Goal: Task Accomplishment & Management: Complete application form

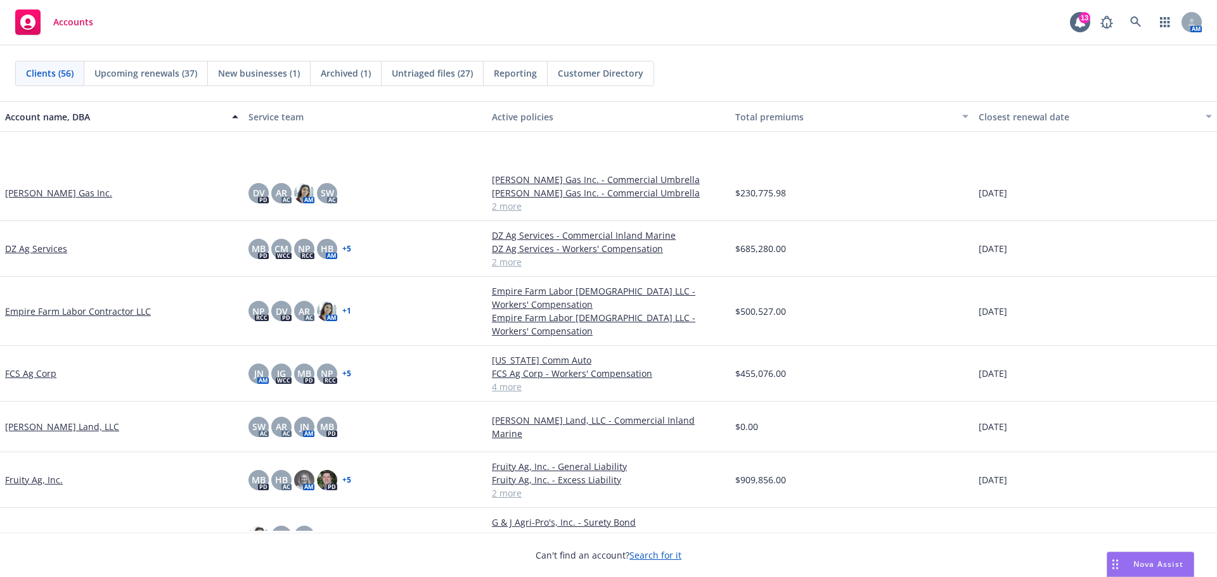
scroll to position [528, 0]
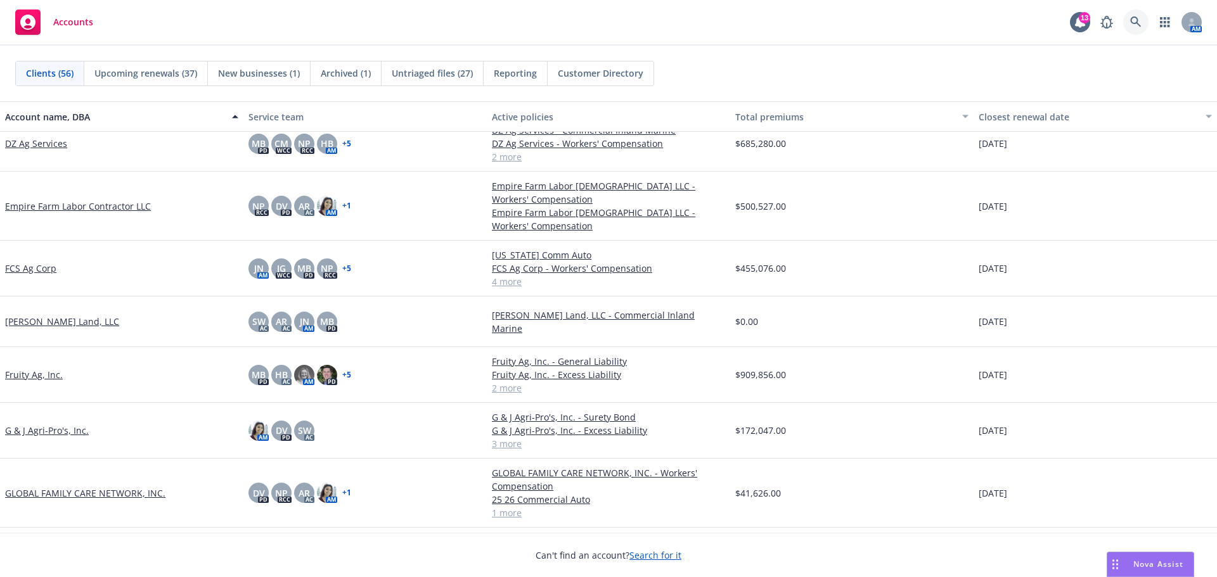
click at [1123, 23] on link at bounding box center [1135, 22] width 25 height 25
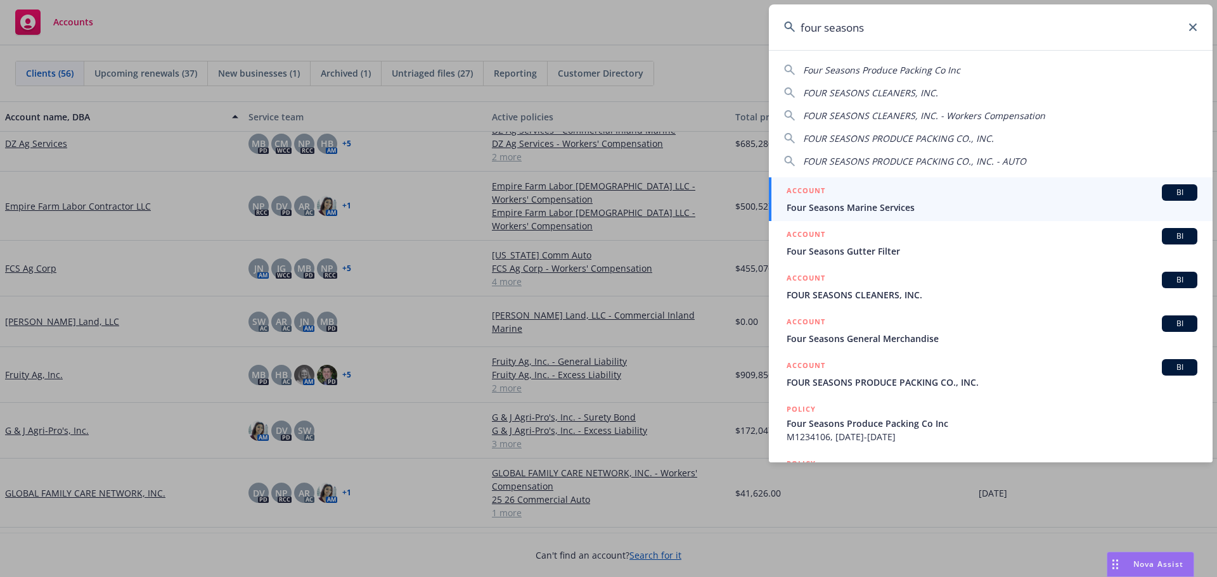
click at [873, 138] on span "FOUR SEASONS PRODUCE PACKING CO., INC." at bounding box center [898, 138] width 191 height 12
type input "FOUR SEASONS PRODUCE PACKING CO., INC."
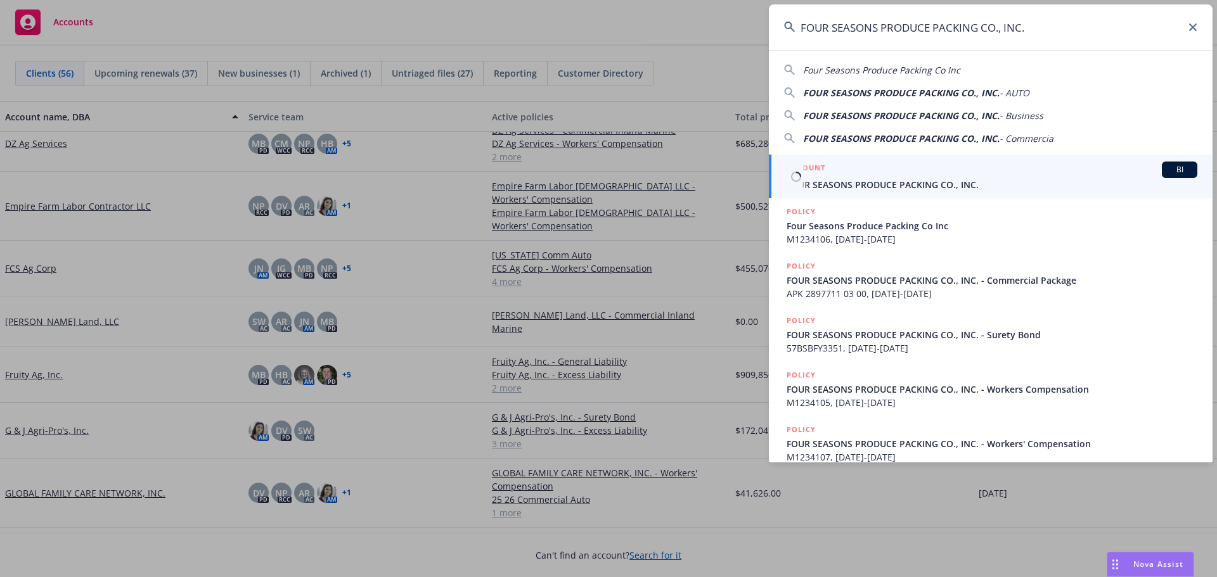
click at [925, 177] on div "ACCOUNT BI" at bounding box center [992, 170] width 411 height 16
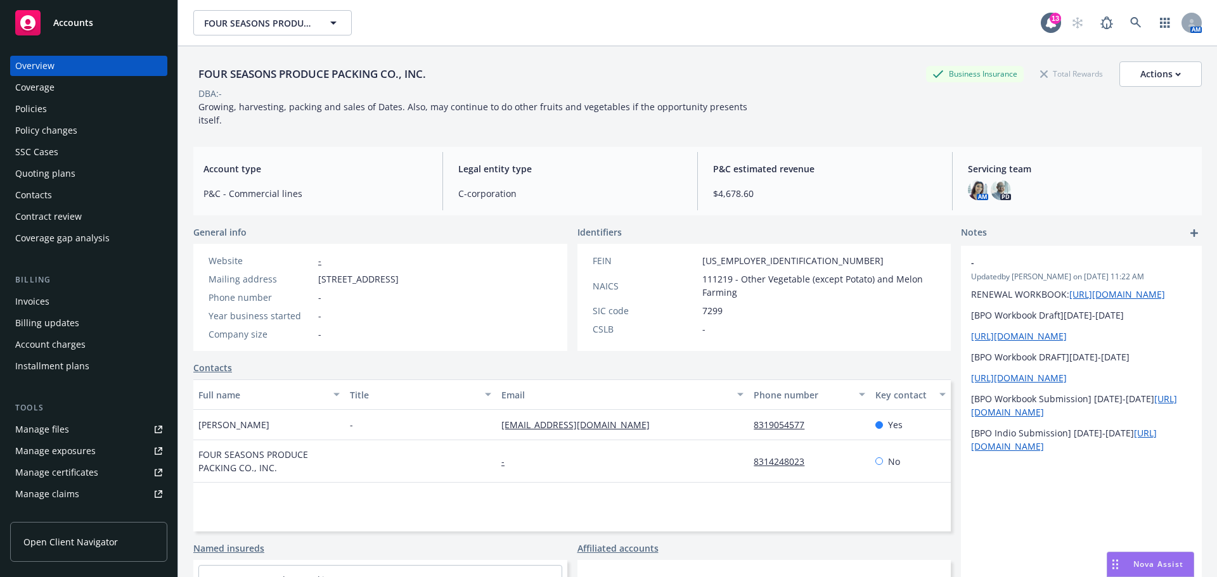
click at [37, 118] on div "Policies" at bounding box center [31, 109] width 32 height 20
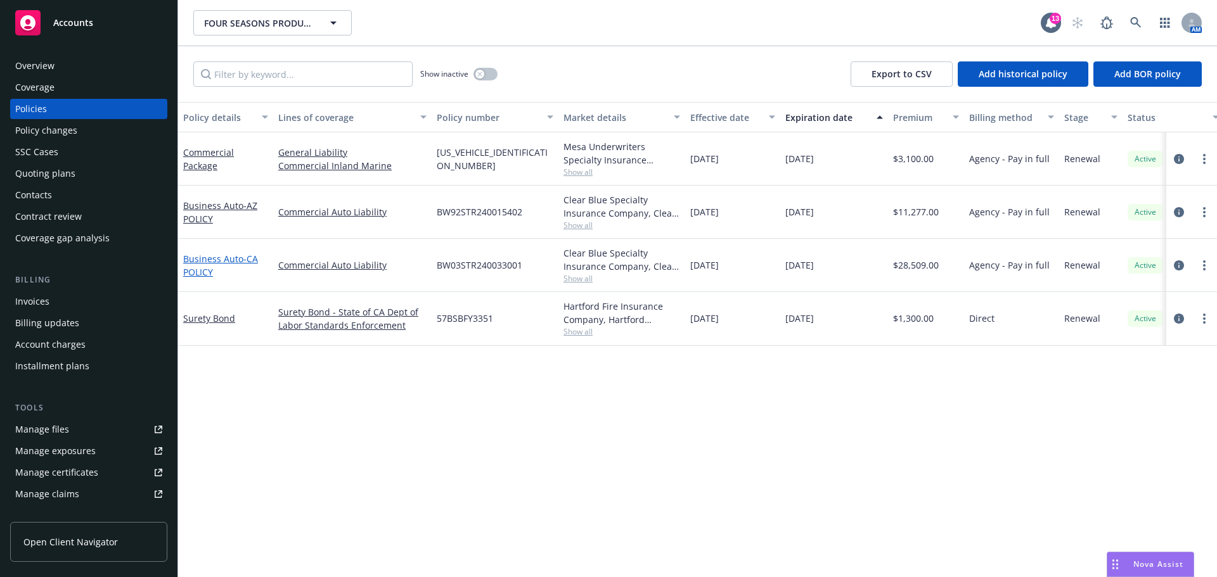
click at [233, 278] on link "Business Auto - CA POLICY" at bounding box center [220, 265] width 75 height 25
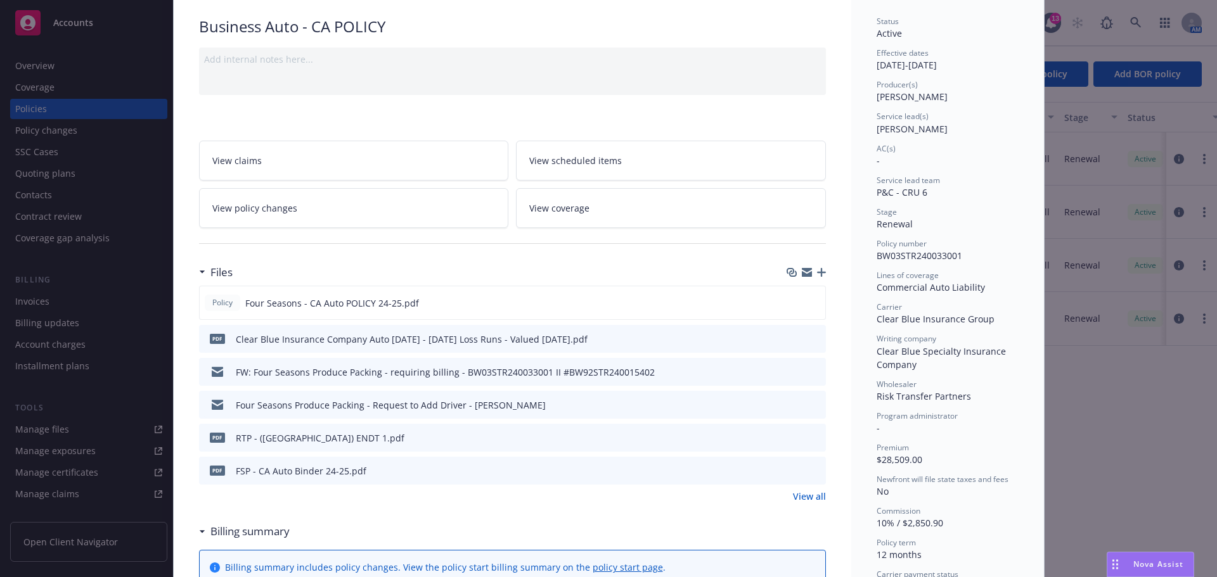
scroll to position [106, 0]
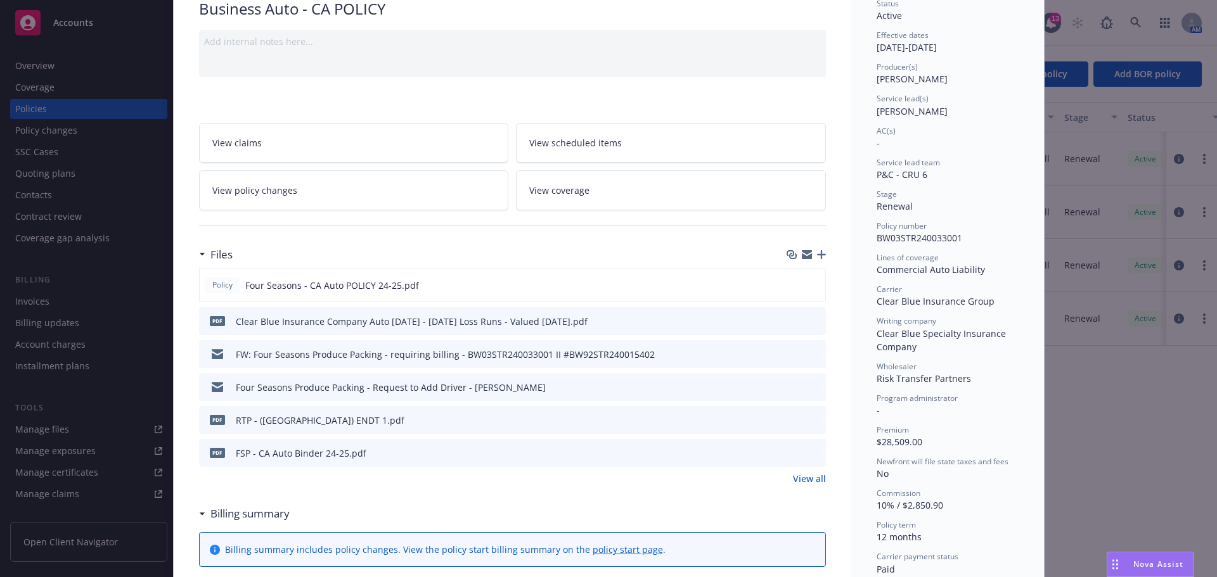
click at [350, 198] on link "View policy changes" at bounding box center [354, 190] width 310 height 40
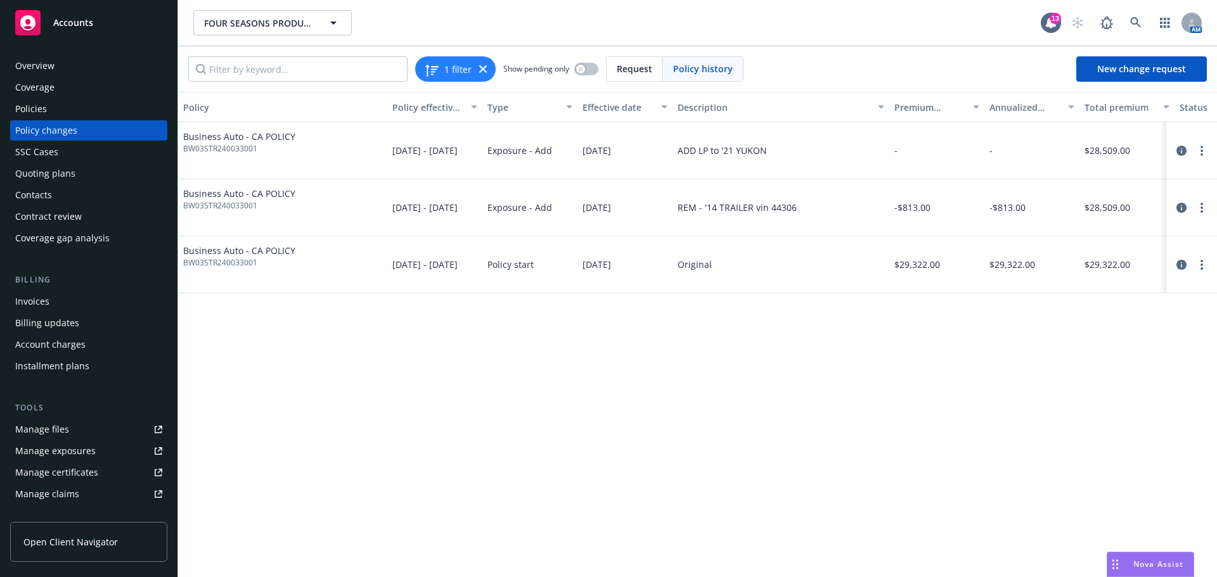
click at [34, 119] on div "Policies" at bounding box center [31, 109] width 32 height 20
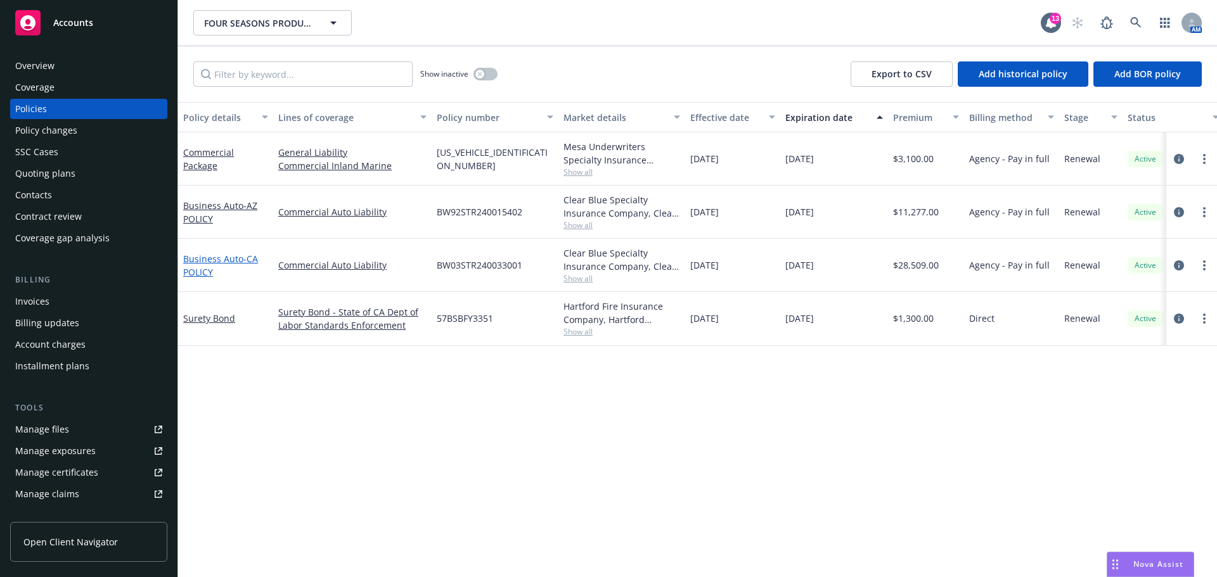
click at [220, 278] on link "Business Auto - CA POLICY" at bounding box center [220, 265] width 75 height 25
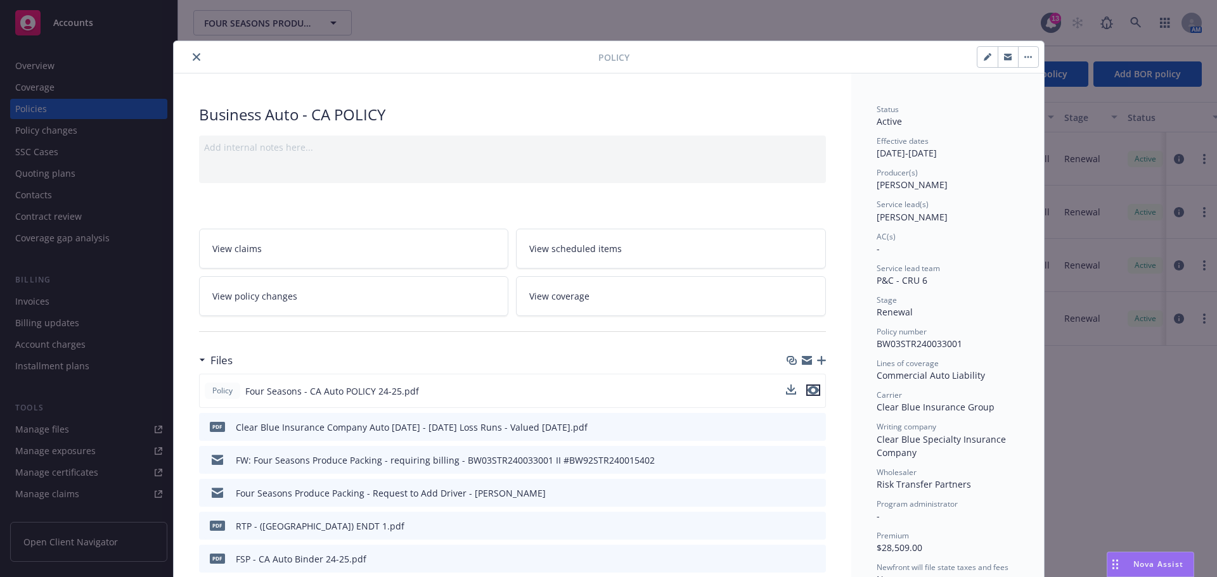
click at [812, 395] on icon "preview file" at bounding box center [812, 390] width 11 height 9
click at [377, 310] on link "View policy changes" at bounding box center [354, 296] width 310 height 40
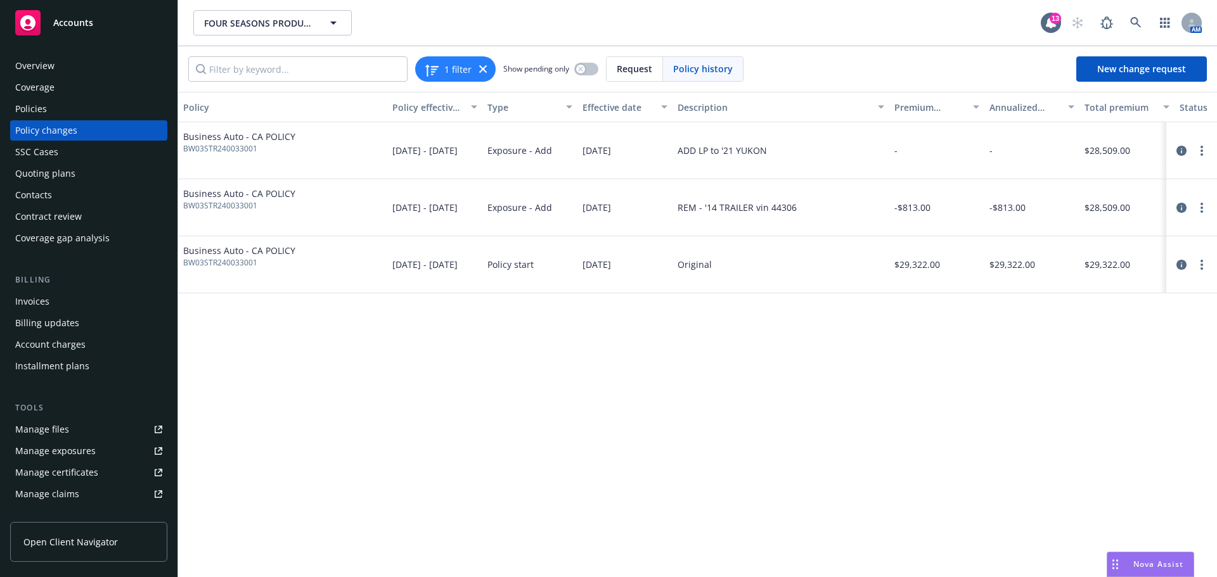
click at [212, 269] on span "BW03STR240033001" at bounding box center [239, 262] width 112 height 11
click at [217, 257] on span "Business Auto - CA POLICY" at bounding box center [239, 250] width 112 height 13
click at [79, 98] on div "Coverage" at bounding box center [88, 87] width 147 height 20
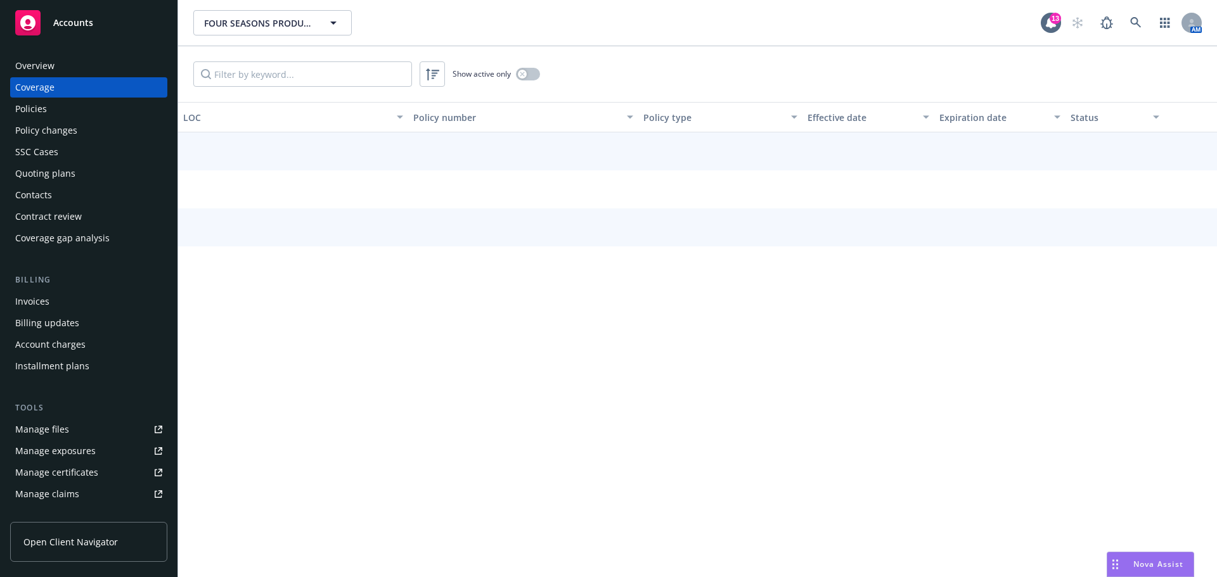
click at [83, 113] on div "Policies" at bounding box center [88, 109] width 147 height 20
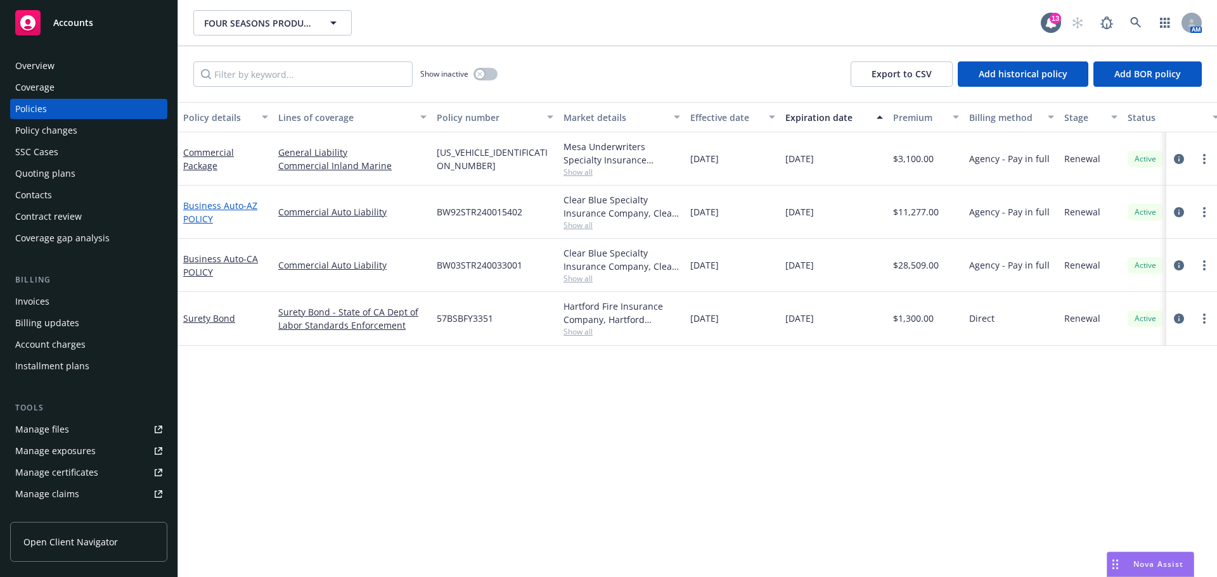
click at [213, 221] on link "Business Auto - AZ POLICY" at bounding box center [220, 212] width 74 height 25
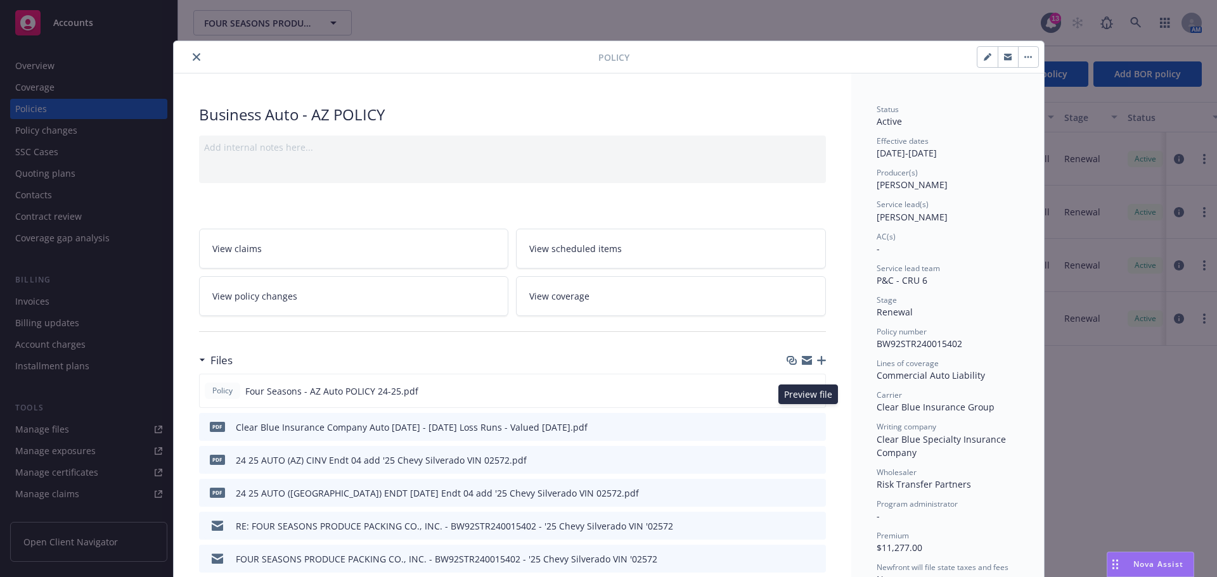
click at [809, 395] on icon "preview file" at bounding box center [812, 390] width 11 height 9
click at [302, 316] on link "View policy changes" at bounding box center [354, 296] width 310 height 40
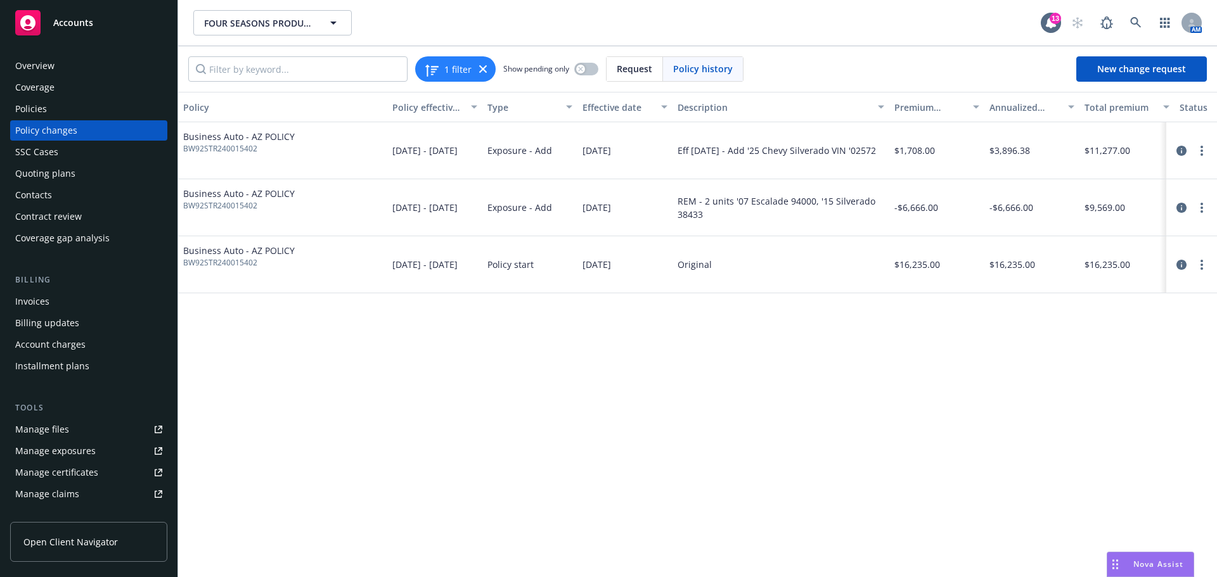
click at [337, 166] on div "Business Auto - AZ POLICY BW92STR240015402" at bounding box center [282, 150] width 209 height 57
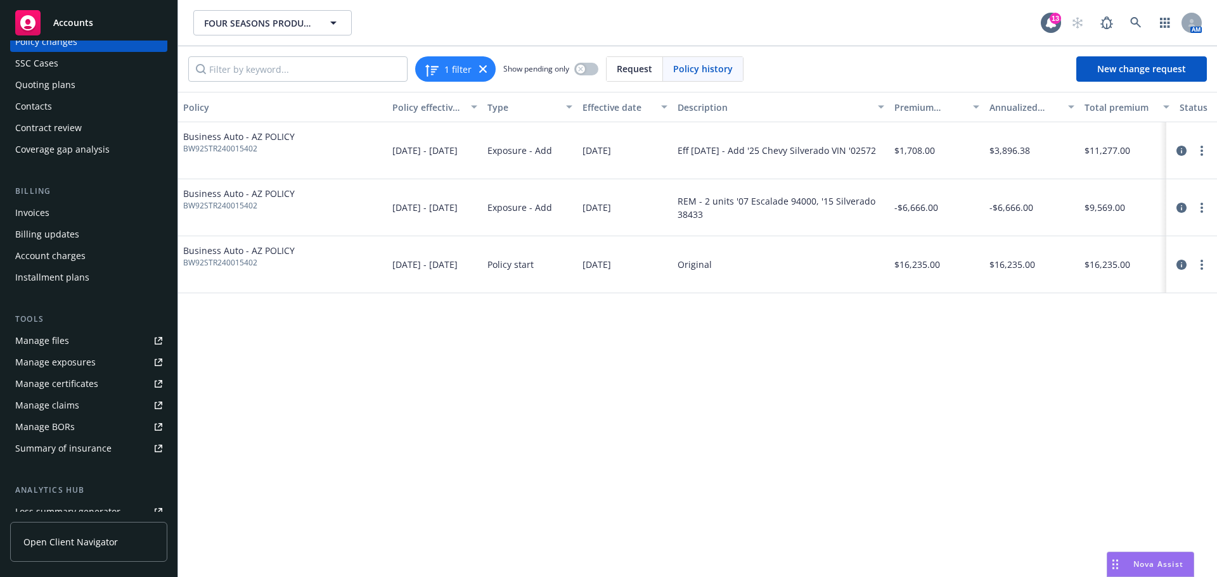
scroll to position [106, 0]
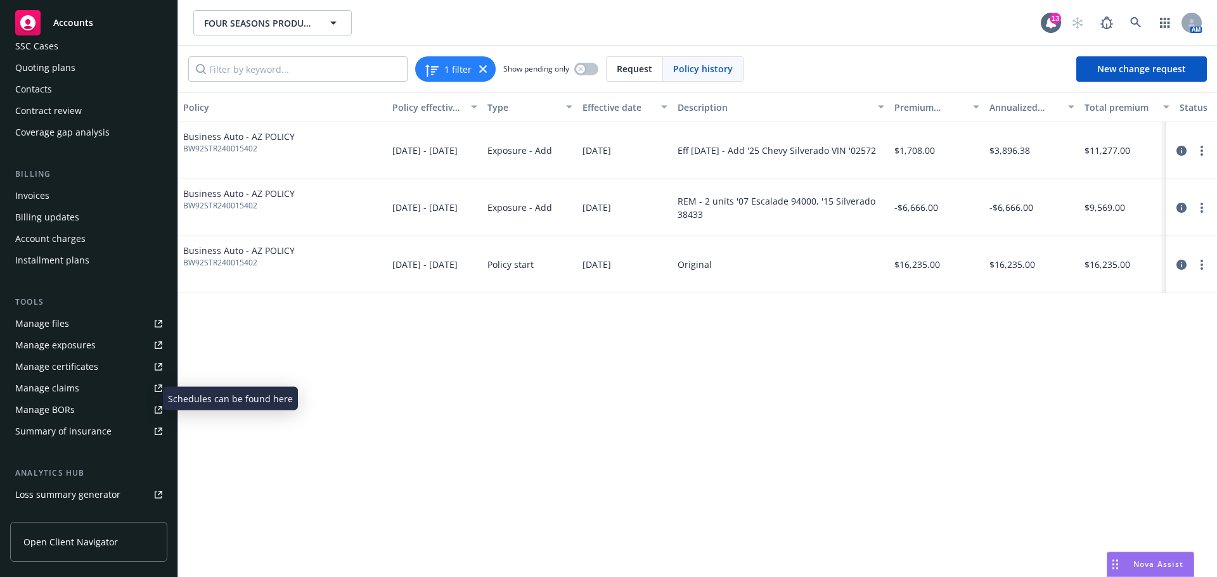
click at [87, 356] on div "Manage exposures" at bounding box center [55, 345] width 80 height 20
click at [295, 165] on div "Business Auto - AZ POLICY BW92STR240015402" at bounding box center [282, 150] width 209 height 57
click at [243, 212] on span "BW92STR240015402" at bounding box center [239, 205] width 112 height 11
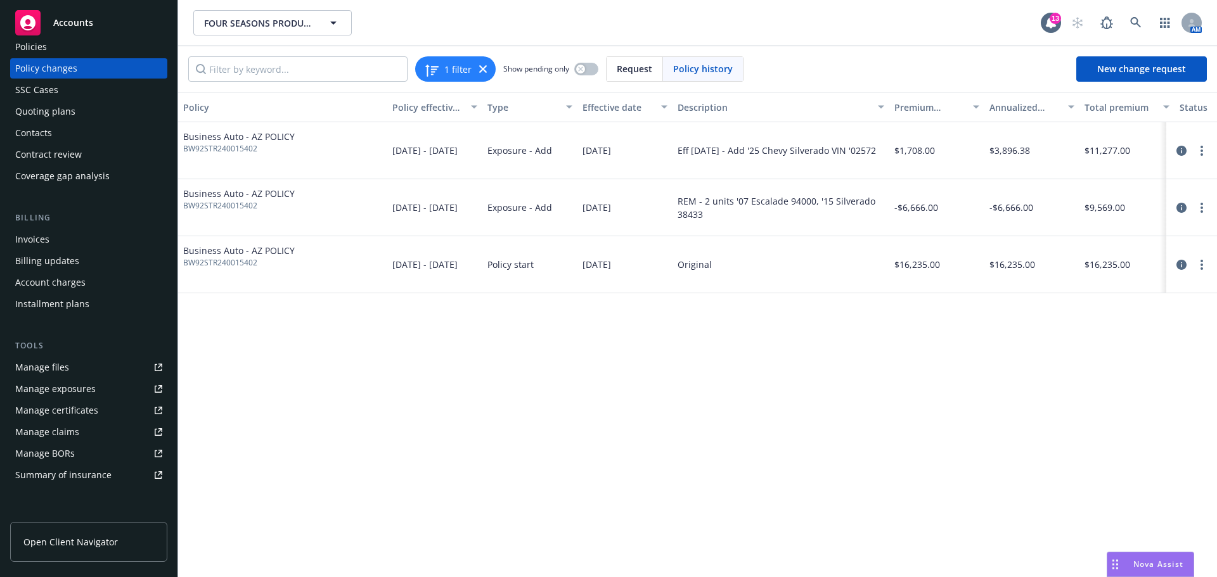
scroll to position [0, 0]
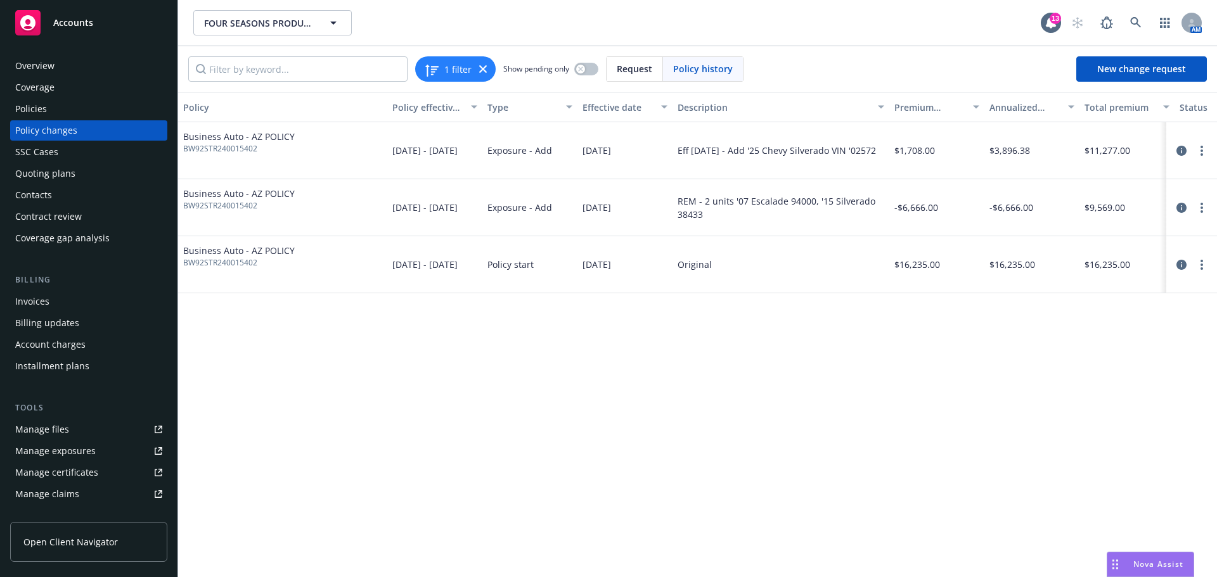
click at [80, 113] on div "Policies" at bounding box center [88, 109] width 147 height 20
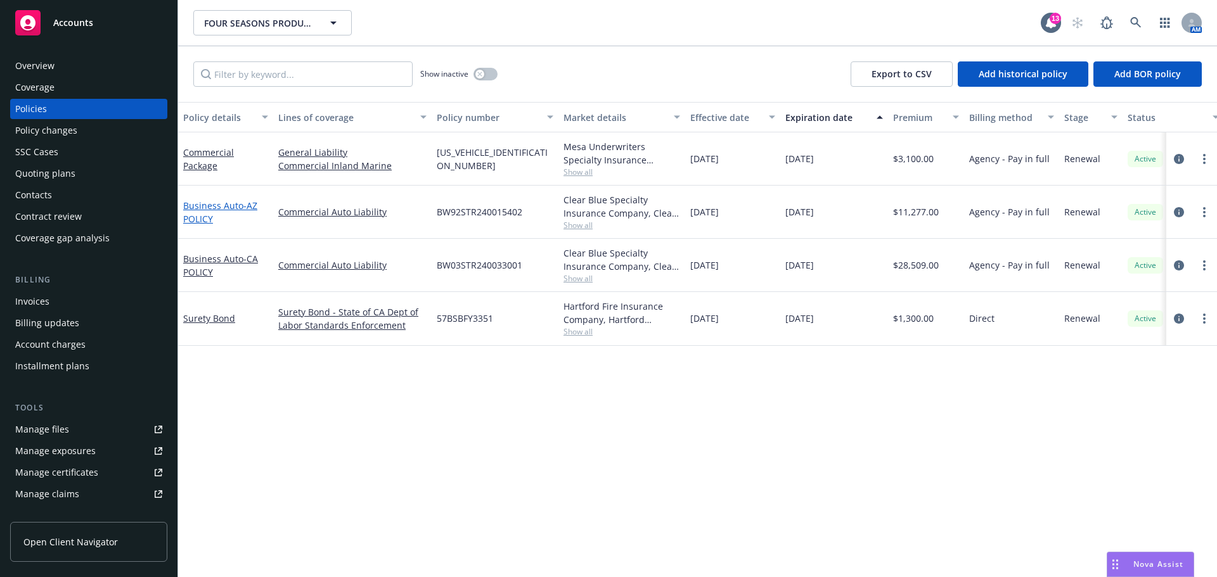
click at [212, 219] on link "Business Auto - AZ POLICY" at bounding box center [220, 212] width 74 height 25
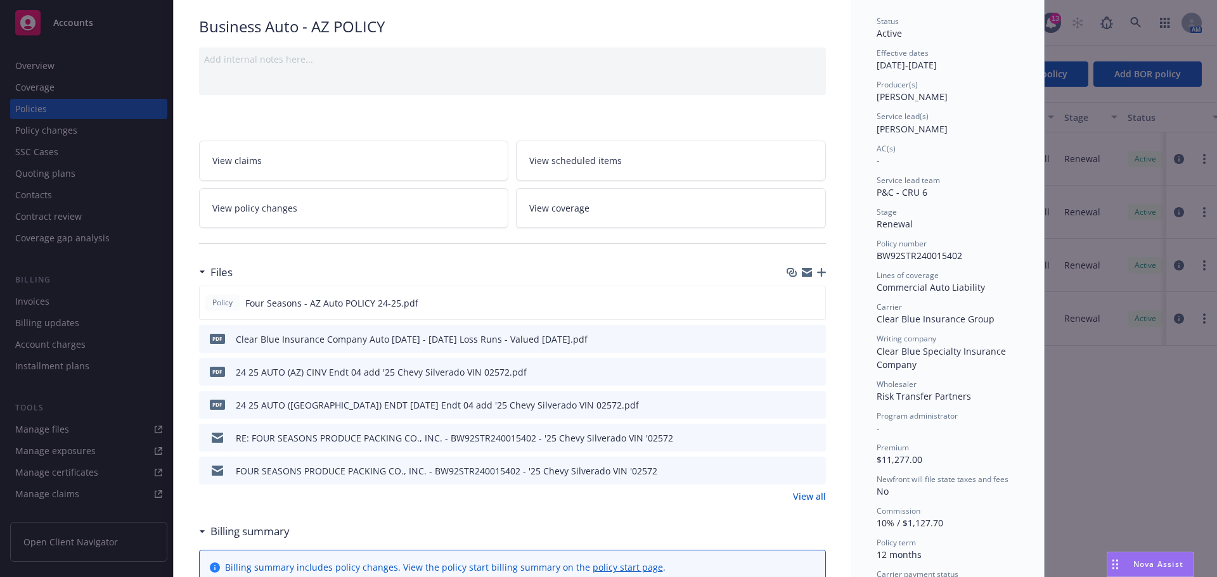
scroll to position [106, 0]
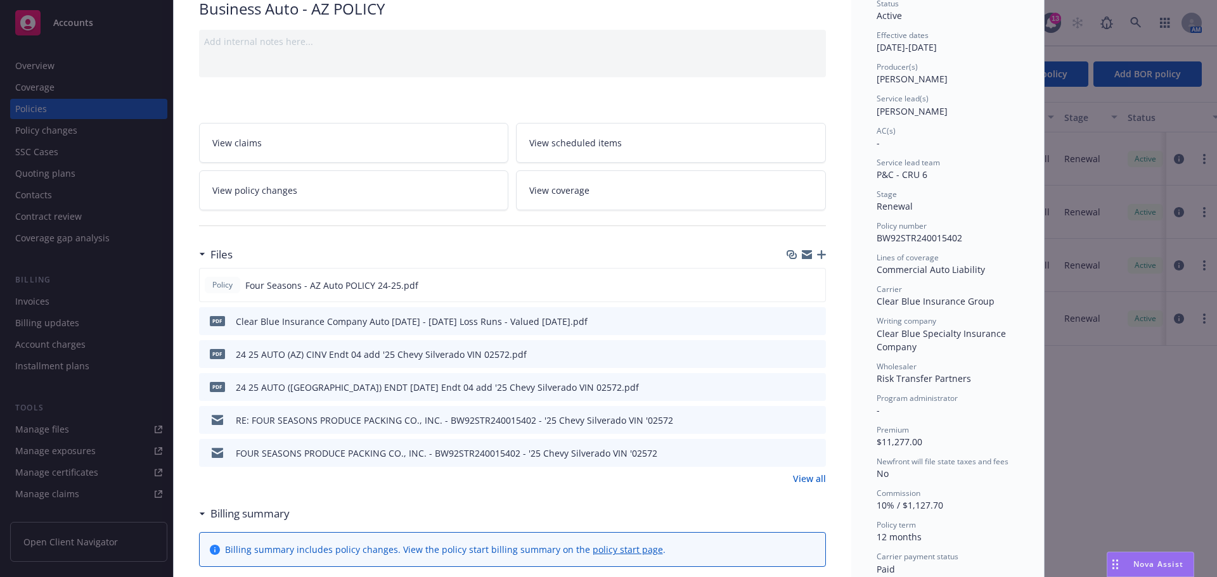
click at [802, 485] on link "View all" at bounding box center [809, 478] width 33 height 13
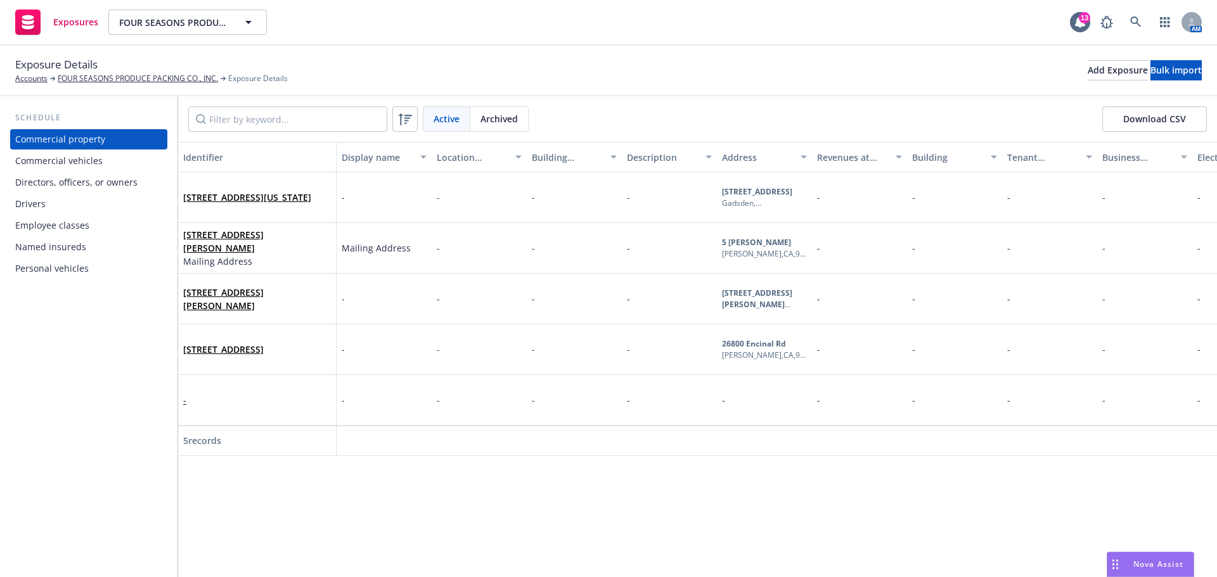
click at [77, 171] on div "Commercial vehicles" at bounding box center [58, 161] width 87 height 20
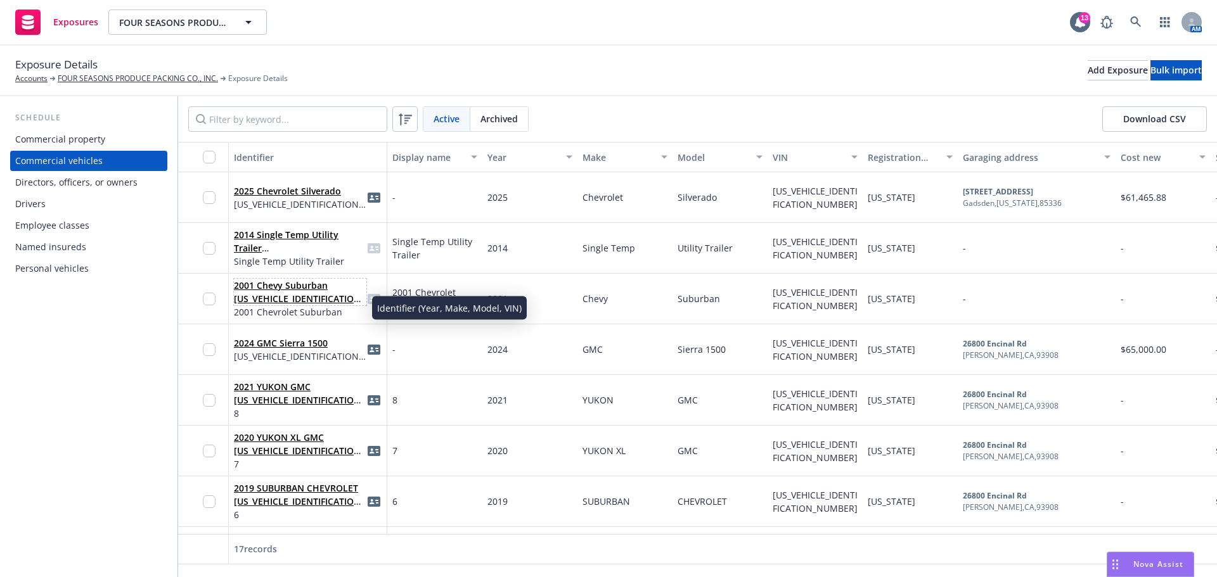
click at [270, 306] on link "2001 Chevy Suburban [US_VEHICLE_IDENTIFICATION_NUMBER]" at bounding box center [299, 299] width 131 height 39
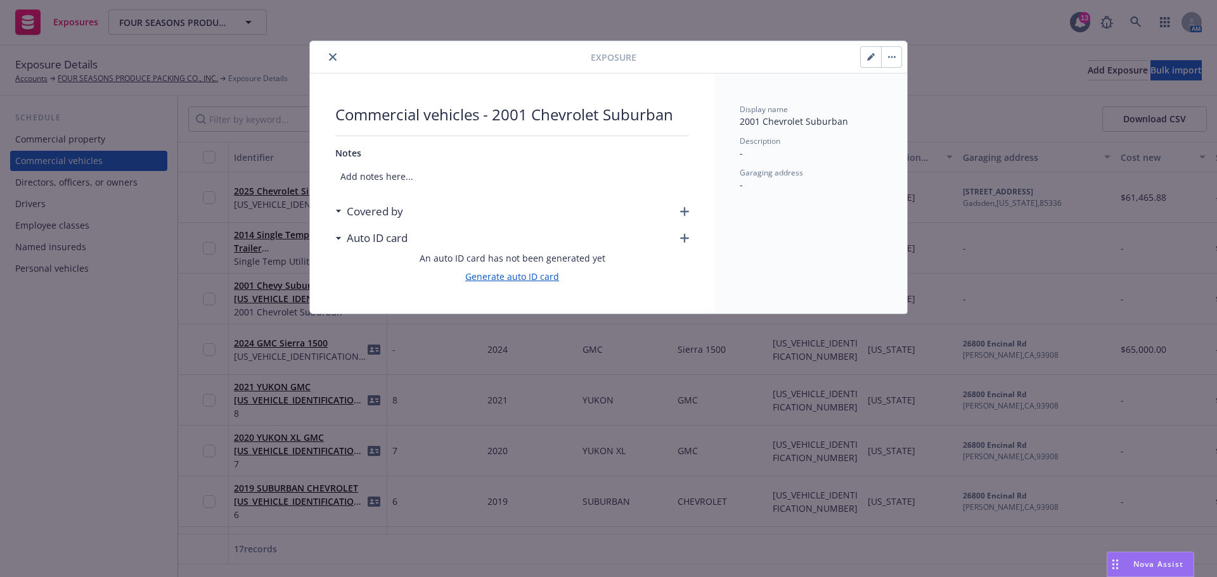
click at [515, 283] on link "Generate auto ID card" at bounding box center [512, 276] width 94 height 13
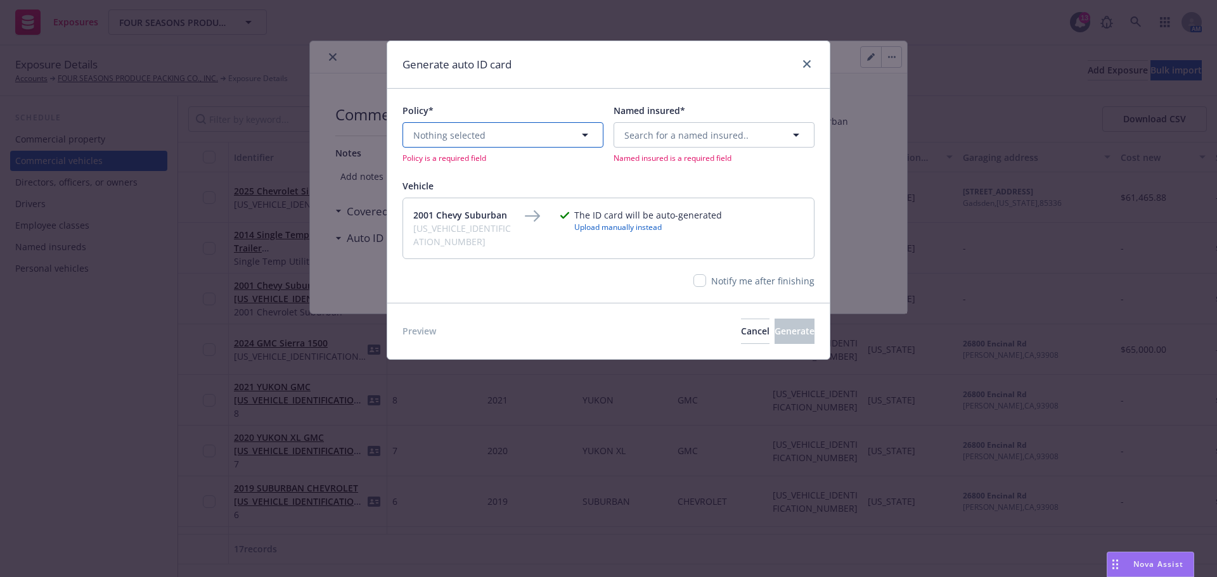
click at [515, 144] on button "Nothing selected" at bounding box center [502, 134] width 201 height 25
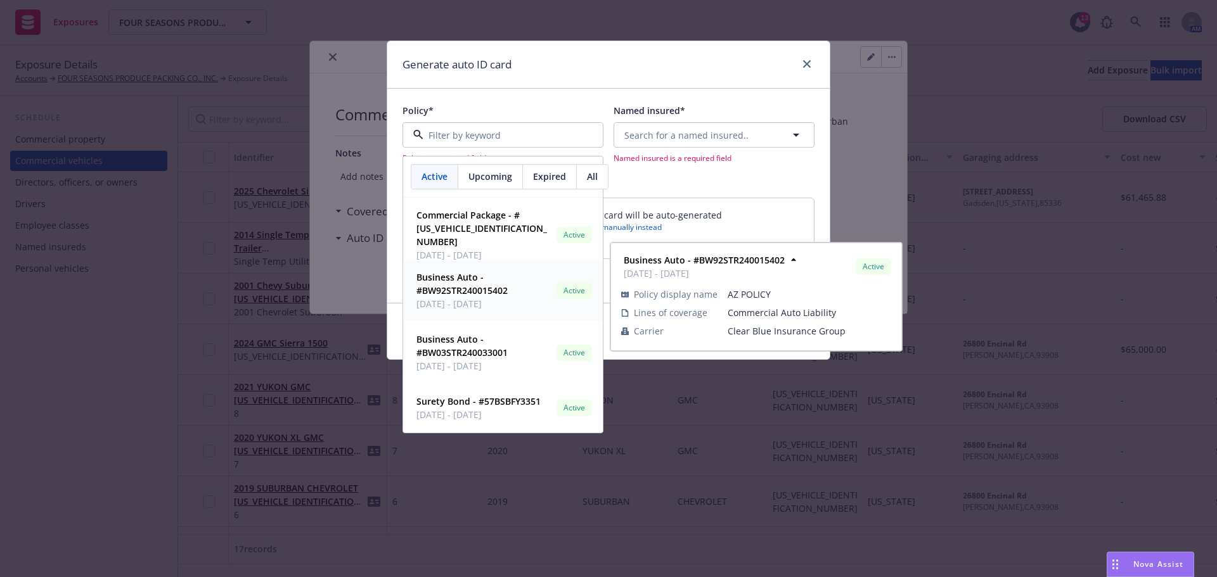
click at [492, 297] on strong "Business Auto - #BW92STR240015402" at bounding box center [461, 283] width 91 height 25
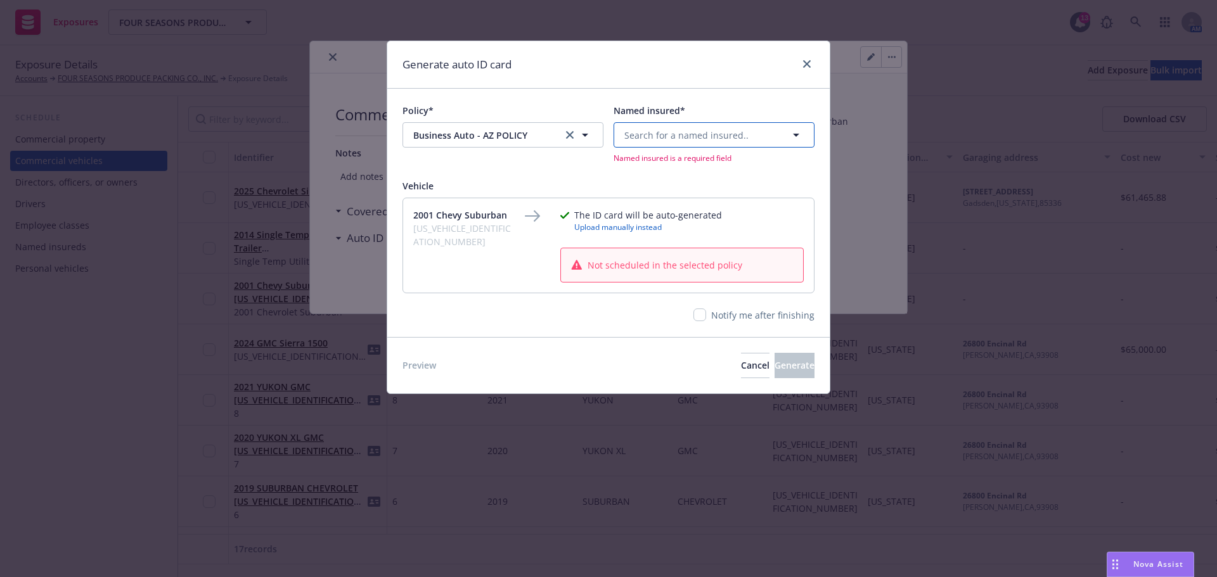
click at [666, 142] on span "Search for a named insured.." at bounding box center [686, 135] width 124 height 13
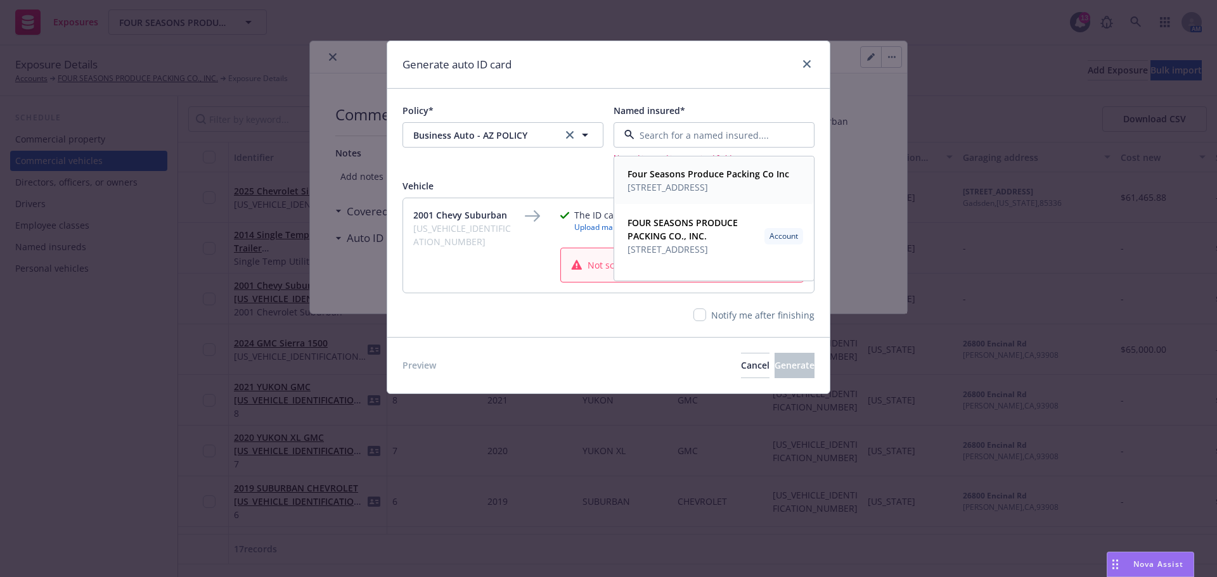
click at [673, 180] on strong "Four Seasons Produce Packing Co Inc" at bounding box center [708, 174] width 162 height 12
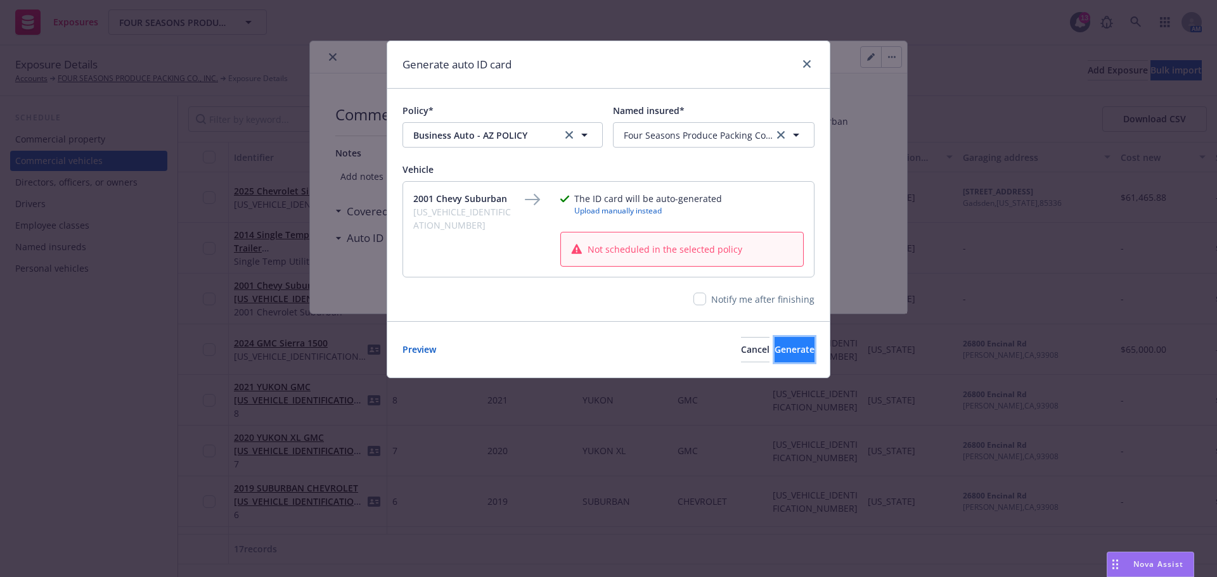
click at [774, 356] on span "Generate" at bounding box center [794, 350] width 40 height 12
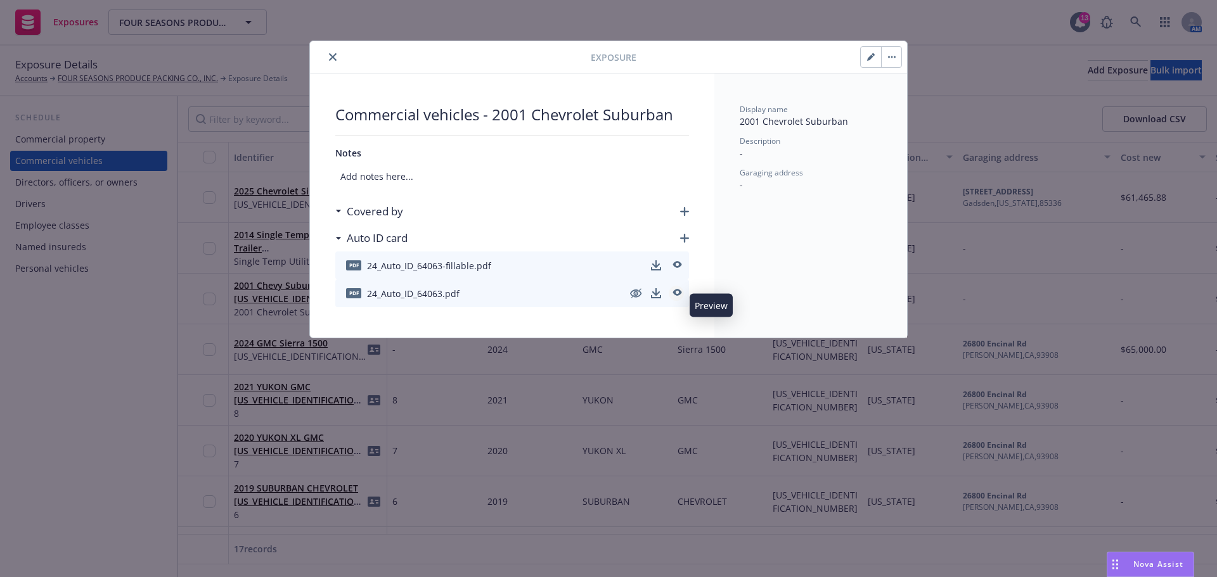
click at [677, 298] on icon "preview" at bounding box center [676, 293] width 11 height 9
click at [653, 299] on icon "download" at bounding box center [656, 293] width 10 height 10
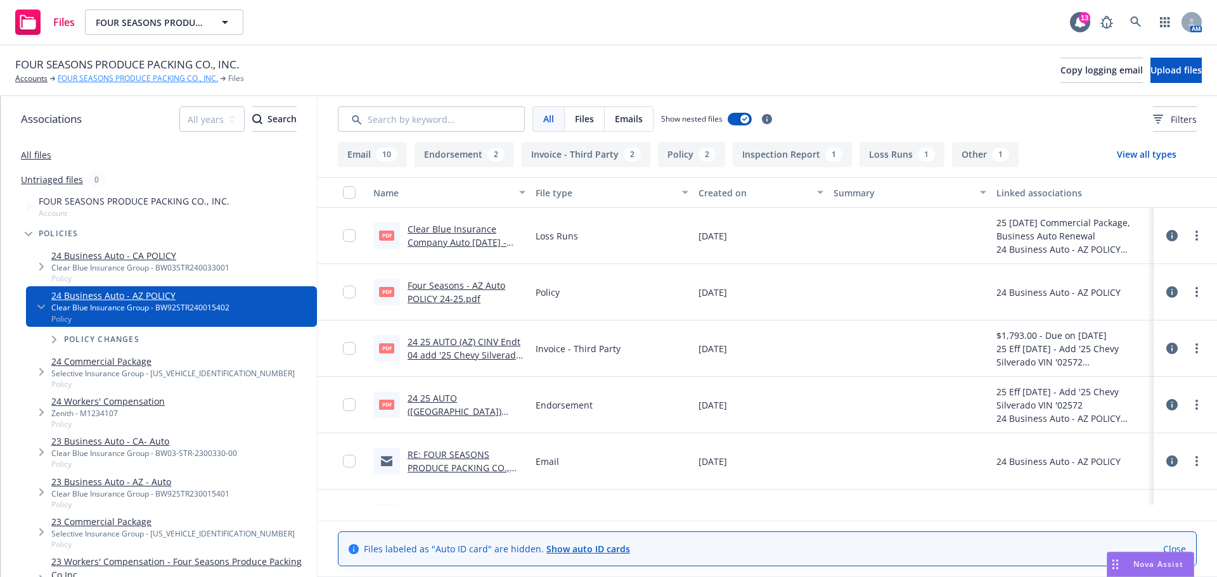
click at [94, 82] on link "FOUR SEASONS PRODUCE PACKING CO., INC." at bounding box center [138, 78] width 160 height 11
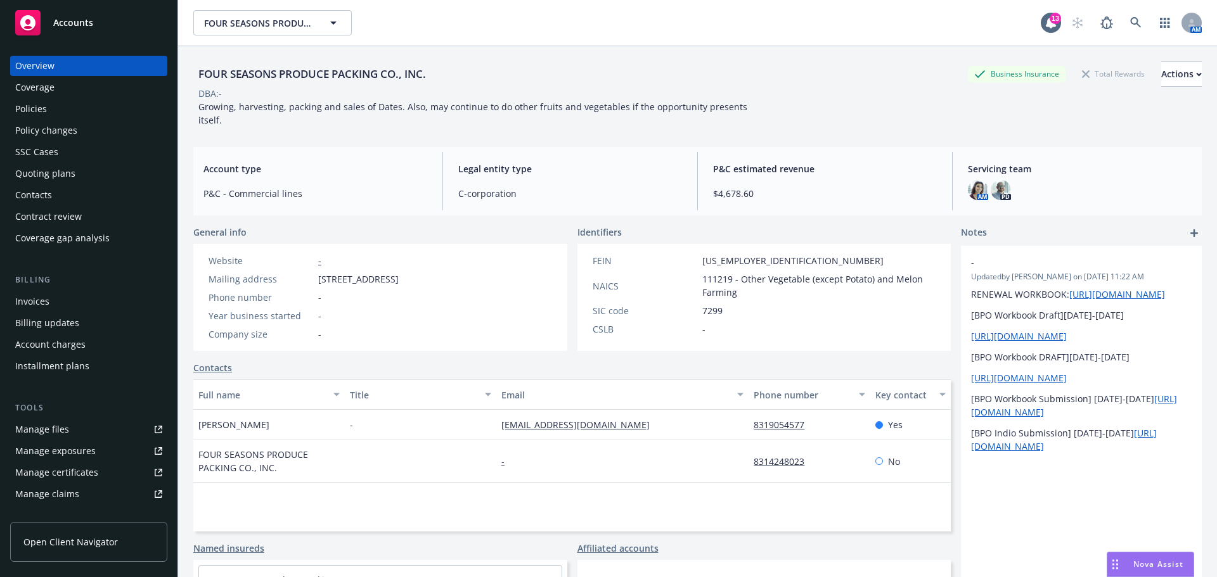
click at [42, 116] on div "Policies" at bounding box center [31, 109] width 32 height 20
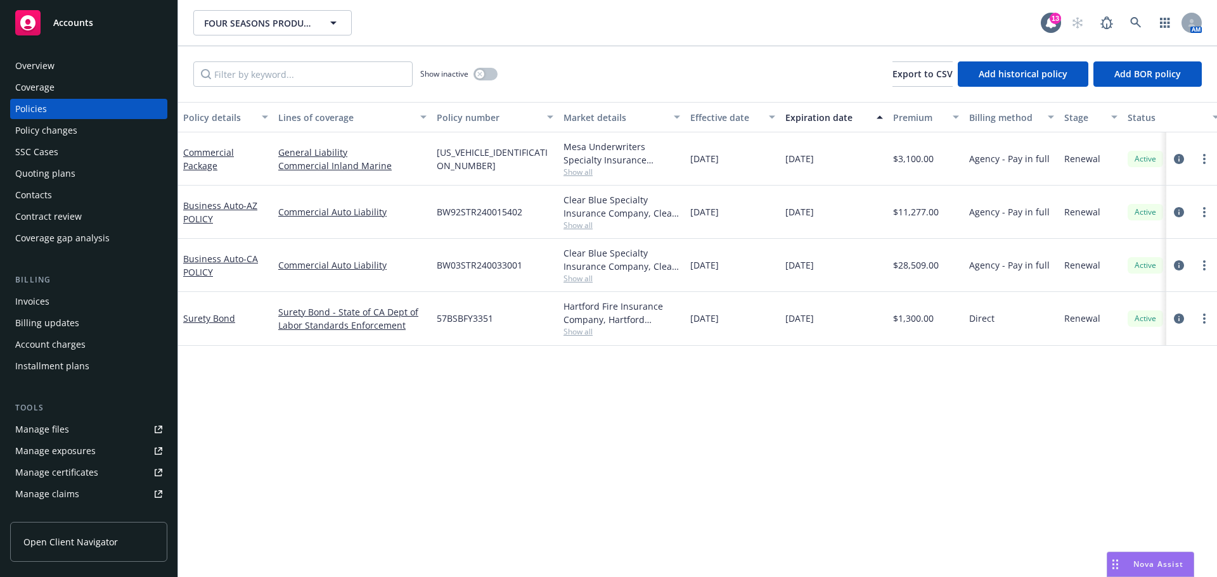
click at [191, 269] on div "Business Auto - CA POLICY" at bounding box center [225, 265] width 95 height 53
click at [193, 277] on link "Business Auto - CA POLICY" at bounding box center [220, 265] width 75 height 25
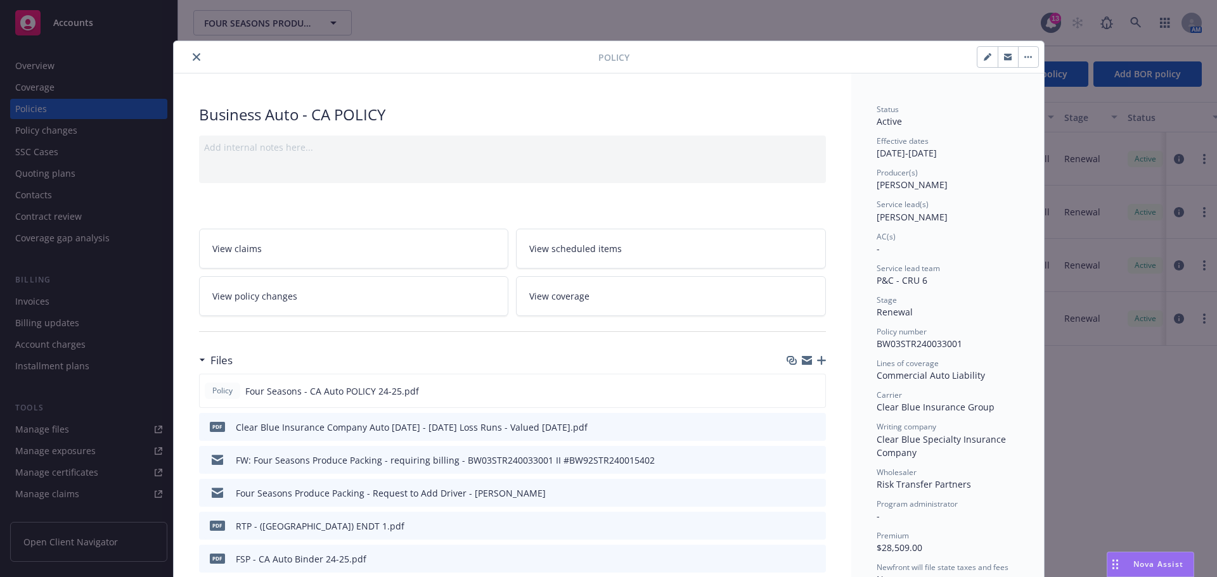
click at [268, 303] on span "View policy changes" at bounding box center [254, 296] width 85 height 13
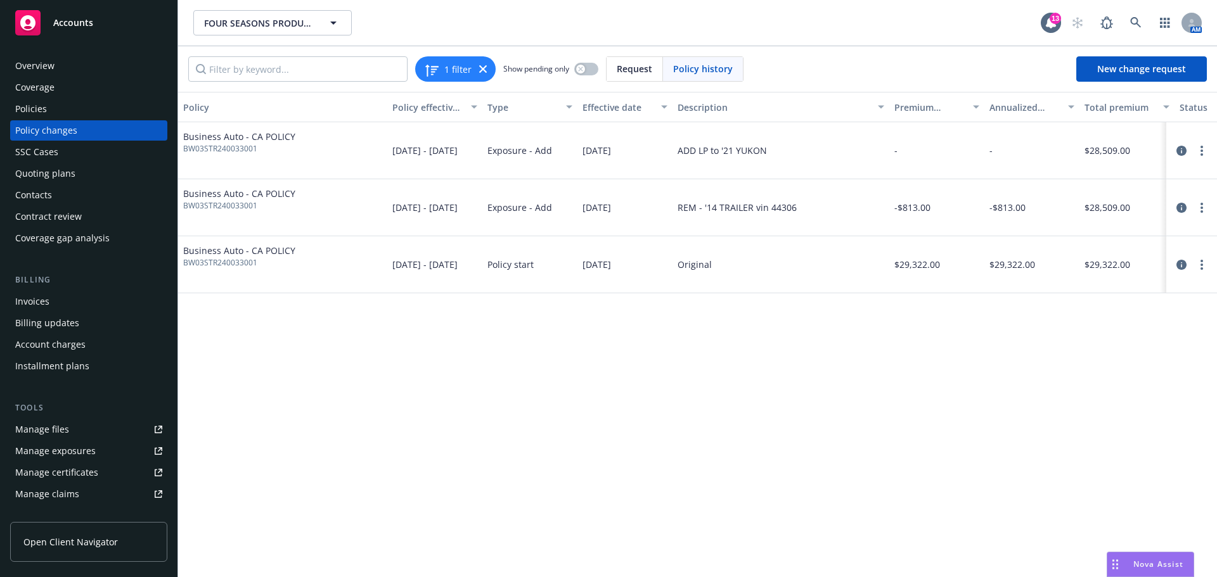
click at [56, 116] on div "Policies" at bounding box center [88, 109] width 147 height 20
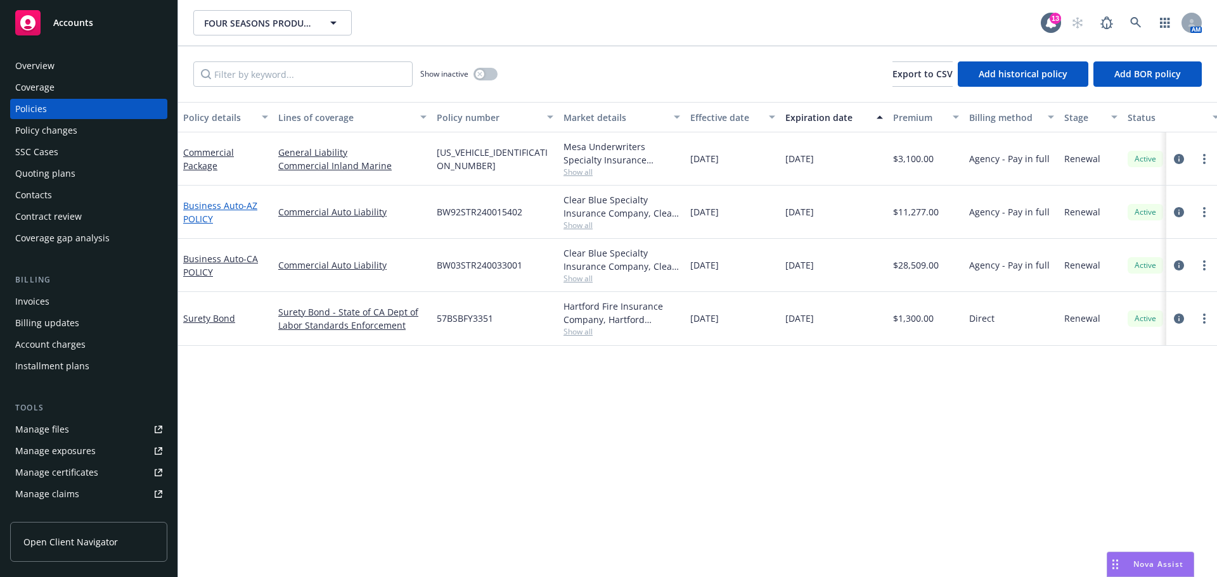
click at [197, 221] on link "Business Auto - AZ POLICY" at bounding box center [220, 212] width 74 height 25
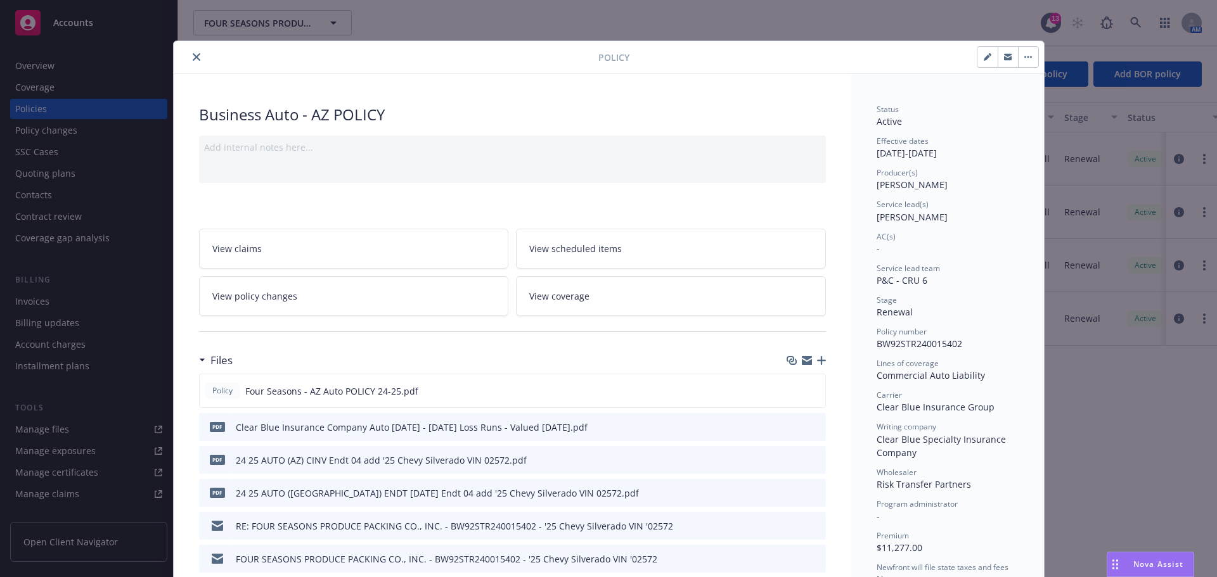
click at [307, 309] on link "View policy changes" at bounding box center [354, 296] width 310 height 40
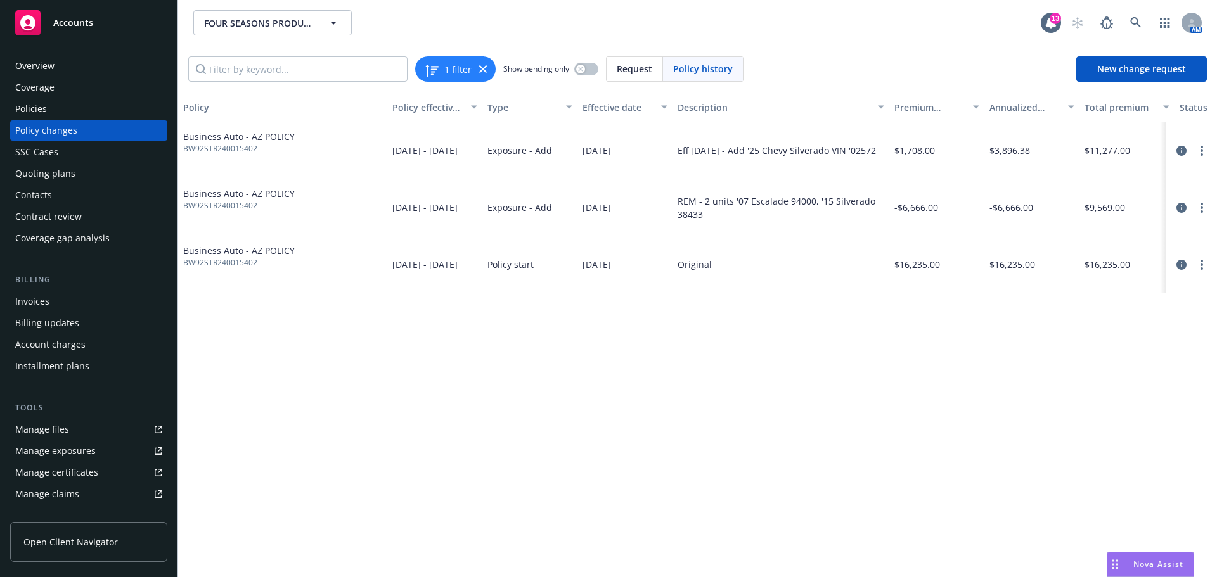
scroll to position [106, 0]
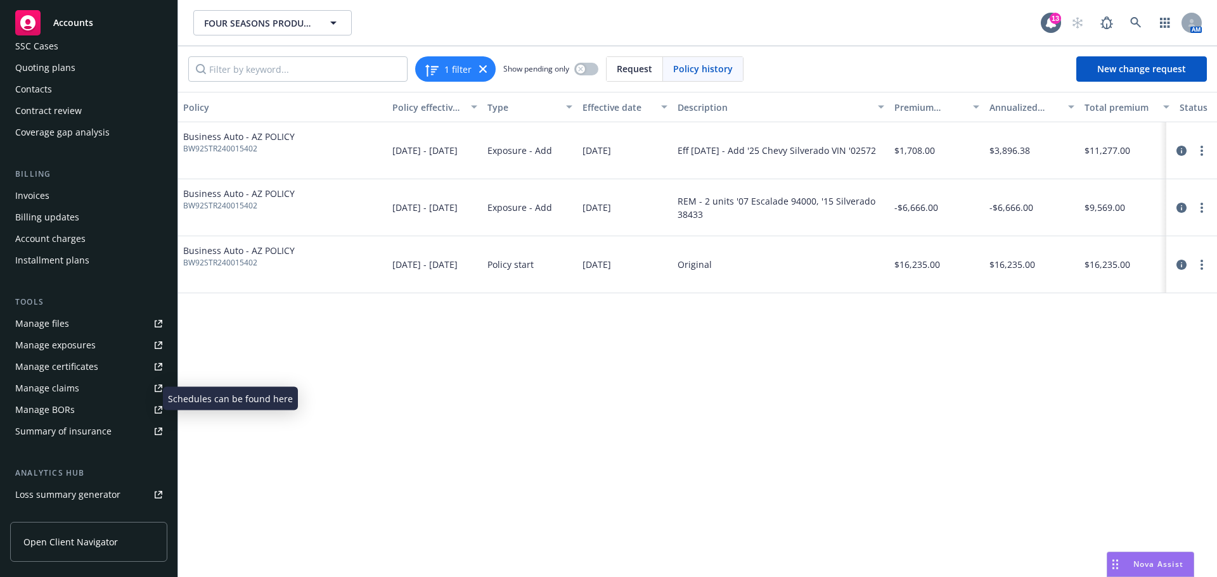
click at [119, 356] on link "Manage exposures" at bounding box center [88, 345] width 157 height 20
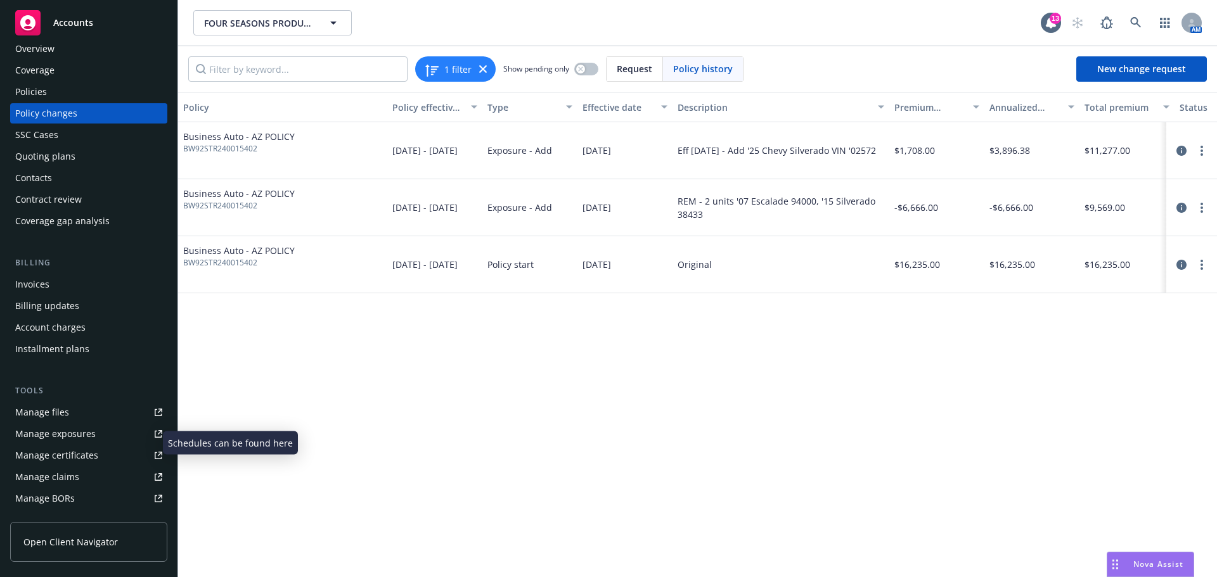
scroll to position [0, 0]
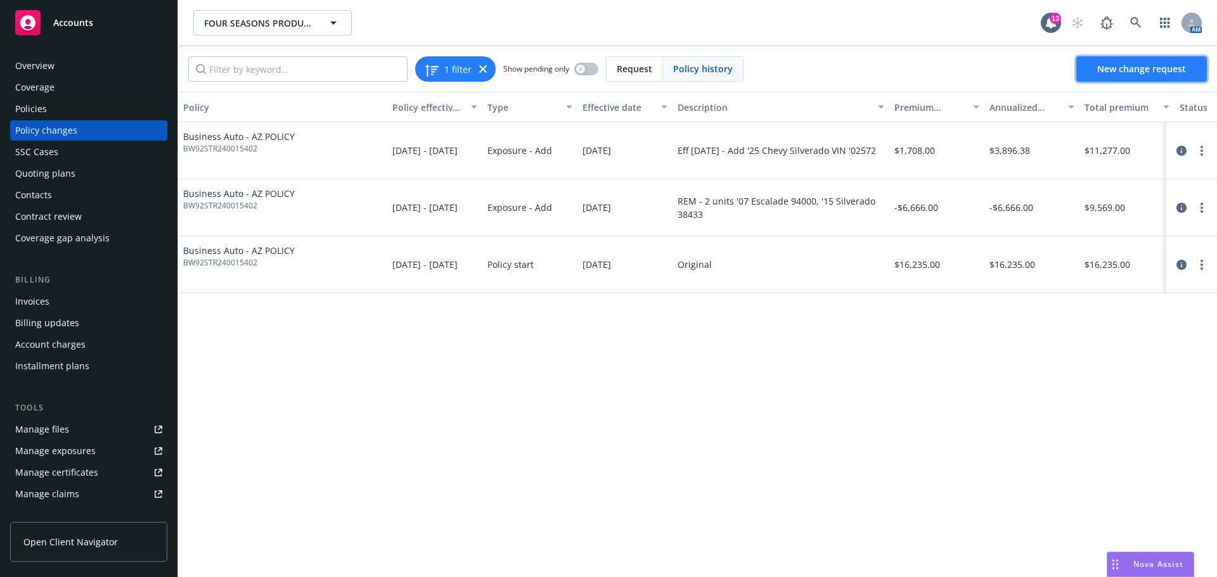
click at [1141, 71] on span "New change request" at bounding box center [1141, 69] width 89 height 12
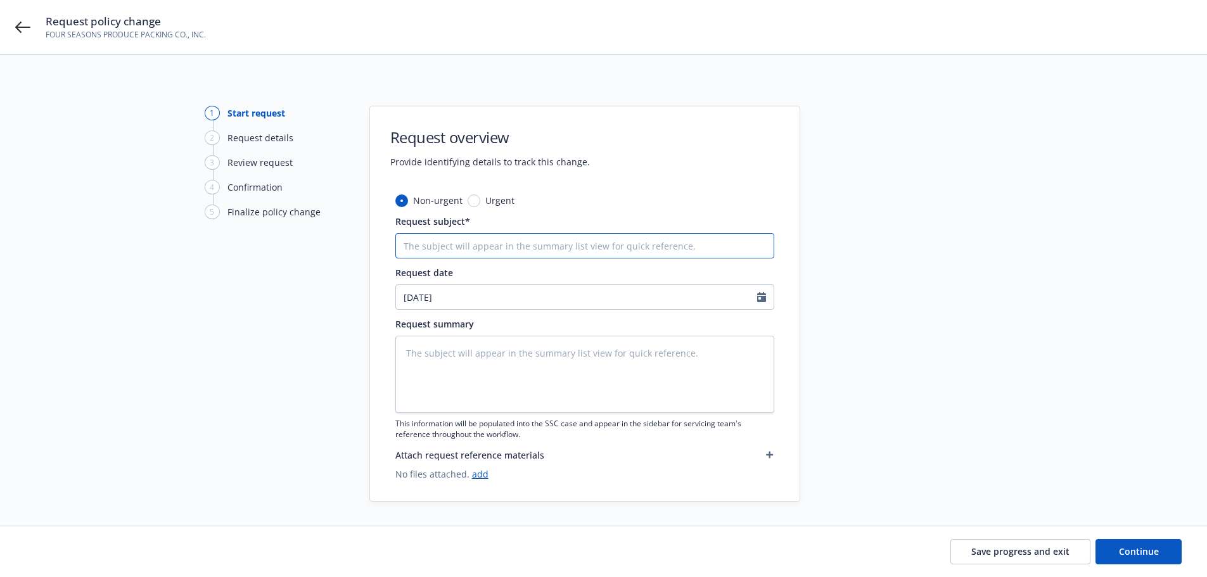
click at [489, 250] on input "Request subject*" at bounding box center [584, 245] width 379 height 25
type textarea "x"
type input "A"
type textarea "x"
type input "Ad"
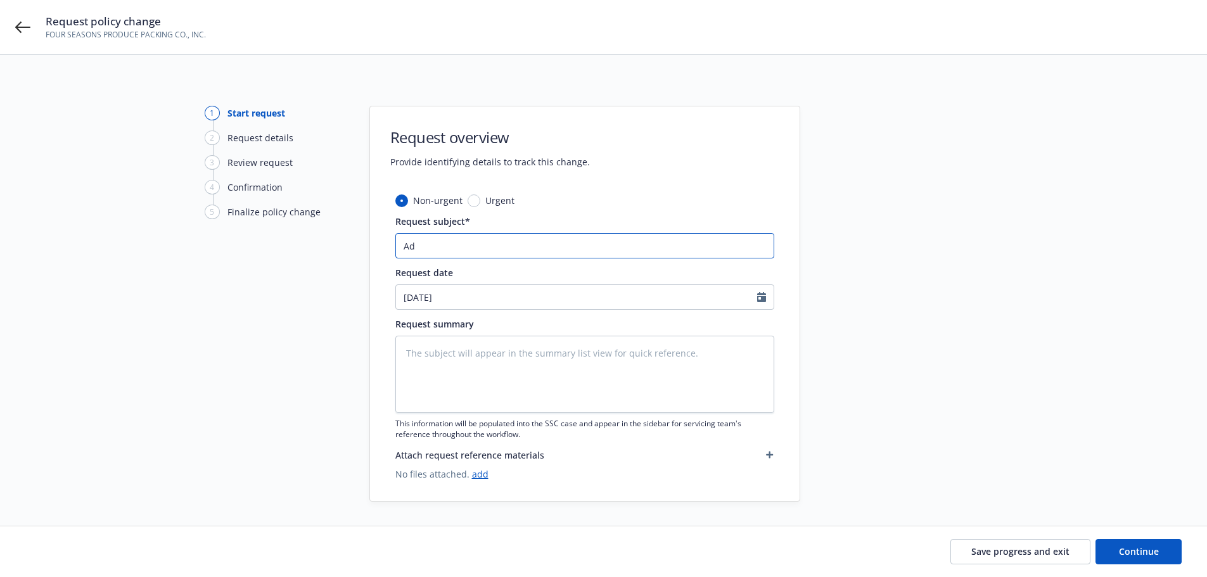
type textarea "x"
type input "Add"
type textarea "x"
type input "Add"
type textarea "x"
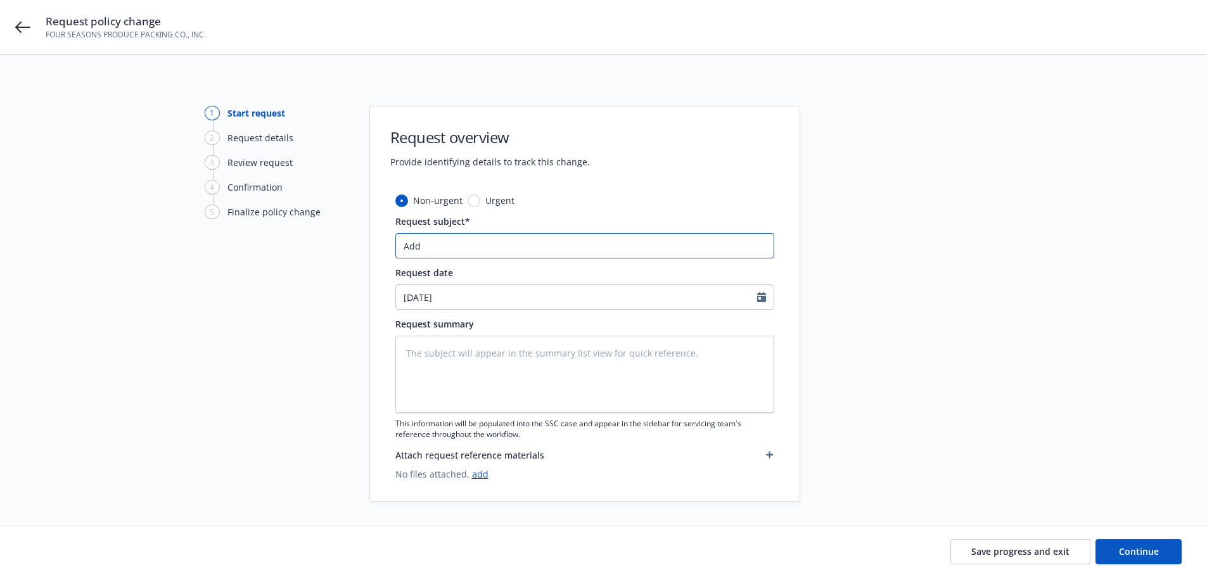
type input "Add D"
type textarea "x"
type input "Add Dr"
type textarea "x"
type input "Add Dri"
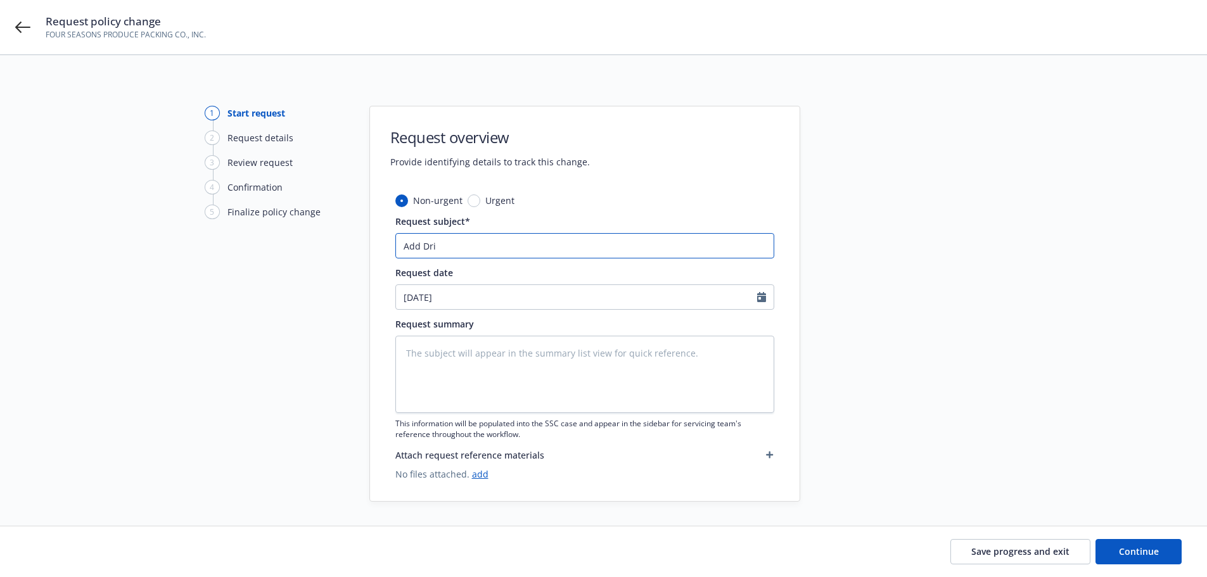
type textarea "x"
type input "Add Driv"
type textarea "x"
type input "Add Drive"
type textarea "x"
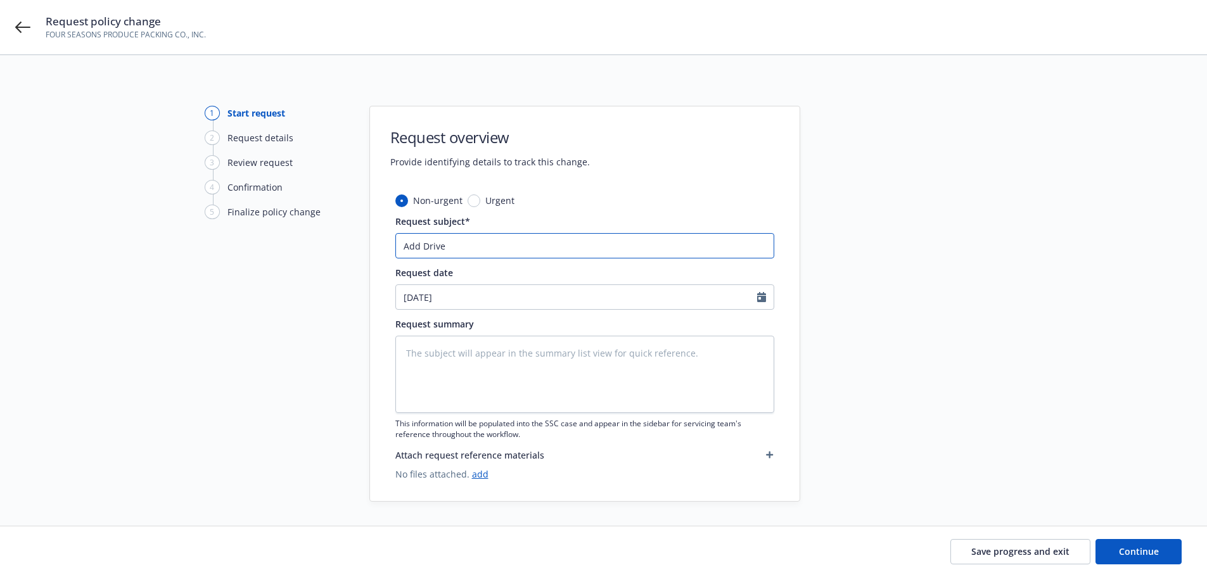
type input "Add Driver"
type textarea "x"
type input "Add Driver"
type textarea "x"
type input "Add Driver"
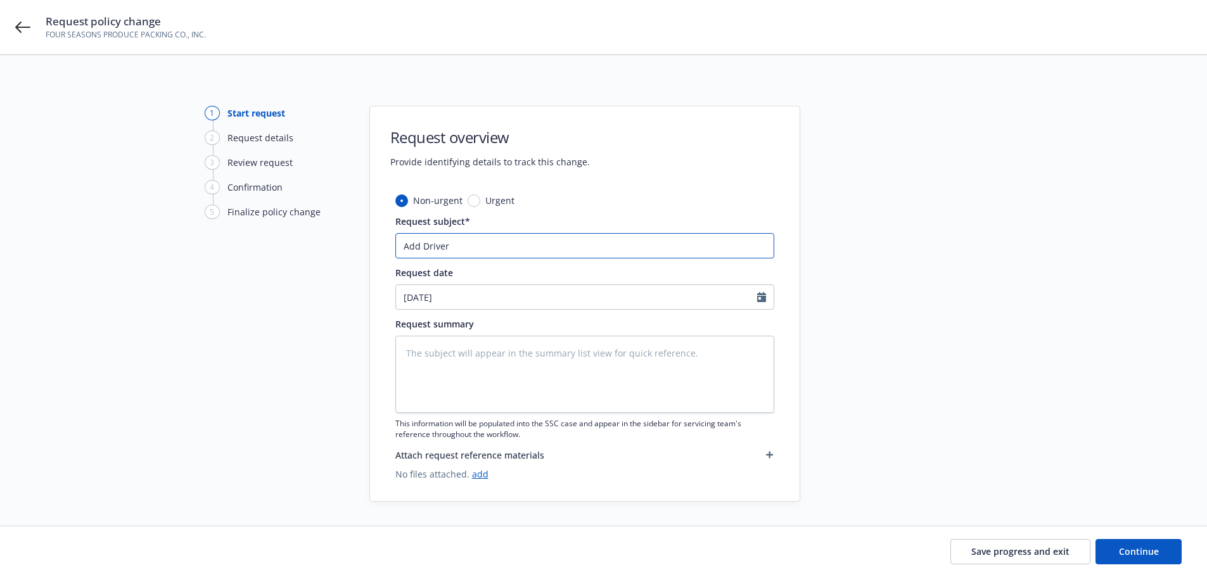
type textarea "x"
type input "Add Drivers"
type textarea "x"
type input "Add Drivers"
type textarea "x"
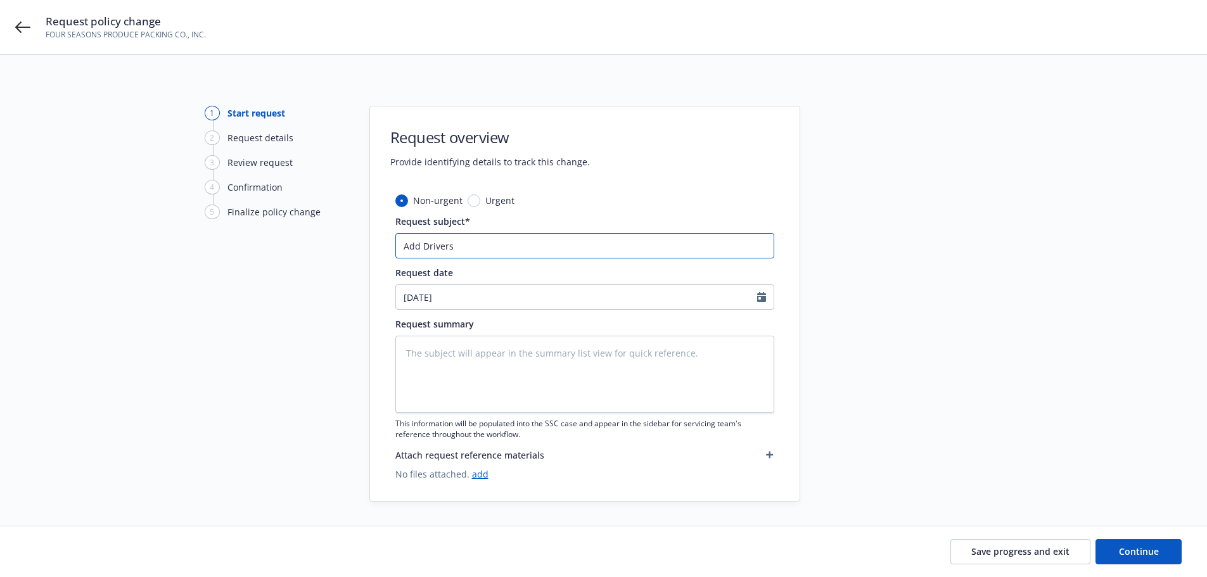
type input "Add Drivers J"
type textarea "x"
type input "Add Drivers J."
type textarea "x"
type input "Add Drivers J."
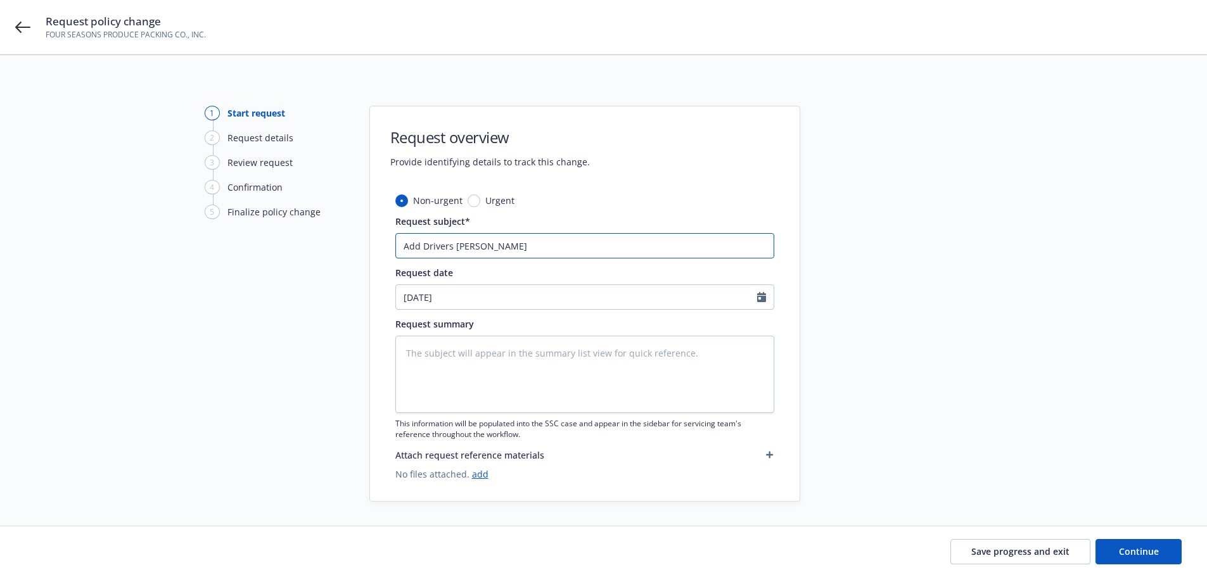
type textarea "x"
type input "Add Drivers J. C"
type textarea "x"
type input "Add Drivers J. Ch"
type textarea "x"
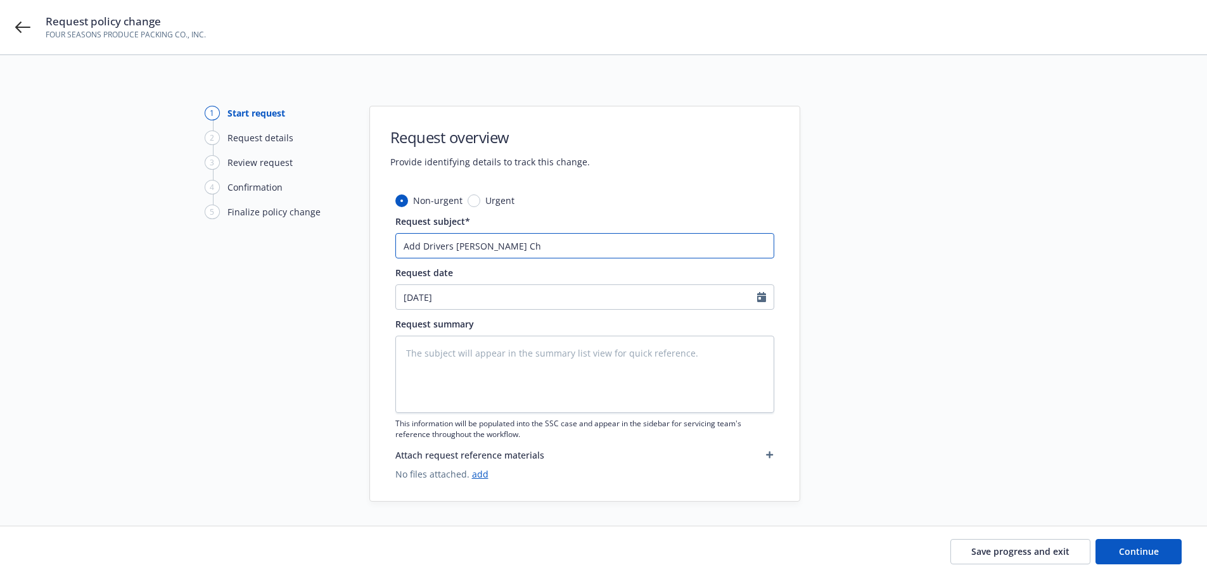
type input "Add Drivers J. Cha"
type textarea "x"
type input "Add Drivers J. Chav"
type textarea "x"
type input "Add Drivers J. Chave"
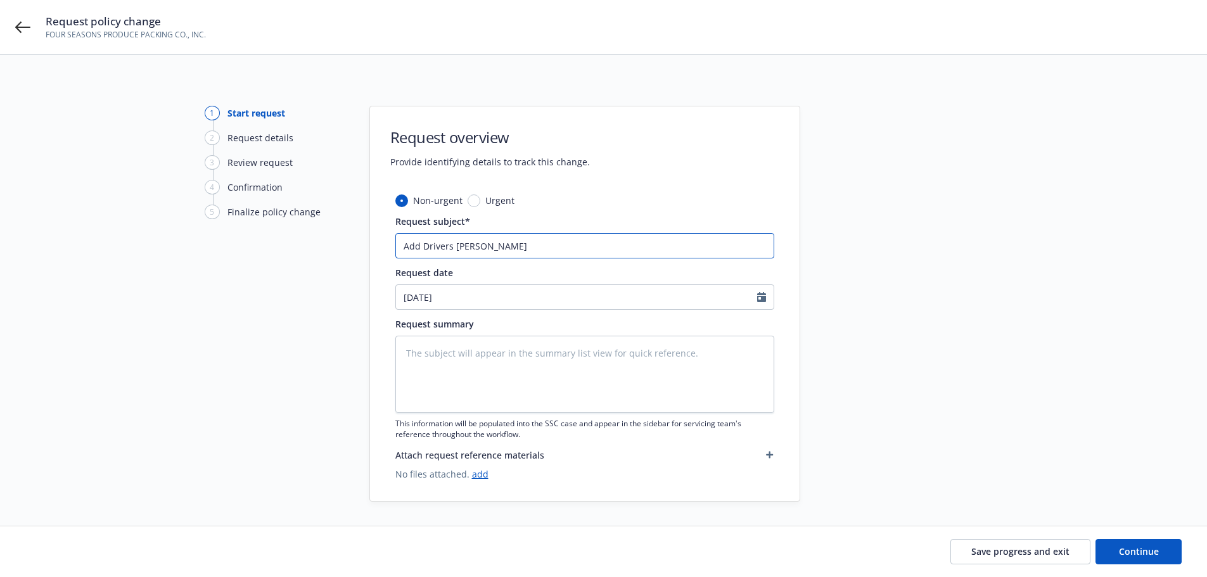
type textarea "x"
type input "Add Drivers J. Chavez"
type textarea "x"
type input "Add Drivers J. Chavez"
type textarea "x"
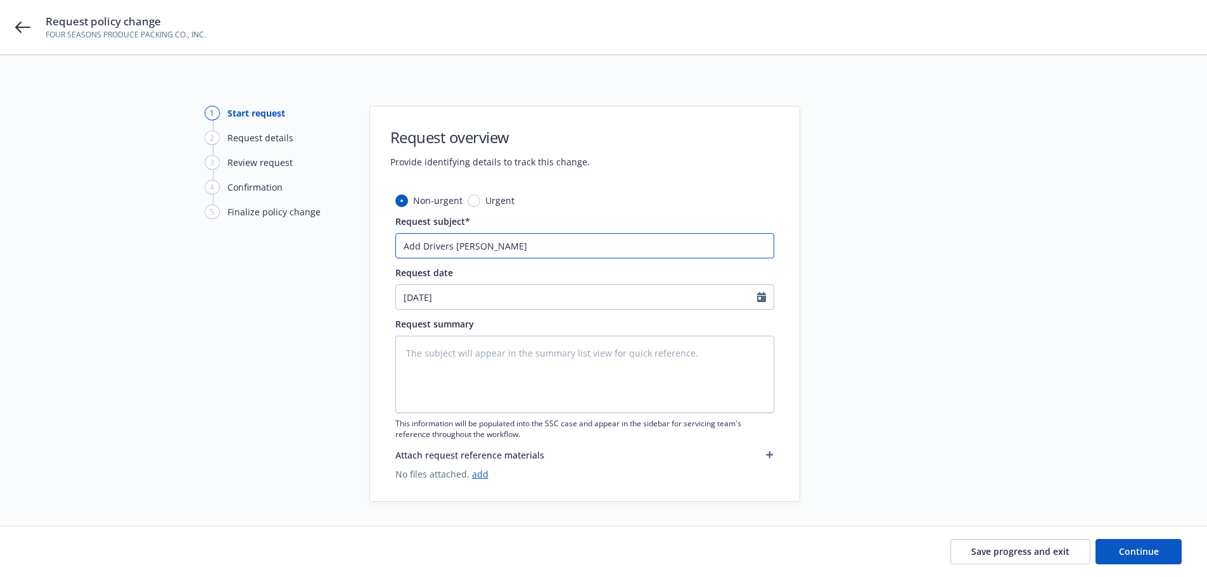
type input "Add Drivers J. Chavez &"
type textarea "x"
type input "Add Drivers J. Chavez &"
type textarea "x"
type input "Add Drivers J. Chavez & F"
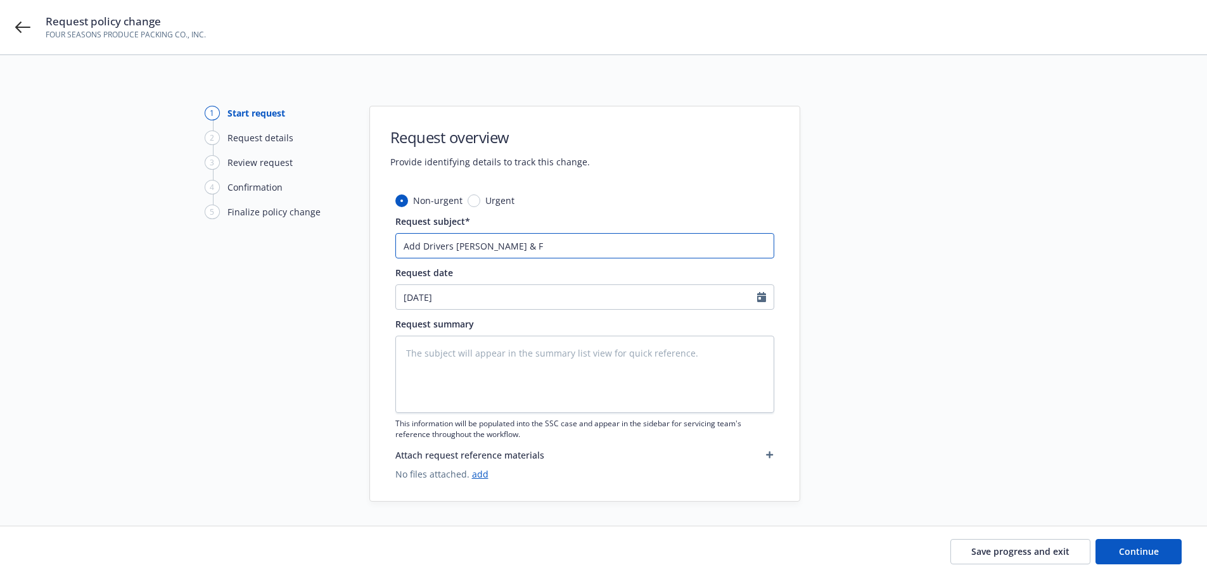
type textarea "x"
type input "Add Drivers J. Chavez & F."
type textarea "x"
type input "Add Drivers J. Chavez & F."
type textarea "x"
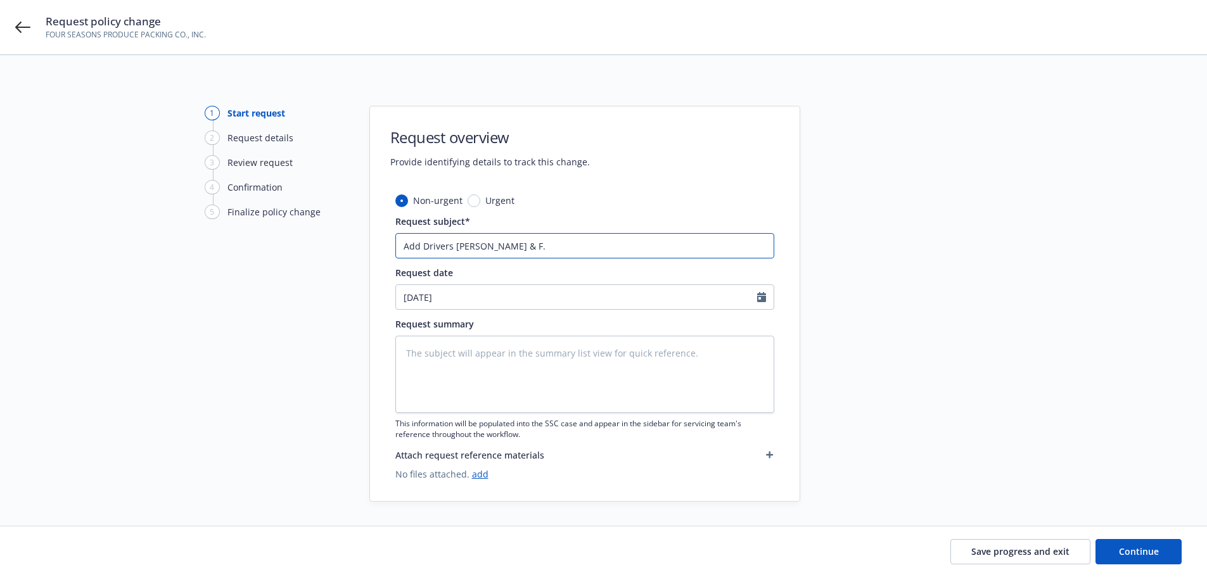
type input "Add Drivers J. Chavez & F. J"
type textarea "x"
type input "Add Drivers J. Chavez & F. Ji"
type textarea "x"
type input "Add Drivers J. Chavez & F. Jim"
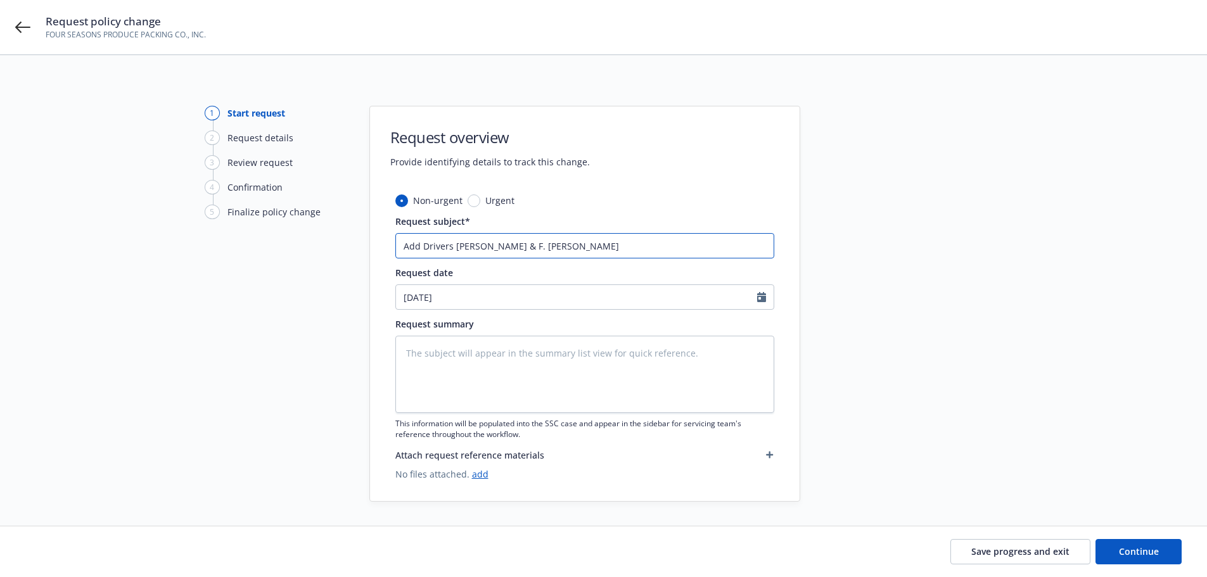
type textarea "x"
type input "Add Drivers J. Chavez & F. Jime"
type textarea "x"
type input "Add Drivers J. Chavez & F. Jimen"
type textarea "x"
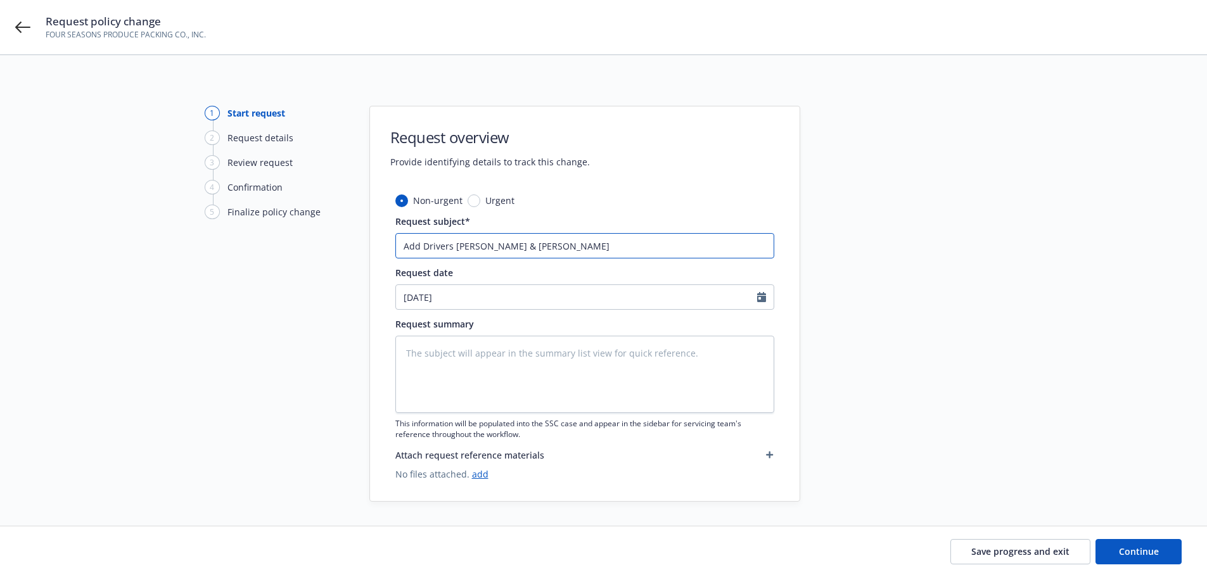
type input "Add Drivers J. Chavez & F. Jimene"
type textarea "x"
type input "Add Drivers J. Chavez & F. Jimenez"
type textarea "x"
type input "Add Drivers J. Chavez & F. Jimenez-"
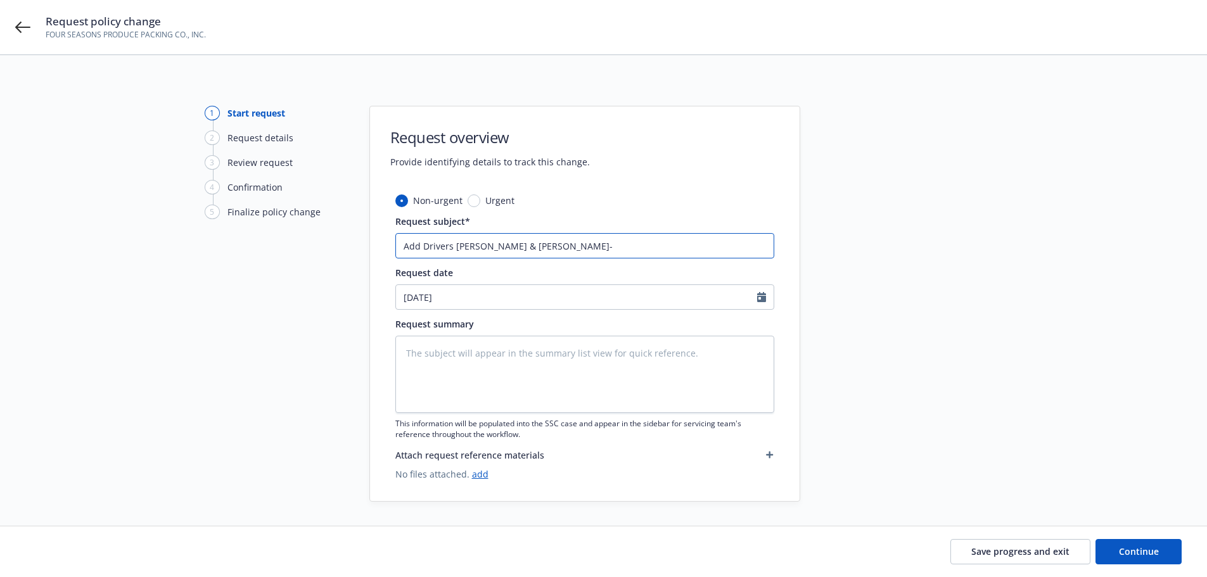
type textarea "x"
type input "Add Drivers J. Chavez & F. Jimenez-C"
type textarea "x"
type input "Add Drivers J. Chavez & F. Jimenez-Ch"
type textarea "x"
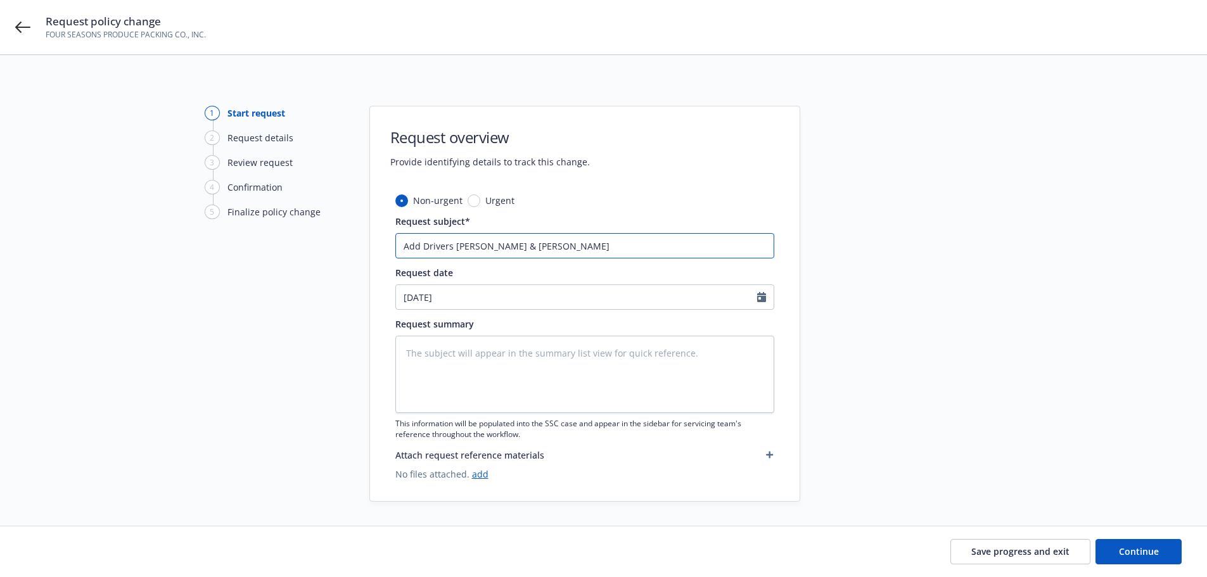
type input "Add Drivers J. Chavez & F. Jimenez-Cho"
type textarea "x"
type input "Add Drivers J. Chavez & F. Jimenez-Chon"
type textarea "x"
type input "Add Drivers J. Chavez & F. Jimenez-Chont"
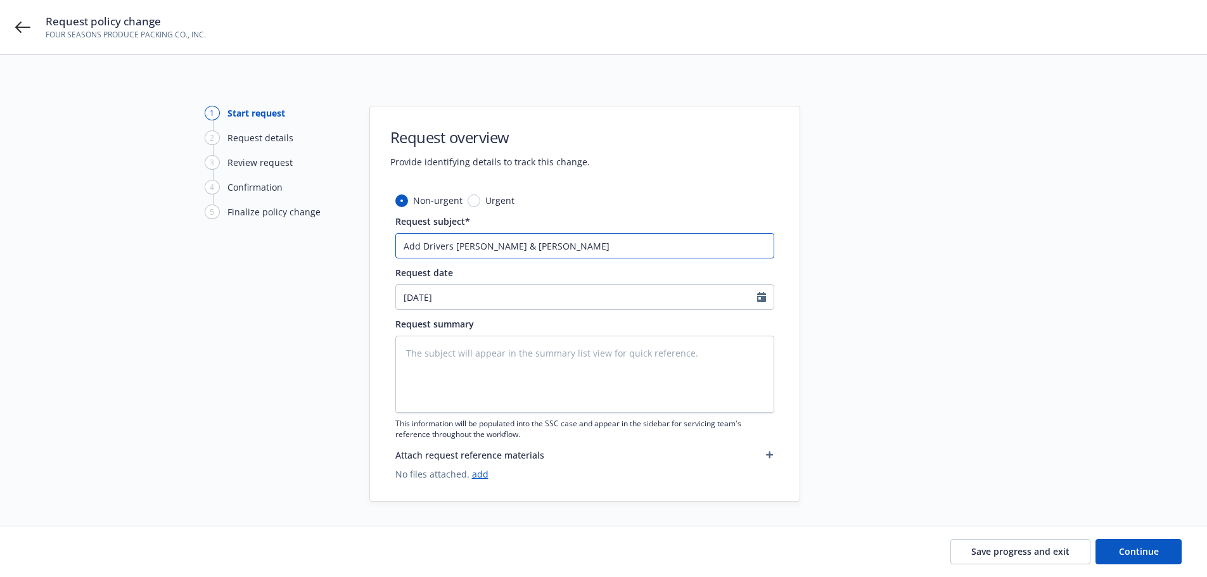
type textarea "x"
type input "Add Drivers J. Chavez & F. Jimenez-Chonte"
type textarea "x"
type input "Add Drivers J. Chavez & F. Jimenez-Chontec"
type textarea "x"
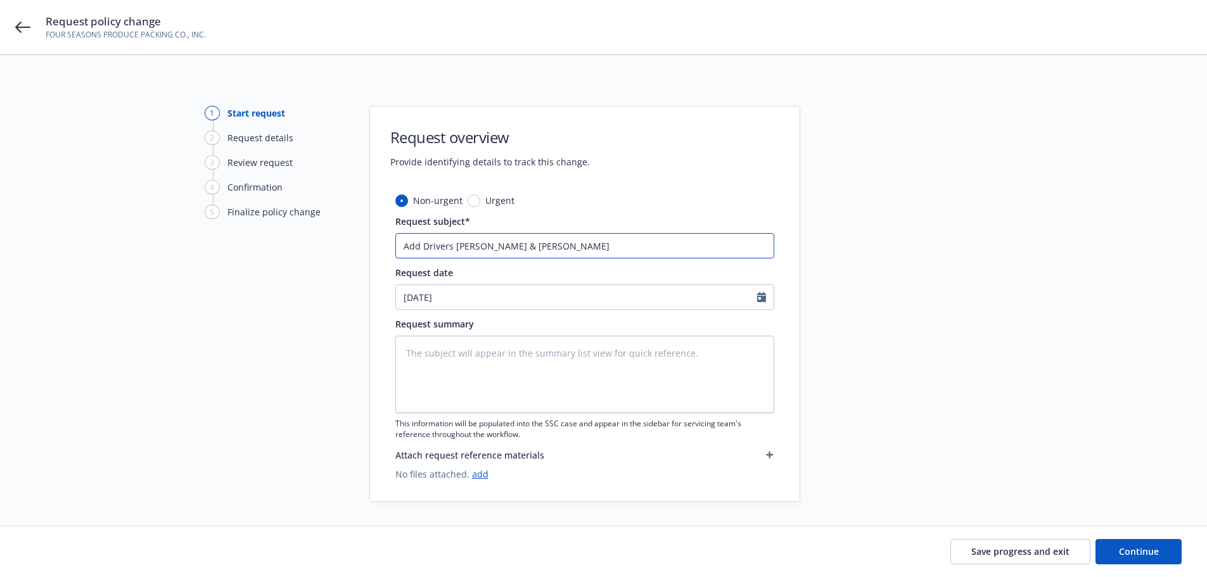
type input "Add Drivers J. Chavez & F. Jimenez-Chonteco"
type textarea "x"
type input "Add Drivers J. Chavez & F. Jimenez-Chonteco"
type textarea "x"
type input "Add Drivers J. Chavez & F. Jimenez-Chonteco"
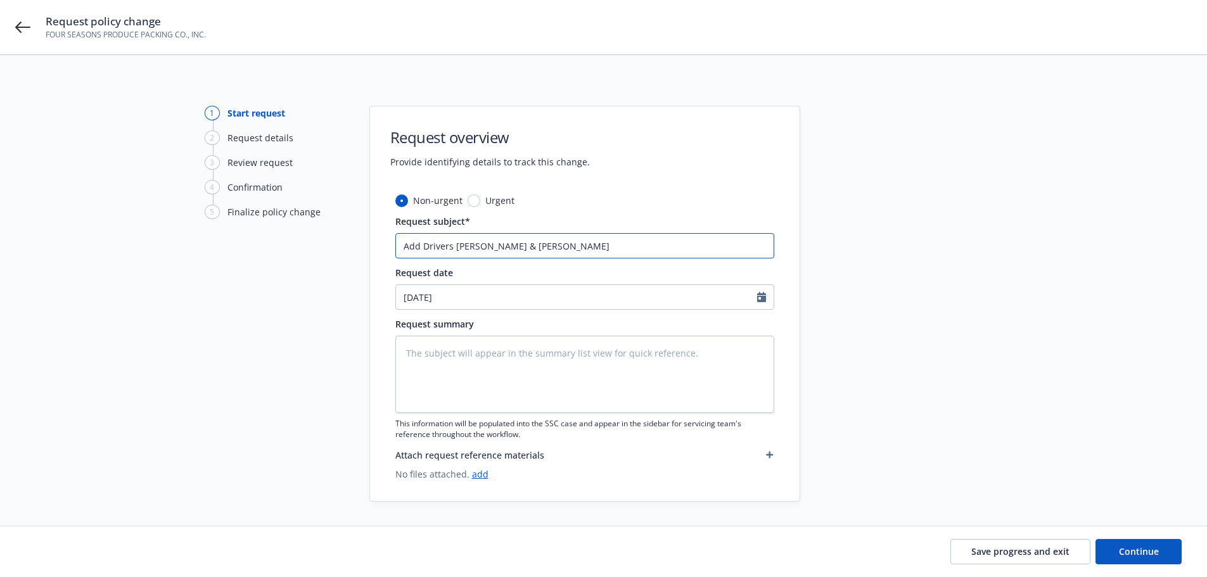
type textarea "x"
type input "Add Drivers J. Chavez & F. Jimenez-Chonteco,"
type textarea "x"
type input "Add Drivers J. Chavez & F. Jimenez-Chonteco,"
type textarea "x"
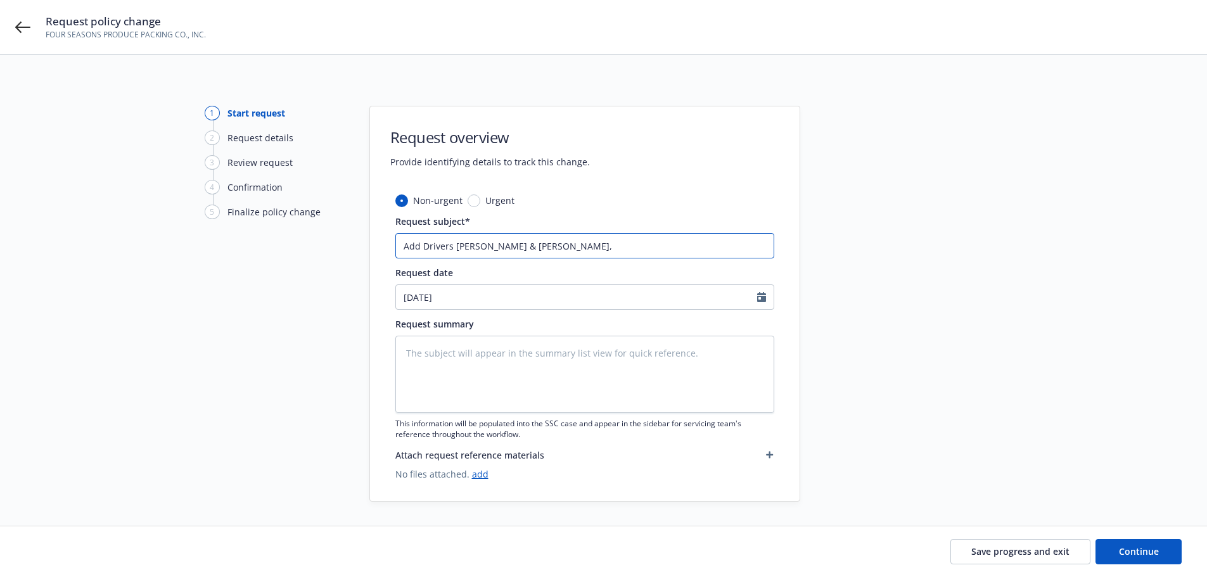
type input "Add Drivers J. Chavez & F. Jimenez-Chonteco, D"
type textarea "x"
type input "Add Drivers J. Chavez & F. Jimenez-Chonteco, De"
type textarea "x"
type input "Add Drivers J. Chavez & F. Jimenez-Chonteco, Del"
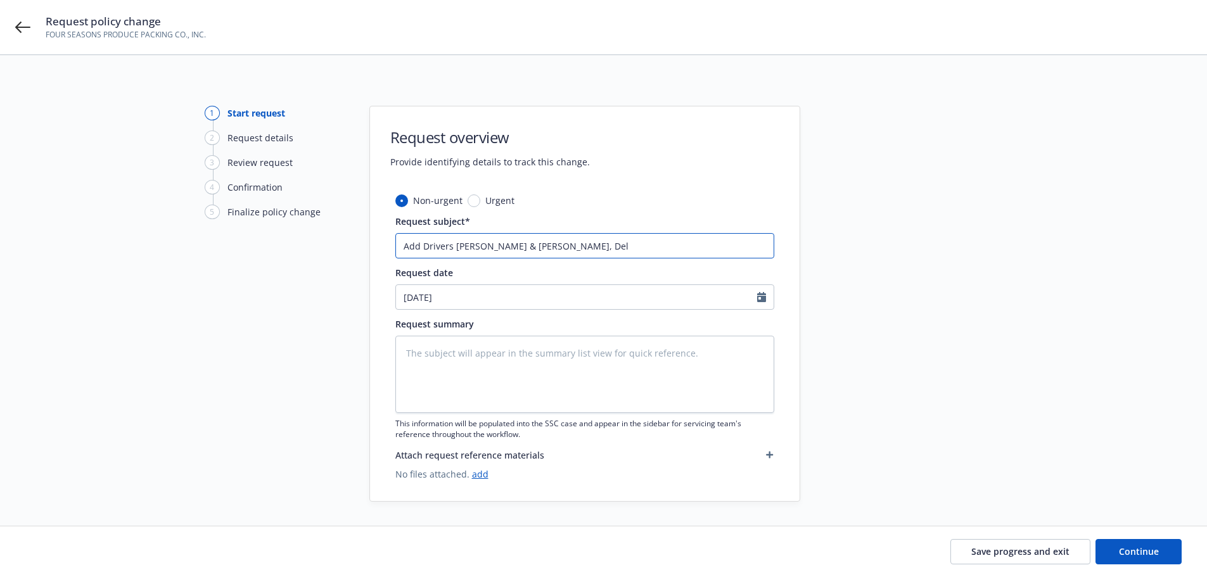
type textarea "x"
type input "Add Drivers J. Chavez & F. Jimenez-Chonteco, Dele"
type textarea "x"
type input "Add Drivers J. Chavez & F. Jimenez-Chonteco, Delet"
type textarea "x"
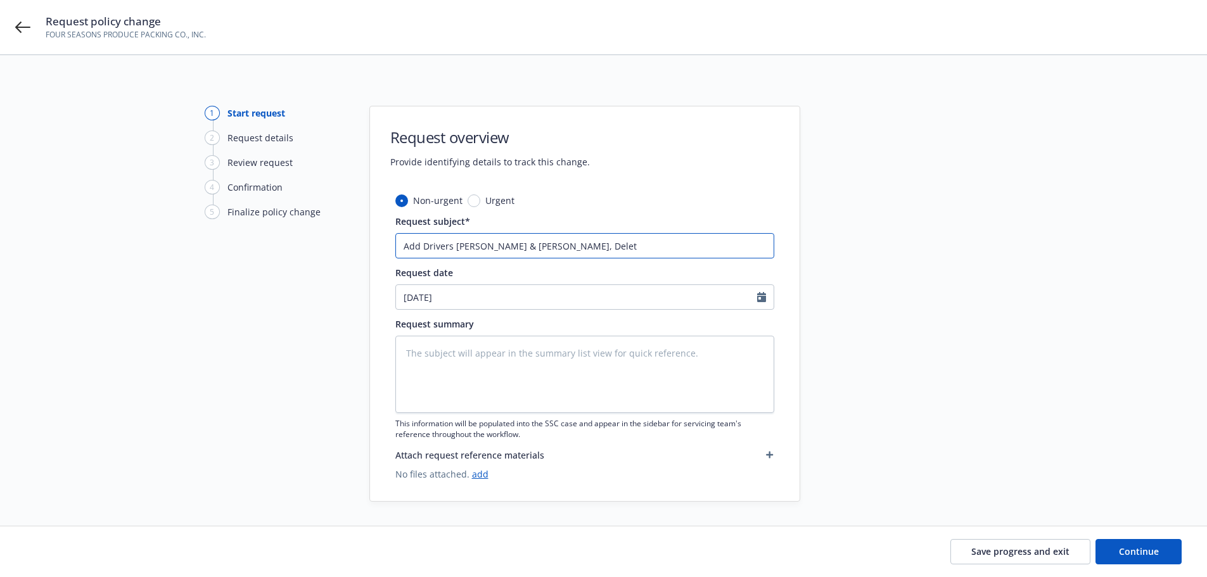
type input "Add Drivers J. Chavez & F. Jimenez-Chonteco, Delete"
type textarea "x"
type input "Add Drivers J. Chavez & F. Jimenez-Chonteco, Delete"
type textarea "x"
type input "Add Drivers J. Chavez & F. Jimenez-Chonteco, Delete 2"
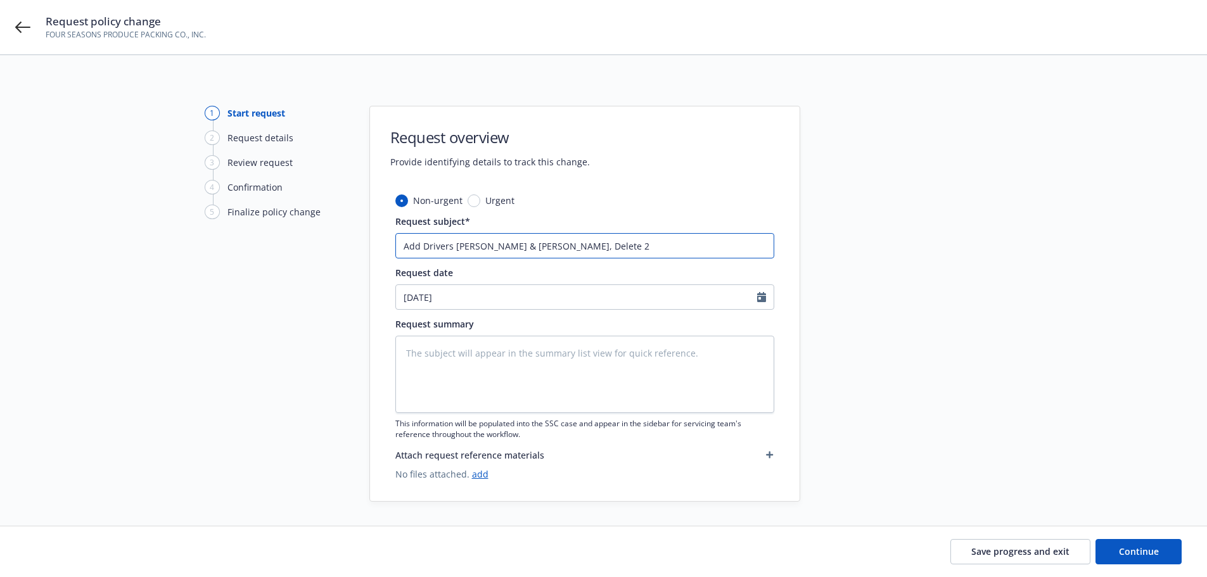
type textarea "x"
type input "Add Drivers J. Chavez & F. Jimenez-Chonteco, Delete 20"
type textarea "x"
type input "Add Drivers J. Chavez & F. Jimenez-Chonteco, Delete 201"
type textarea "x"
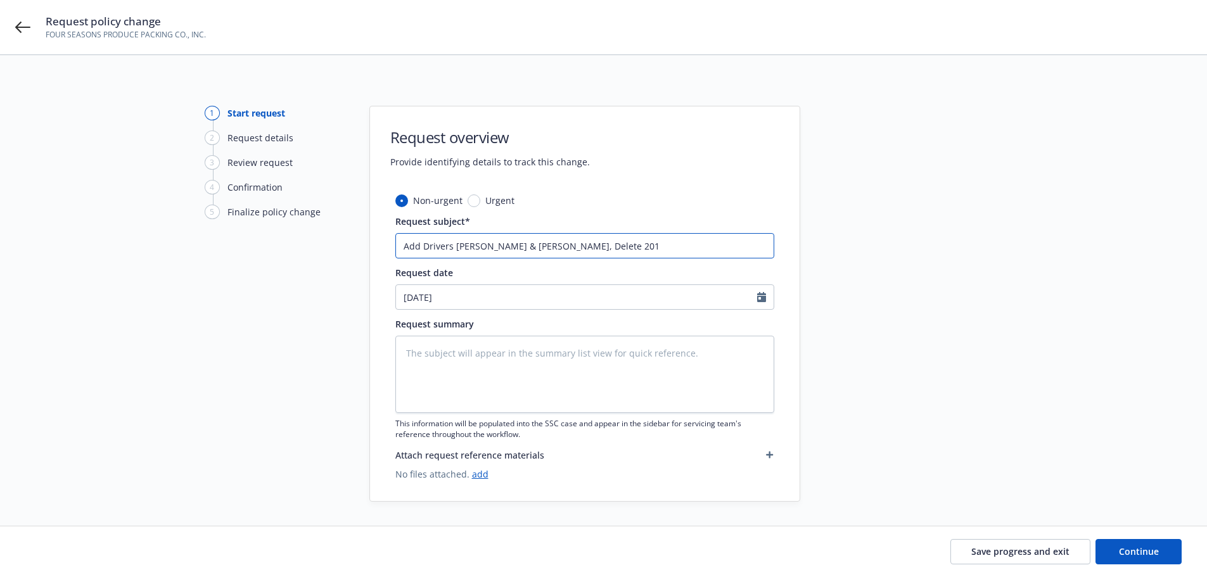
type input "Add Drivers J. Chavez & F. Jimenez-Chonteco, Delete 2013"
type textarea "x"
type input "Add Drivers J. Chavez & F. Jimenez-Chonteco, Delete 2013"
type textarea "x"
type input "Add Drivers J. Chavez & F. Jimenez-Chonteco, Delete 2013"
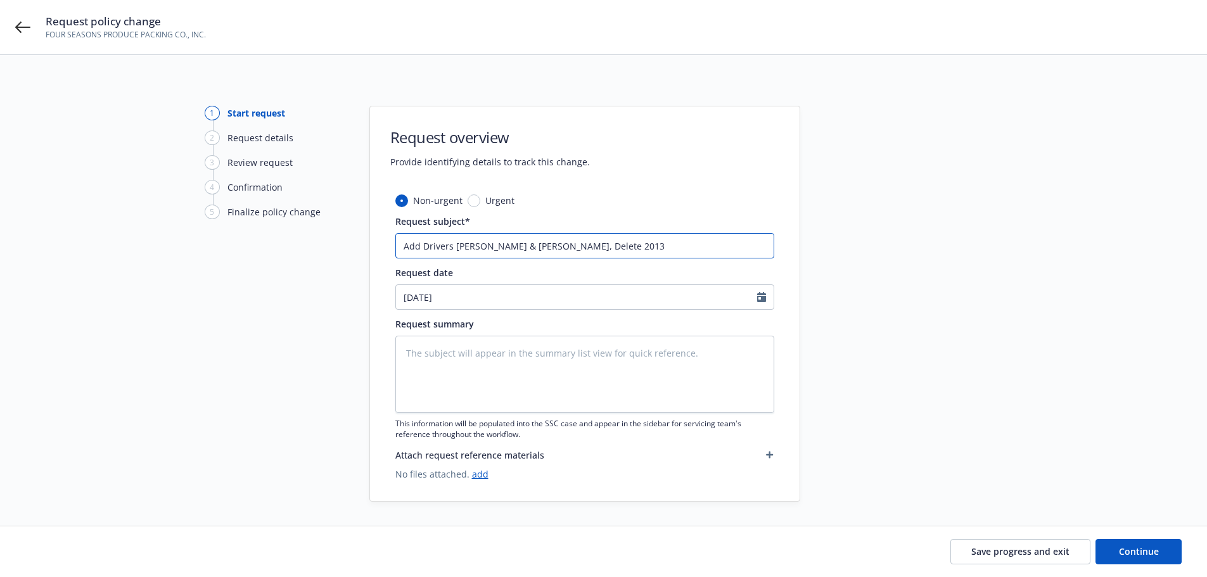
type textarea "x"
type input "Add Drivers J. Chavez & F. Jimenez-Chonteco, Delete 201"
type textarea "x"
type input "Add Drivers J. Chavez & F. Jimenez-Chonteco, Delete 20"
type textarea "x"
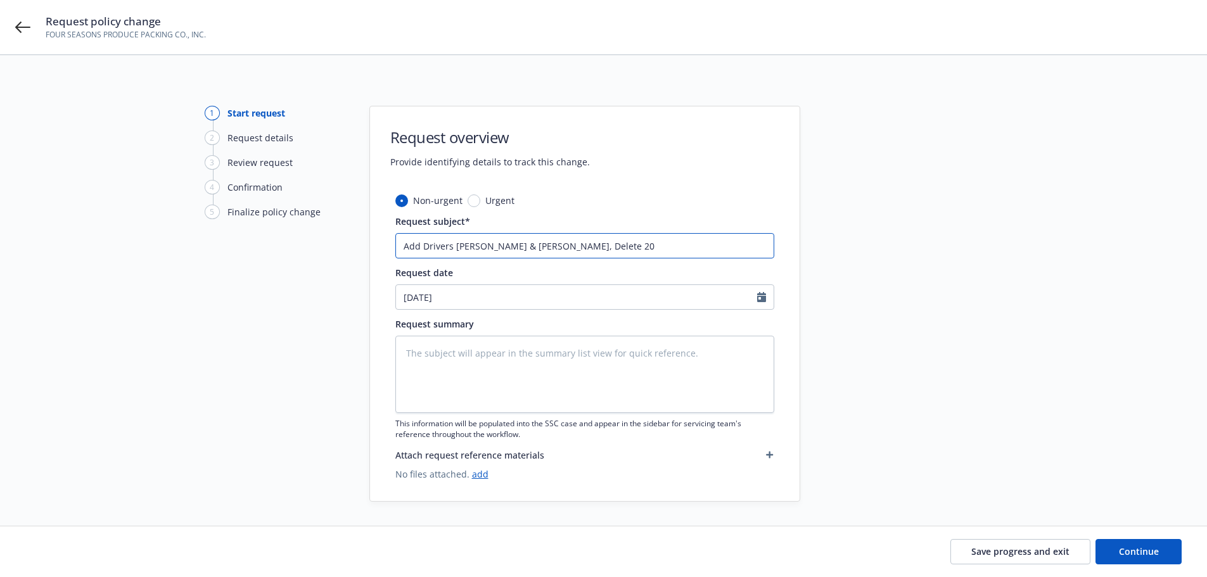
type input "Add Drivers J. Chavez & F. Jimenez-Chonteco, Delete 2"
type textarea "x"
type input "Add Drivers J. Chavez & F. Jimenez-Chonteco, Delete"
type textarea "x"
type input "Add Drivers J. Chavez & F. Jimenez-Chonteco, Delete"
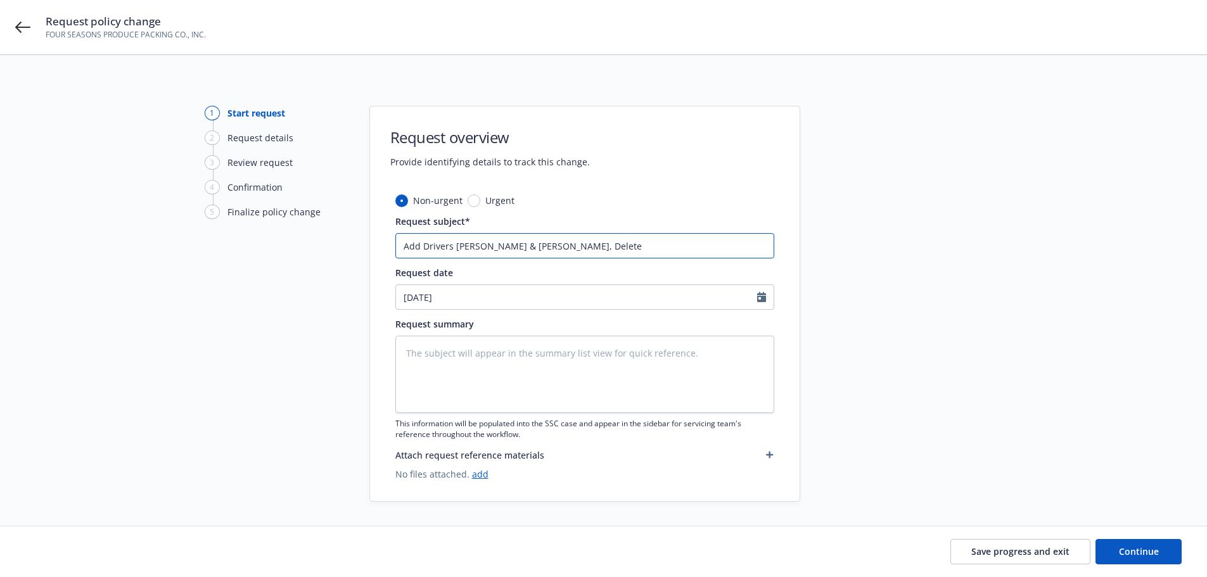
type textarea "x"
type input "Add Drivers J. Chavez & F. Jimenez-Chonteco, Delet"
type textarea "x"
type input "Add Drivers J. Chavez & F. Jimenez-Chonteco, Dele"
type textarea "x"
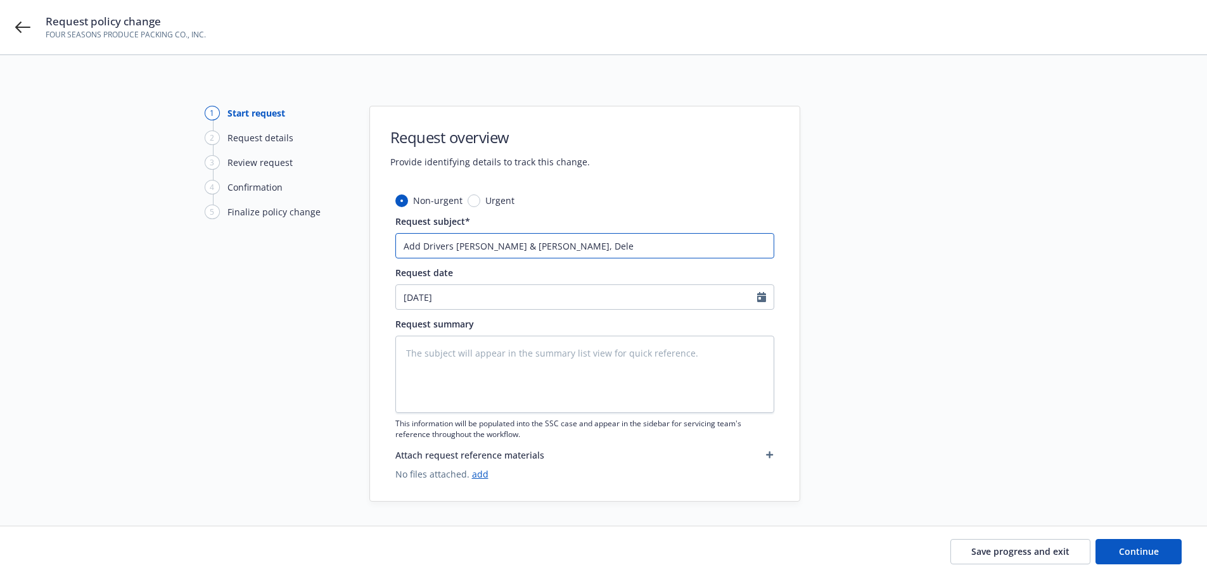
type input "Add Drivers J. Chavez & F. Jimenez-Chonteco, Del"
type textarea "x"
type input "Add Drivers J. Chavez & F. Jimenez-Chonteco, De"
type textarea "x"
type input "Add Drivers J. Chavez & F. Jimenez-Chonteco, D"
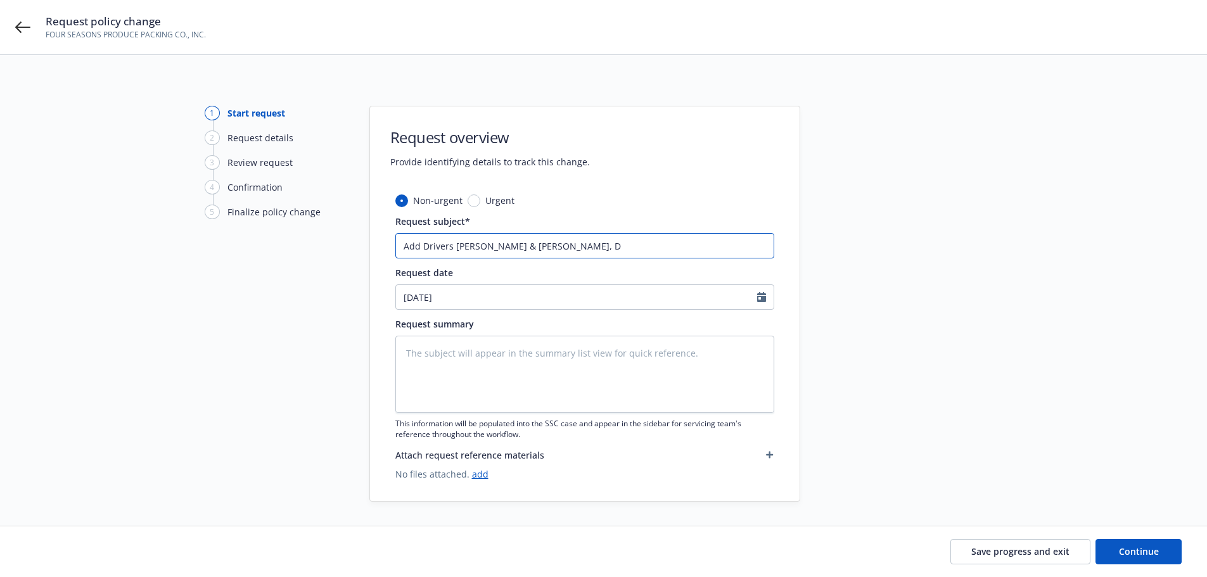
type textarea "x"
type input "Add Drivers J. Chavez & F. Jimenez-Chonteco,"
type textarea "x"
type input "Add Drivers J. Chavez & F. Jimenez-Chonteco, A"
type textarea "x"
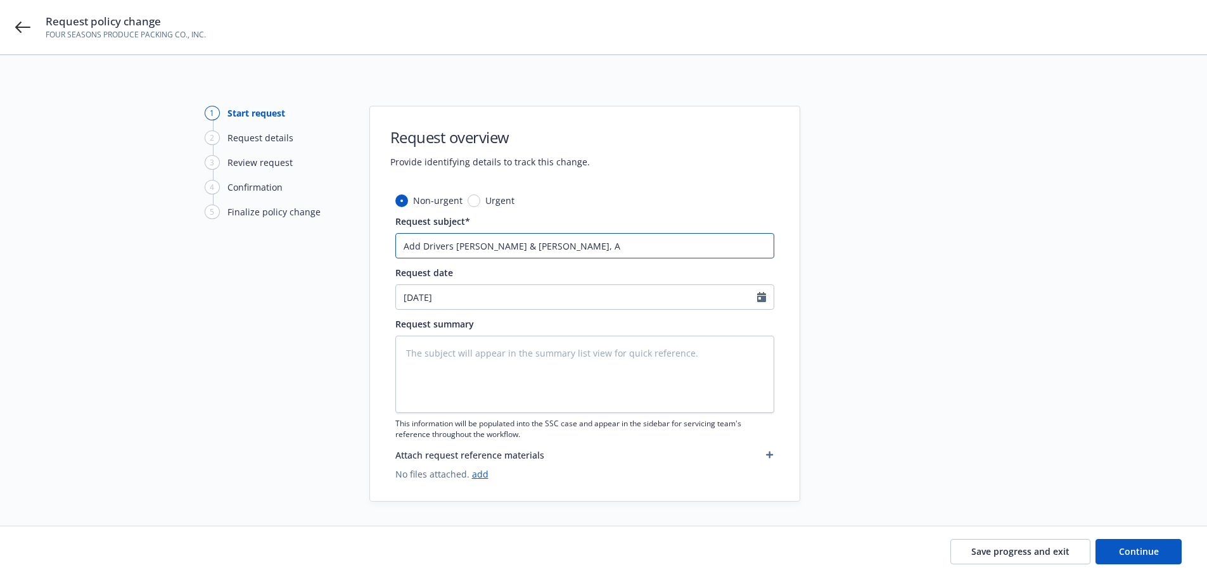
type input "Add Drivers J. Chavez & F. Jimenez-Chonteco, Ad"
type textarea "x"
type input "Add Drivers J. Chavez & F. Jimenez-Chonteco, Add"
type textarea "x"
type input "Add Drivers J. Chavez & F. Jimenez-Chonteco, Add"
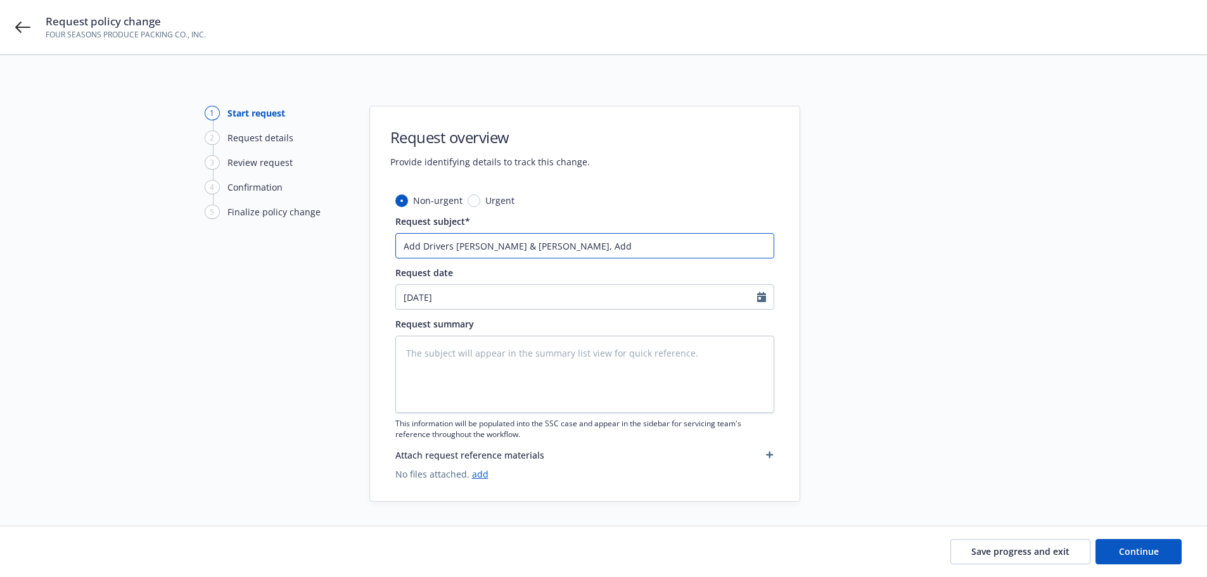
type textarea "x"
click at [653, 239] on input "Add Drivers J. Chavez & F. Jimenez-Chonteco, Add" at bounding box center [584, 245] width 379 height 25
type input "Add Drivers J. Chavez & F. Jimenez-Chonteco, Add"
type textarea "x"
type input "Add Drivers J. Chavez & F. Jimenez-Chonteco, Ad"
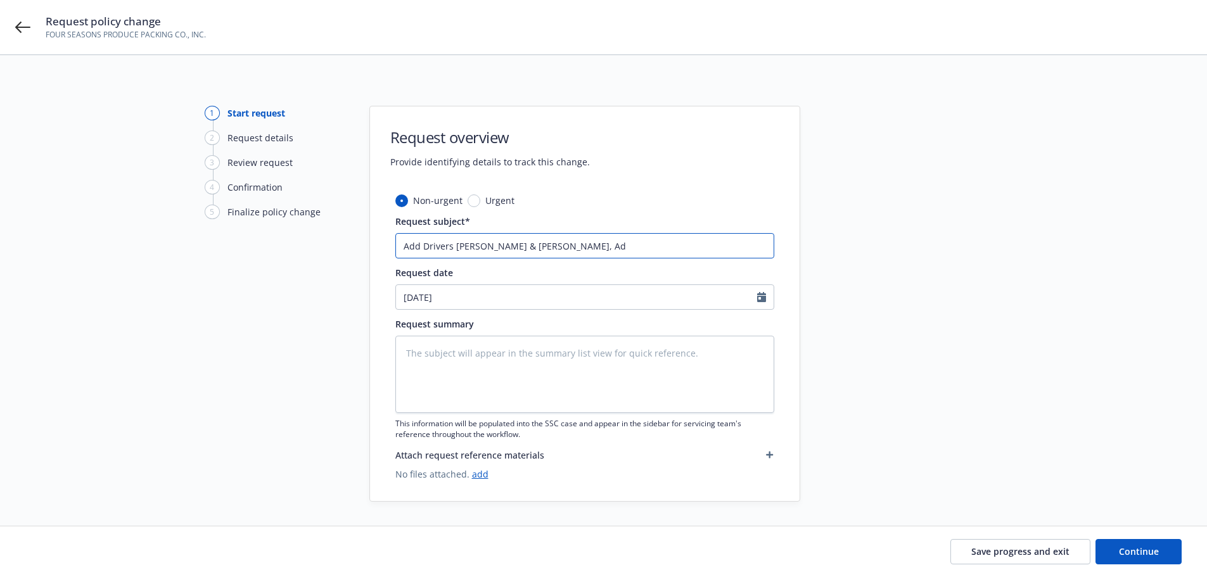
type textarea "x"
type input "Add Drivers J. Chavez & F. Jimenez-Chonteco, A"
type textarea "x"
type input "Add Drivers J. Chavez & F. Jimenez-Chonteco,"
type textarea "x"
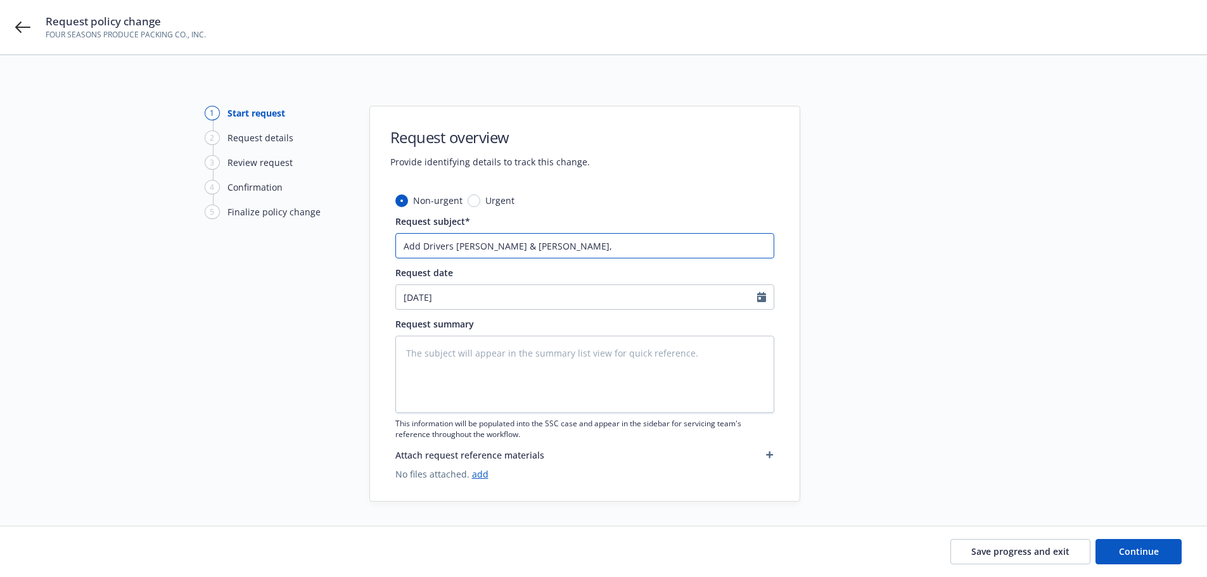
type input "Add 2Drivers J. Chavez & F. Jimenez-Chonteco,"
type textarea "x"
type input "Add 20Drivers J. Chavez & F. Jimenez-Chonteco,"
type textarea "x"
type input "Add 200Drivers J. Chavez & F. Jimenez-Chonteco,"
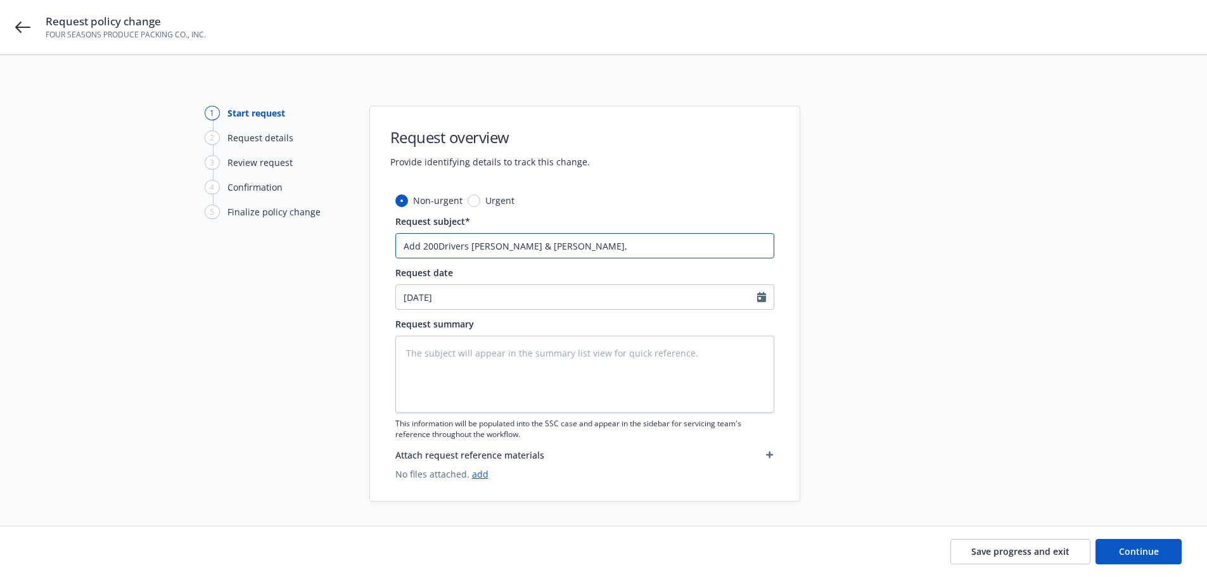
type textarea "x"
type input "Add 2001Drivers J. Chavez & F. Jimenez-Chonteco,"
type textarea "x"
type input "Add 2001 Drivers J. Chavez & F. Jimenez-Chonteco,"
type textarea "x"
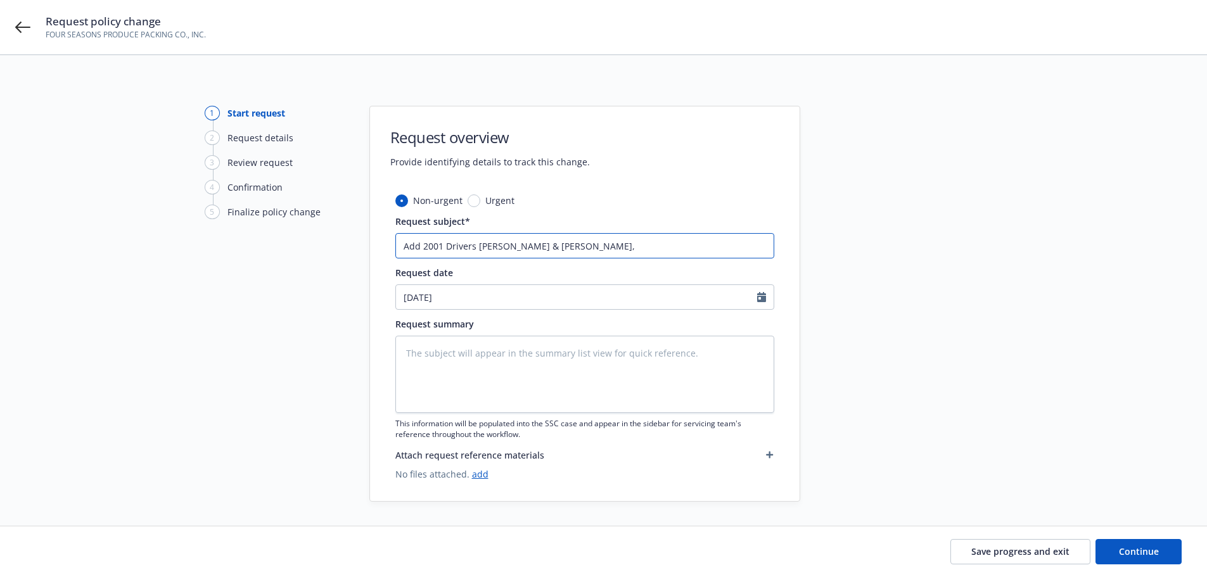
type input "Add 2001 CDrivers J. Chavez & F. Jimenez-Chonteco,"
type textarea "x"
type input "Add 2001 ChDrivers J. Chavez & F. Jimenez-Chonteco,"
type textarea "x"
type input "Add 2001 CheDrivers J. Chavez & F. Jimenez-Chonteco,"
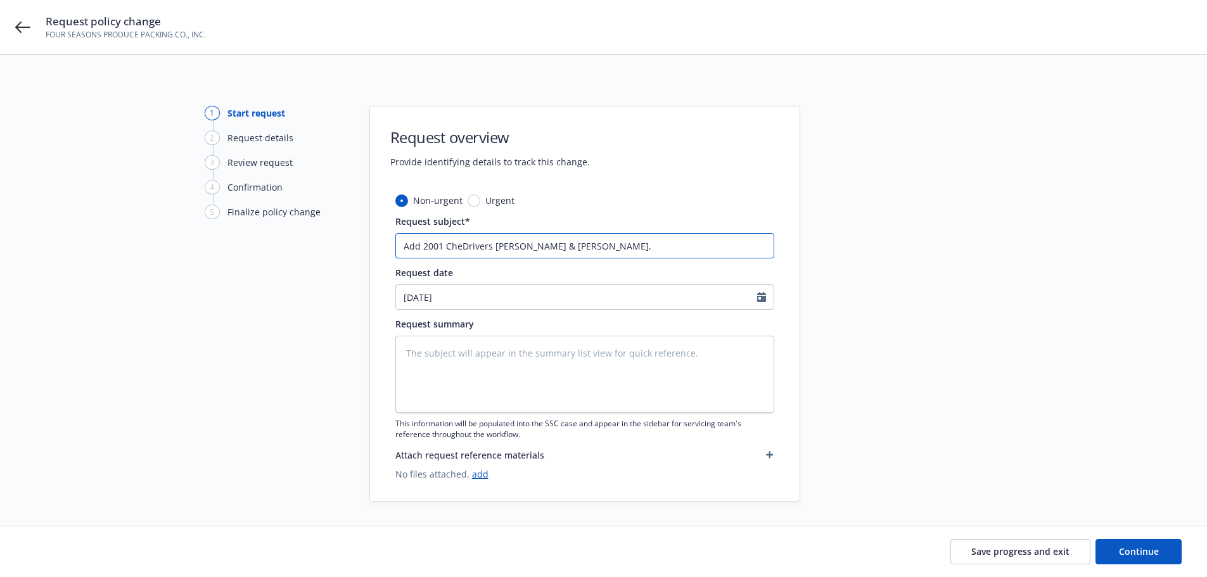
type textarea "x"
type input "Add 2001 ChevDrivers J. Chavez & F. Jimenez-Chonteco,"
type textarea "x"
type input "Add 2001 ChevyDrivers J. Chavez & F. Jimenez-Chonteco,"
type textarea "x"
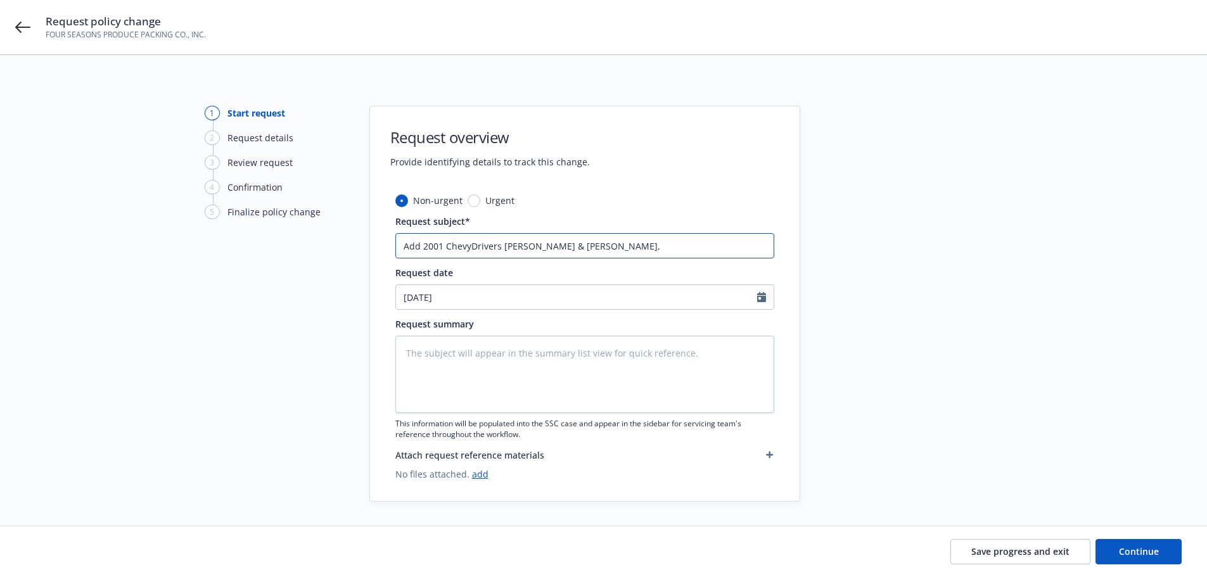
type input "Add 2001 Chevy Drivers J. Chavez & F. Jimenez-Chonteco,"
type textarea "x"
type input "Add 2001 Chevy SDrivers J. Chavez & F. Jimenez-Chonteco,"
type textarea "x"
type input "Add 2001 Chevy SuDrivers J. Chavez & F. Jimenez-Chonteco,"
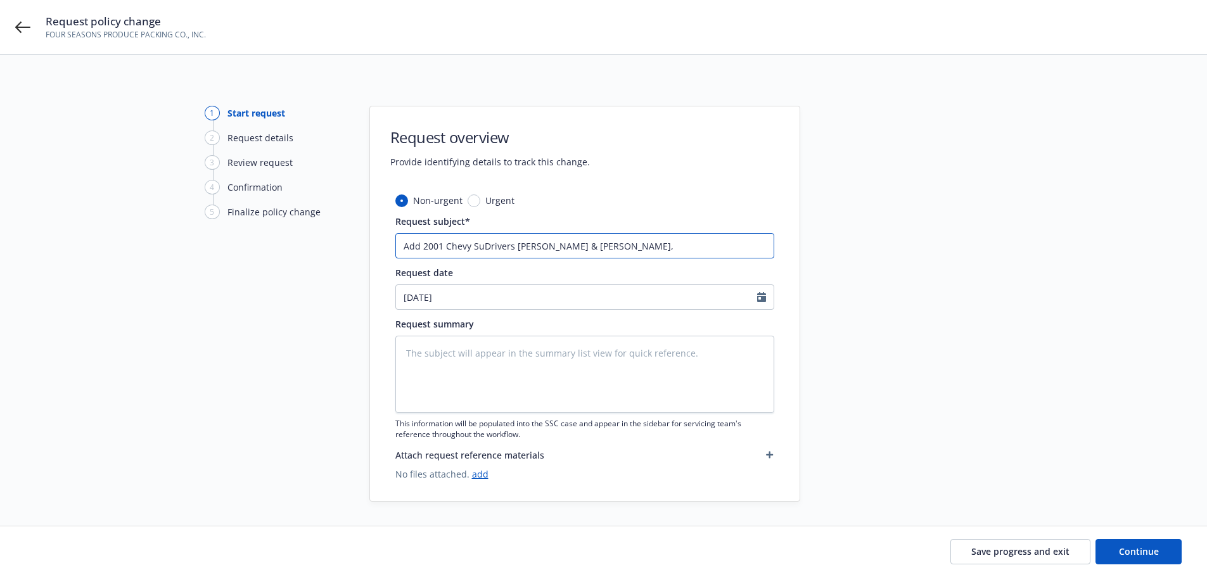
type textarea "x"
type input "Add 2001 Chevy SubDrivers J. Chavez & F. Jimenez-Chonteco,"
type textarea "x"
type input "Add 2001 Chevy SubuDrivers J. Chavez & F. Jimenez-Chonteco,"
type textarea "x"
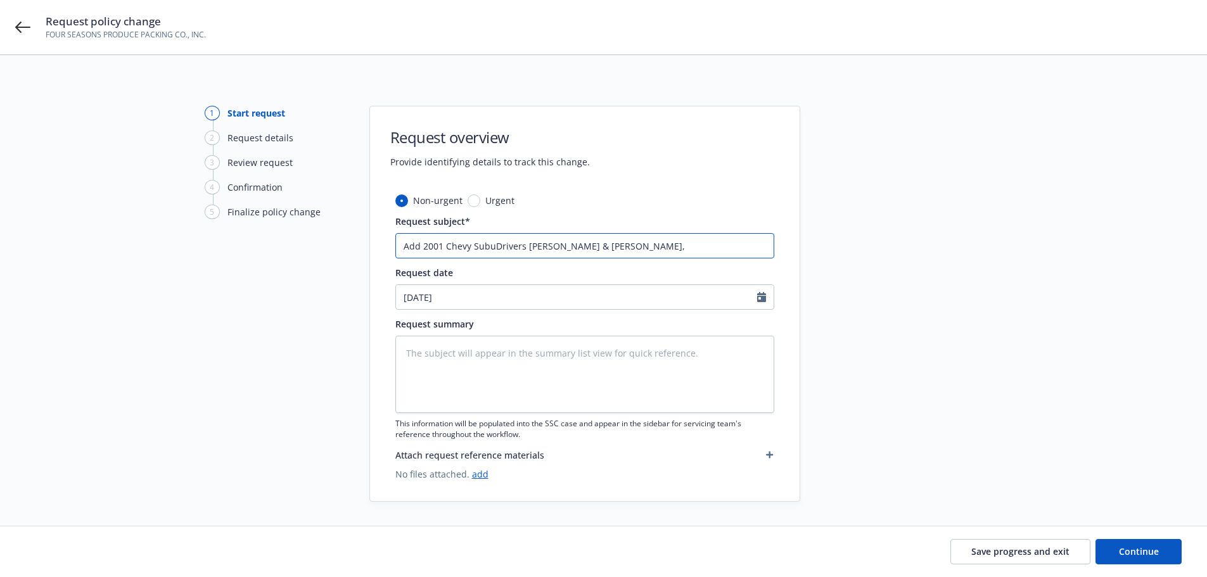
type input "Add 2001 Chevy SuburDrivers J. Chavez & F. Jimenez-Chonteco,"
type textarea "x"
type input "Add 2001 Chevy SuburbDrivers J. Chavez & F. Jimenez-Chonteco,"
type textarea "x"
type input "Add 2001 Chevy SuburbaDrivers J. Chavez & F. Jimenez-Chonteco,"
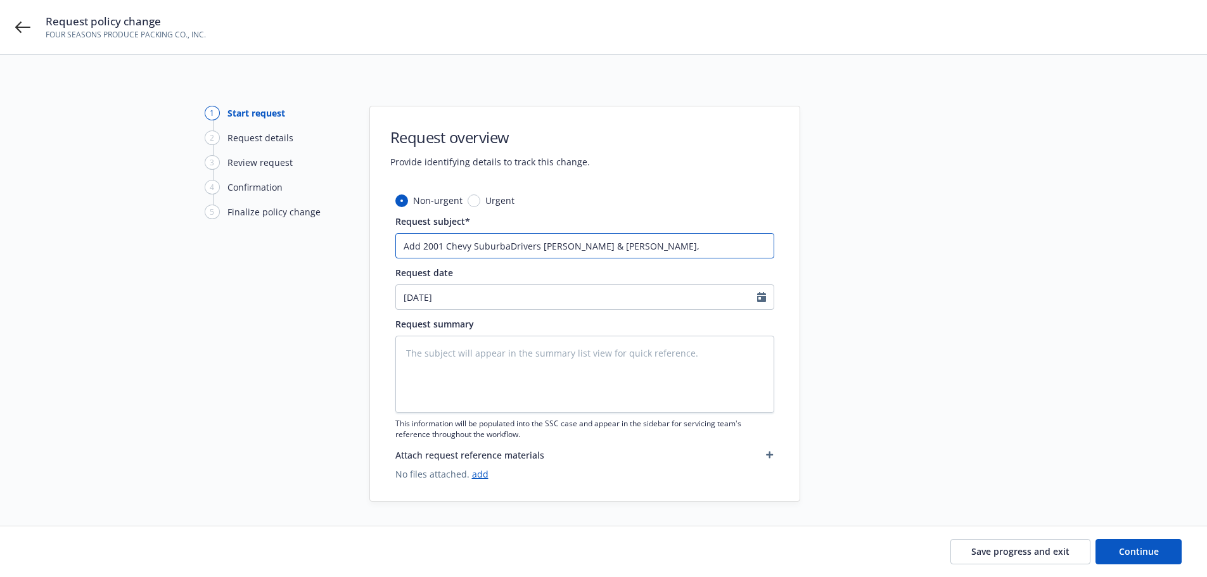
type textarea "x"
type input "Add 2001 Chevy SuburbanDrivers J. Chavez & F. Jimenez-Chonteco,"
click at [735, 245] on input "Add 2001 Chevy Suburban # 64063, Drivers J. Chavez & F. Jimenez-Chonteco," at bounding box center [584, 245] width 379 height 25
drag, startPoint x: 731, startPoint y: 247, endPoint x: 384, endPoint y: 254, distance: 346.8
click at [384, 254] on div "Non-urgent Urgent Request subject* Add 2001 Chevy Suburban # 64063, Drivers J. …" at bounding box center [585, 347] width 430 height 307
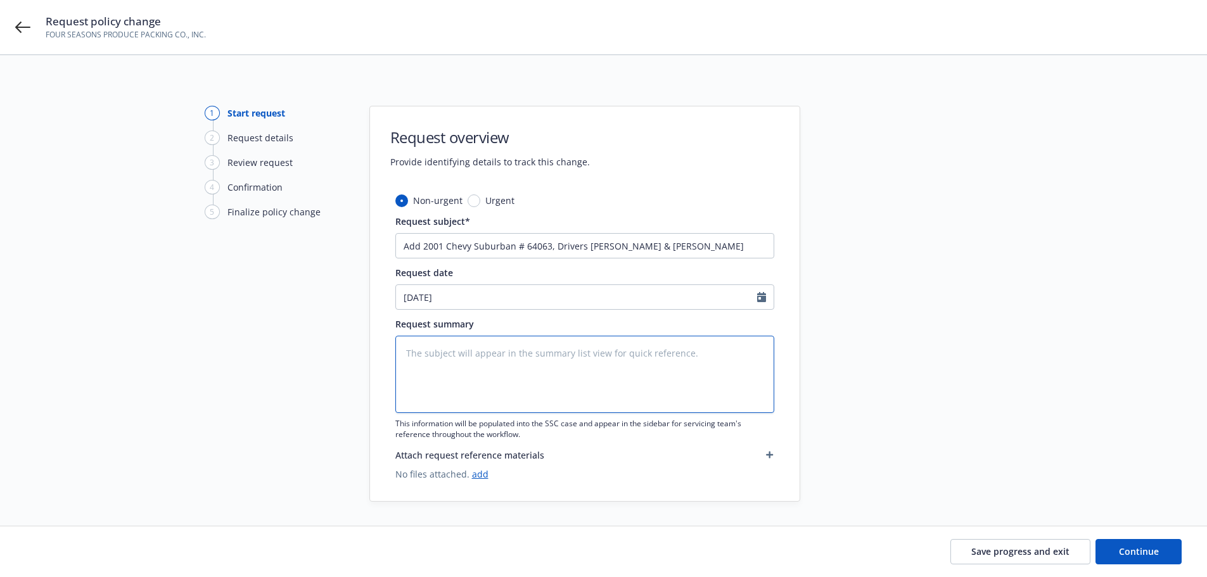
click at [451, 378] on textarea at bounding box center [584, 374] width 379 height 77
paste textarea "Add 2001 Chevy Suburban # 64063, Drivers J. Chavez & F. Jimenez-Chonteco"
click at [481, 480] on link "add" at bounding box center [480, 474] width 16 height 12
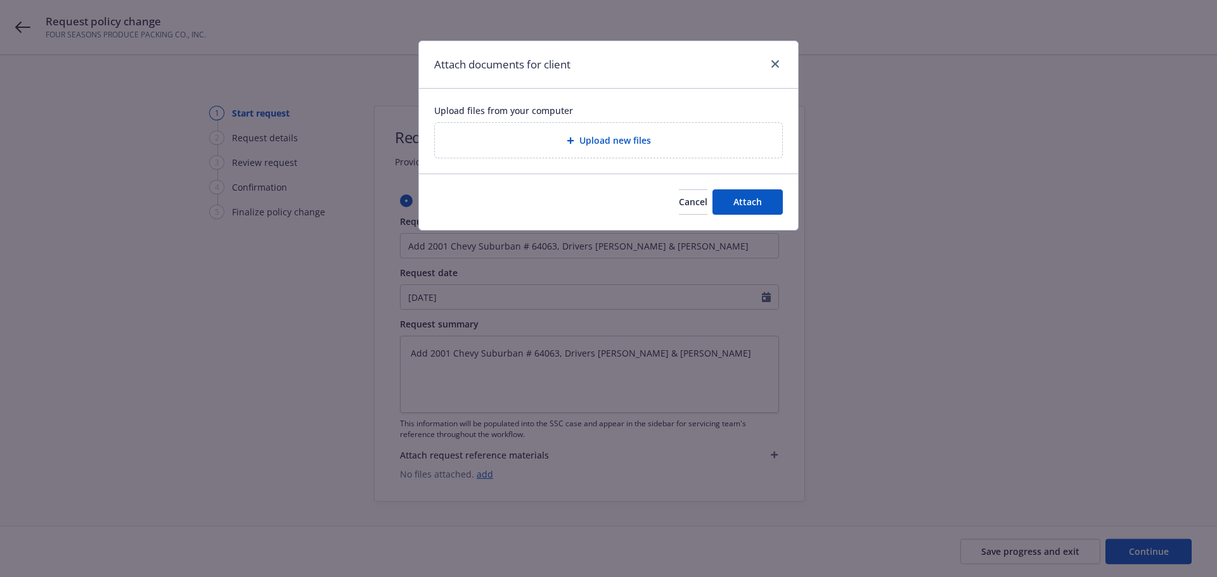
click at [652, 145] on div "Upload new files" at bounding box center [608, 140] width 327 height 15
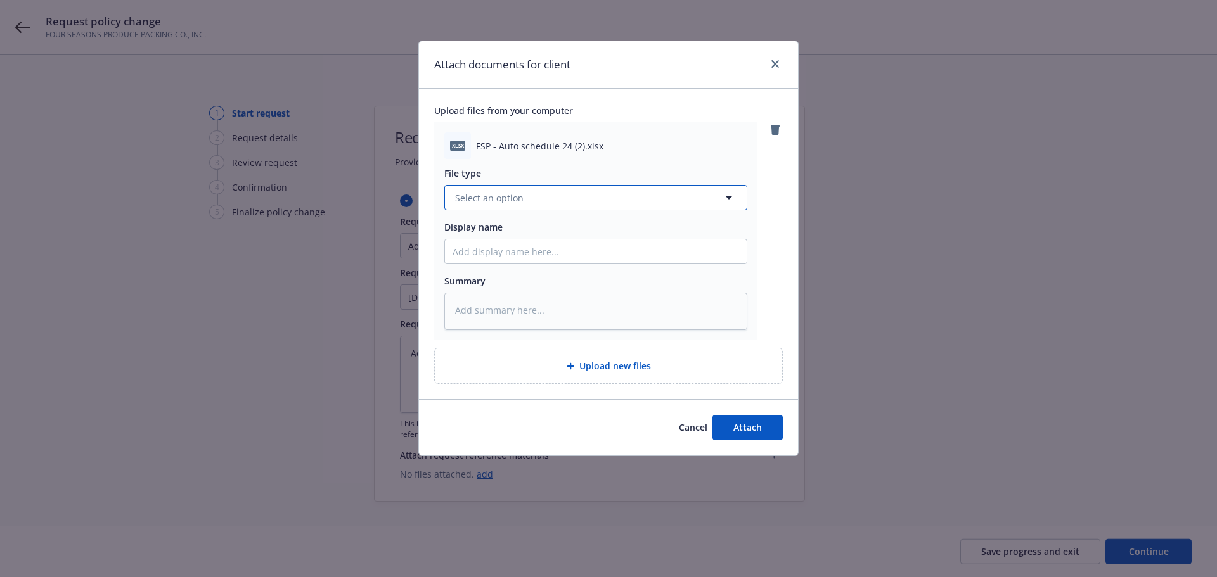
click at [531, 210] on button "Select an option" at bounding box center [595, 197] width 303 height 25
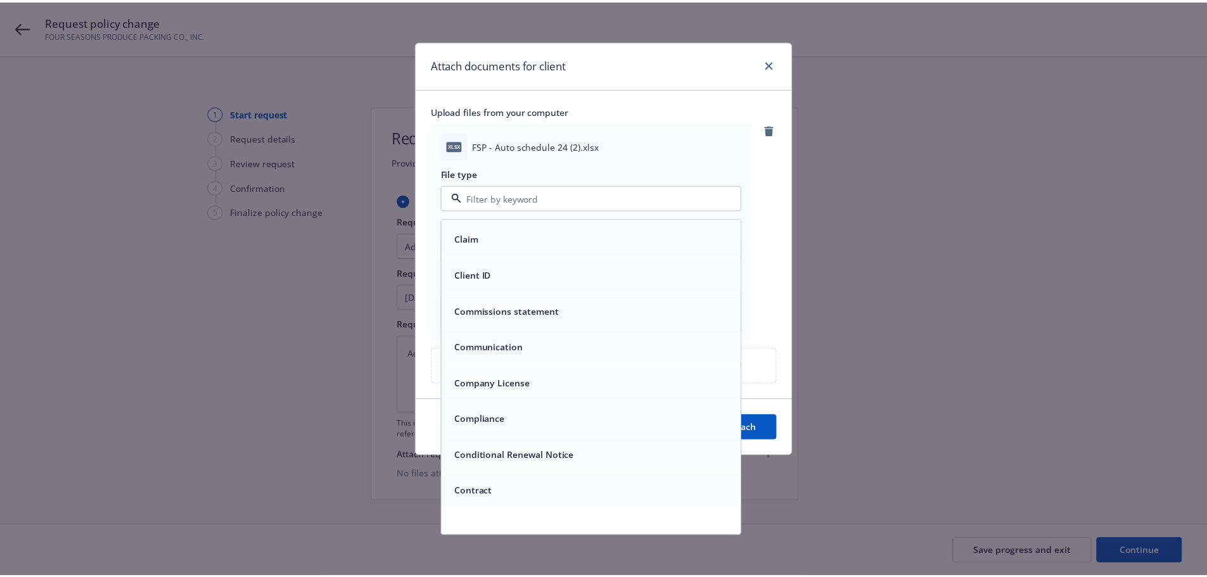
scroll to position [1373, 0]
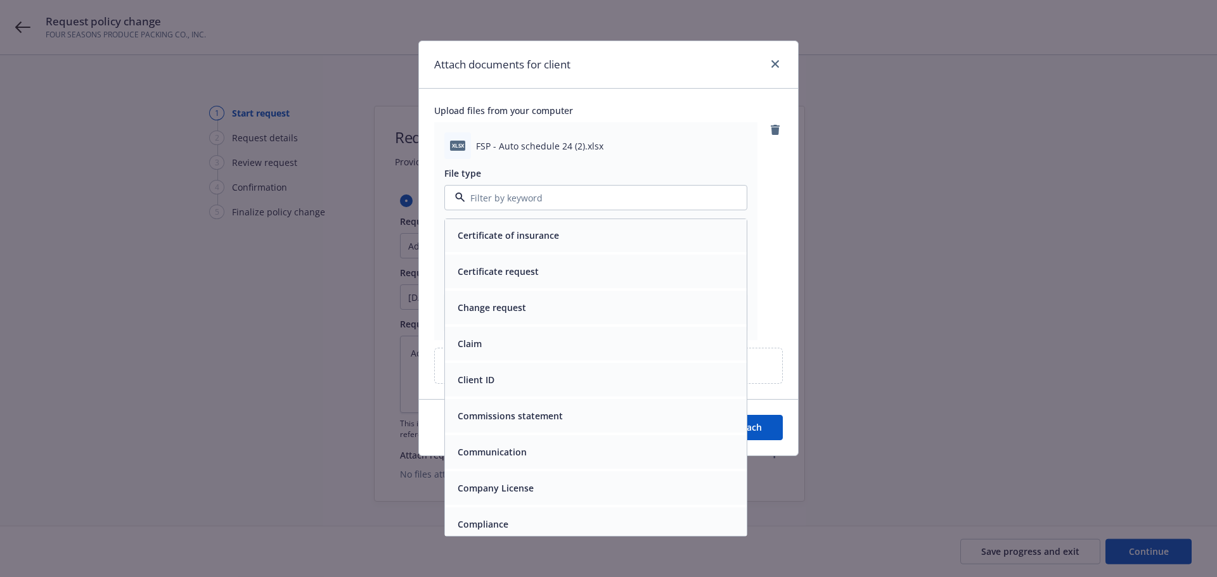
click at [476, 312] on span "Change request" at bounding box center [492, 307] width 68 height 13
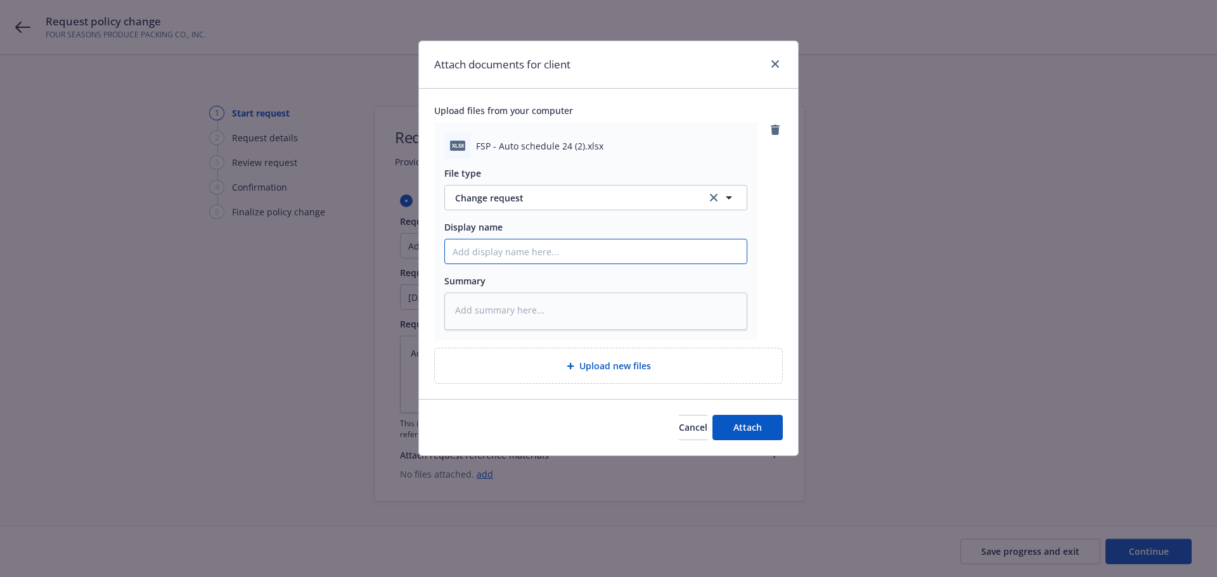
click at [472, 264] on input "Display name" at bounding box center [596, 252] width 302 height 24
click at [733, 434] on span "Attach" at bounding box center [747, 427] width 29 height 12
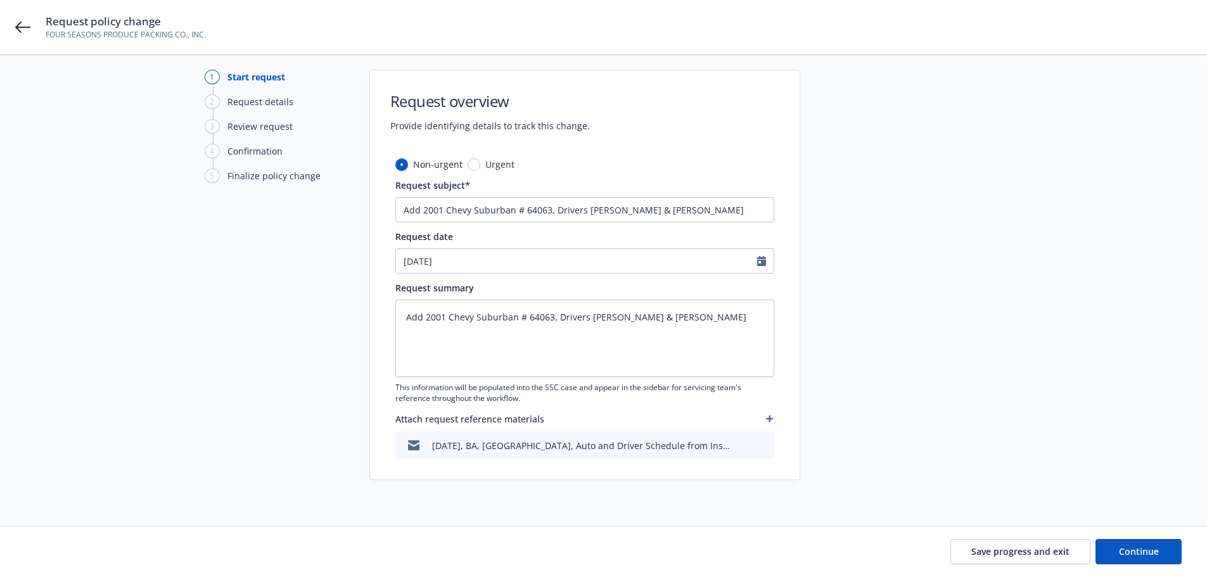
scroll to position [55, 0]
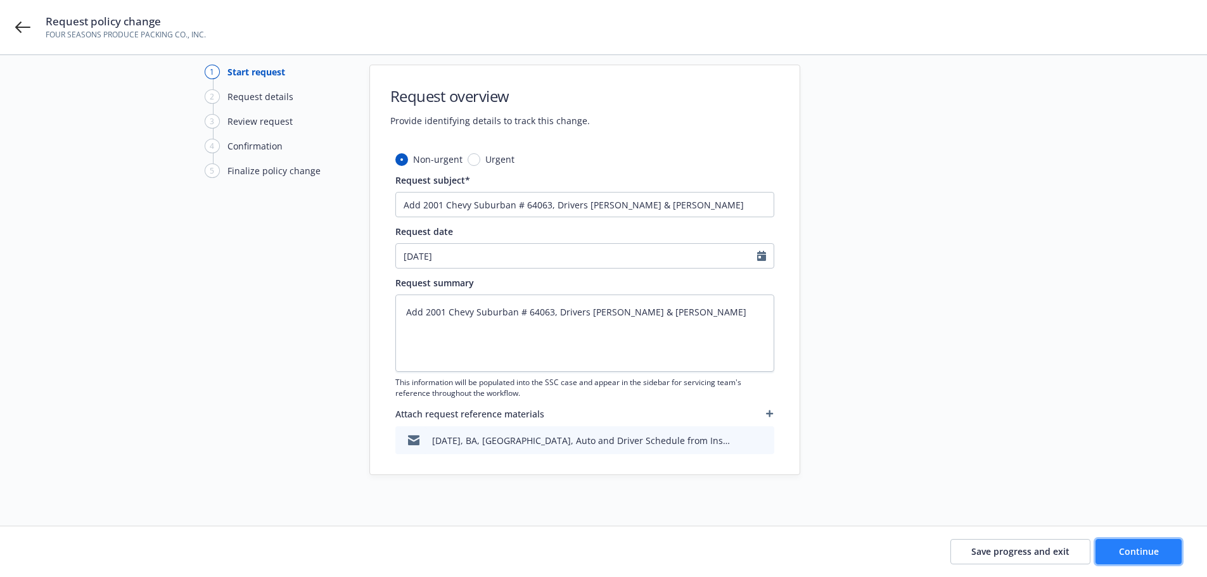
click at [1132, 549] on span "Continue" at bounding box center [1139, 552] width 40 height 12
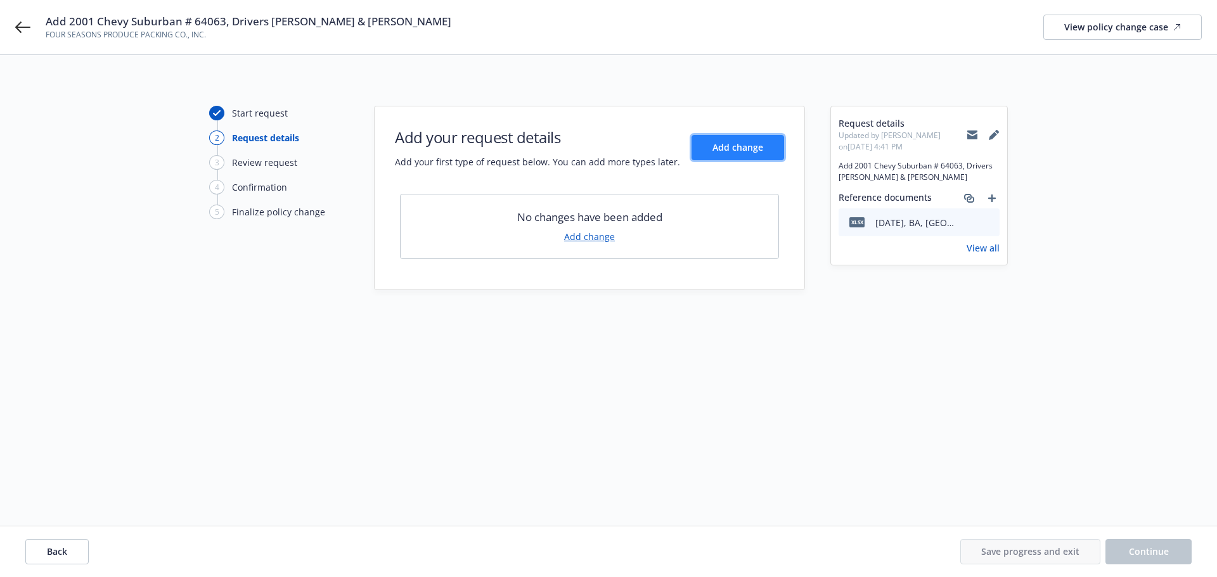
click at [708, 146] on button "Add change" at bounding box center [737, 147] width 93 height 25
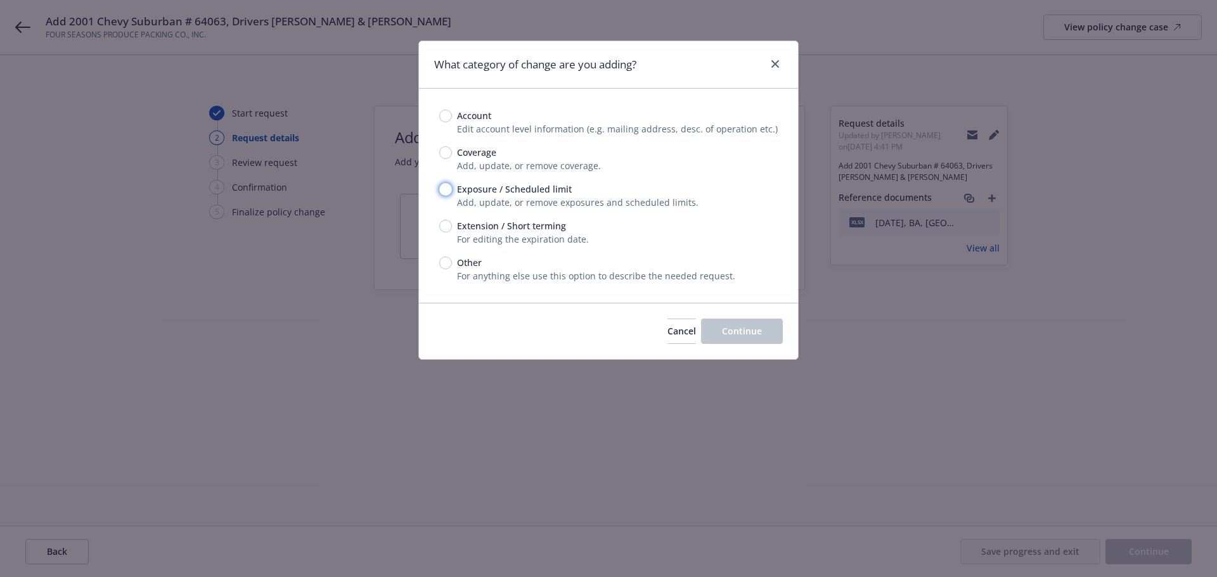
click at [449, 196] on input "Exposure / Scheduled limit" at bounding box center [445, 189] width 13 height 13
click at [734, 337] on span "Continue" at bounding box center [742, 331] width 40 height 12
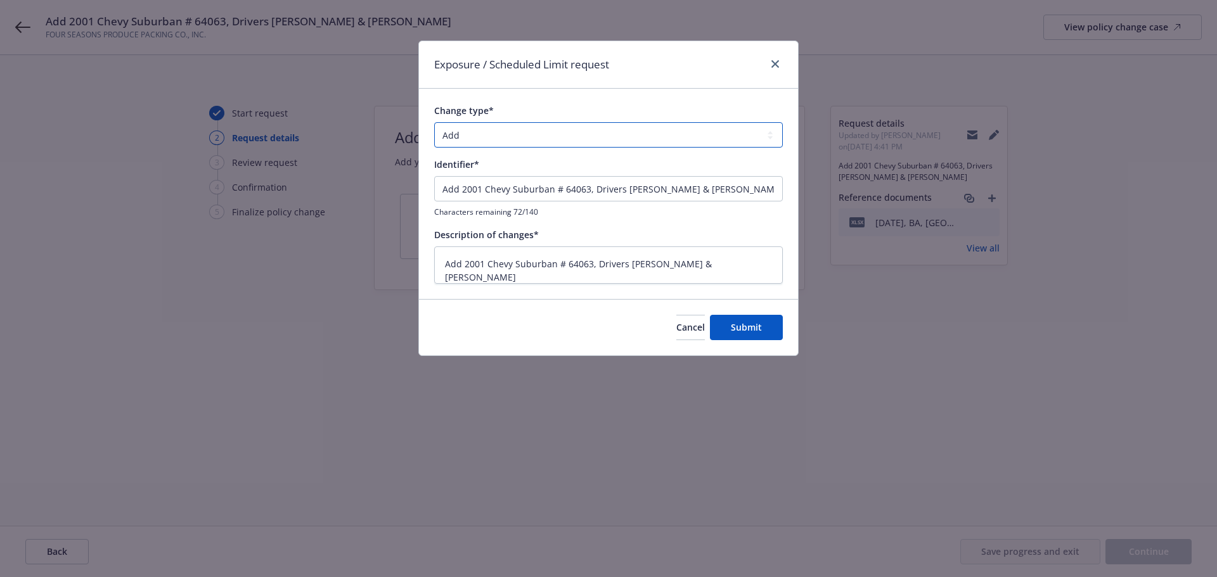
click at [483, 138] on select "Add Audit Change Remove" at bounding box center [608, 134] width 349 height 25
click at [751, 333] on span "Submit" at bounding box center [746, 327] width 31 height 12
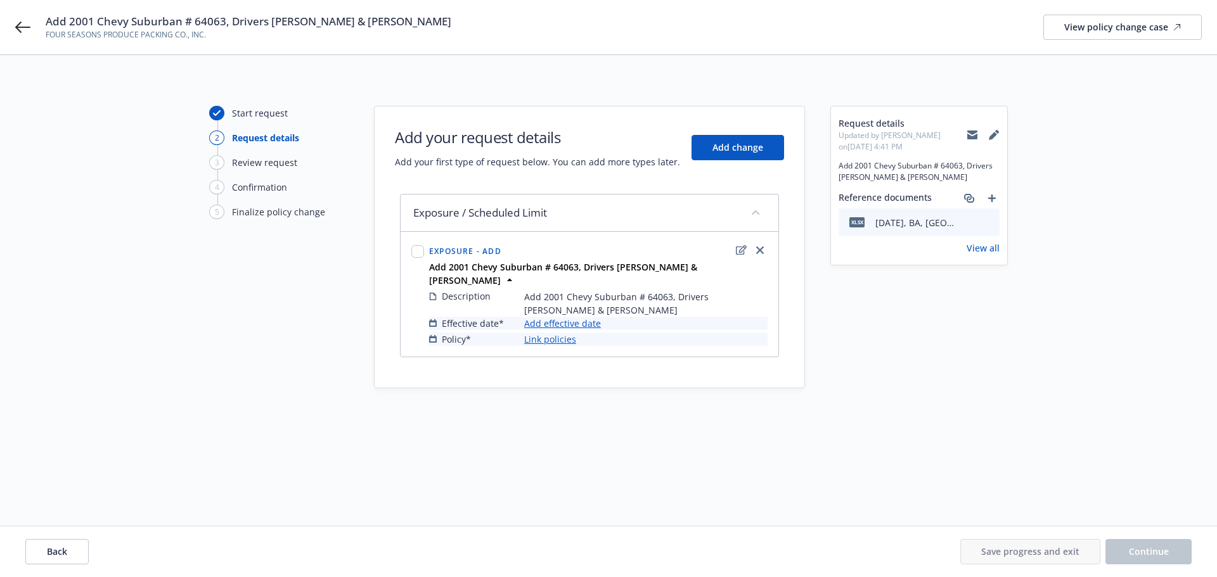
click at [561, 317] on link "Add effective date" at bounding box center [562, 323] width 77 height 13
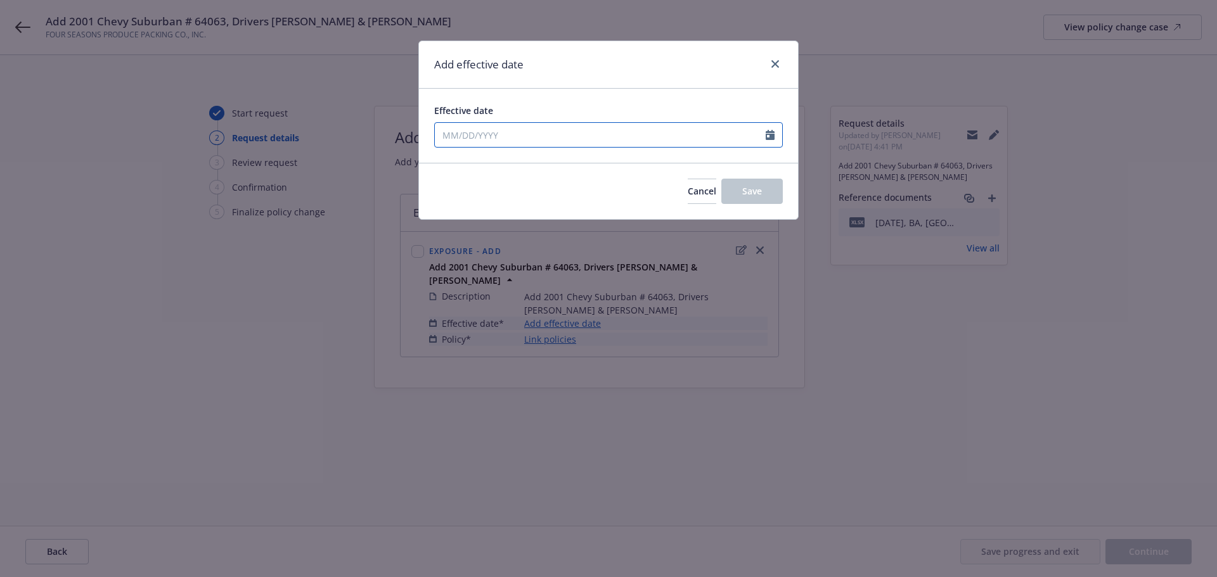
click at [759, 143] on input "Effective date" at bounding box center [600, 135] width 331 height 24
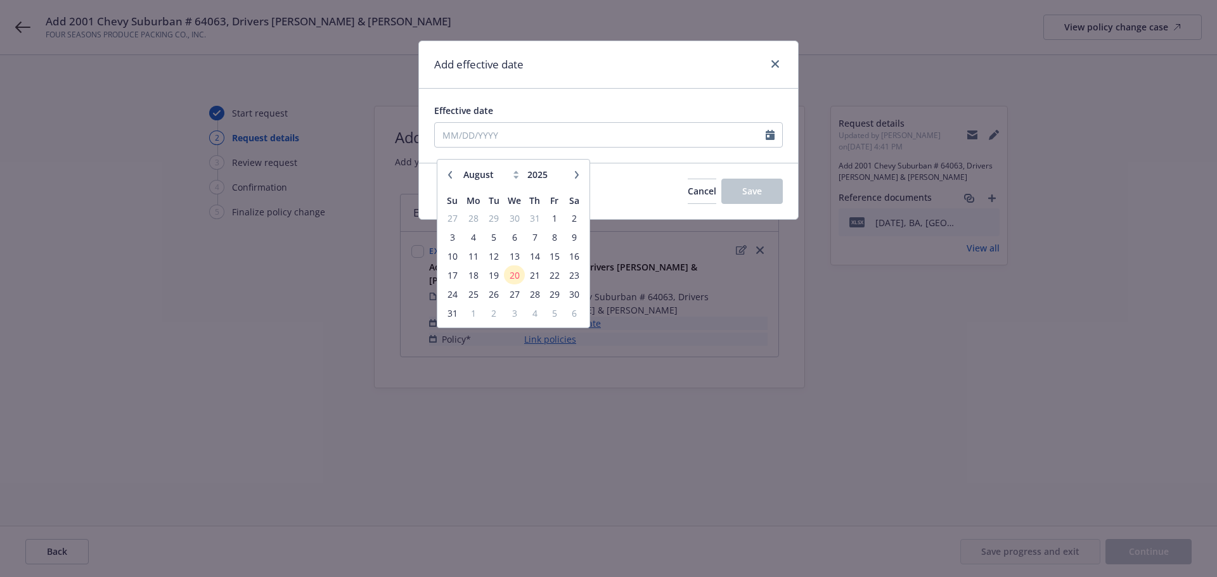
drag, startPoint x: 504, startPoint y: 271, endPoint x: 513, endPoint y: 275, distance: 9.9
drag, startPoint x: 513, startPoint y: 275, endPoint x: 499, endPoint y: 286, distance: 18.5
click at [508, 280] on span "20" at bounding box center [514, 275] width 18 height 16
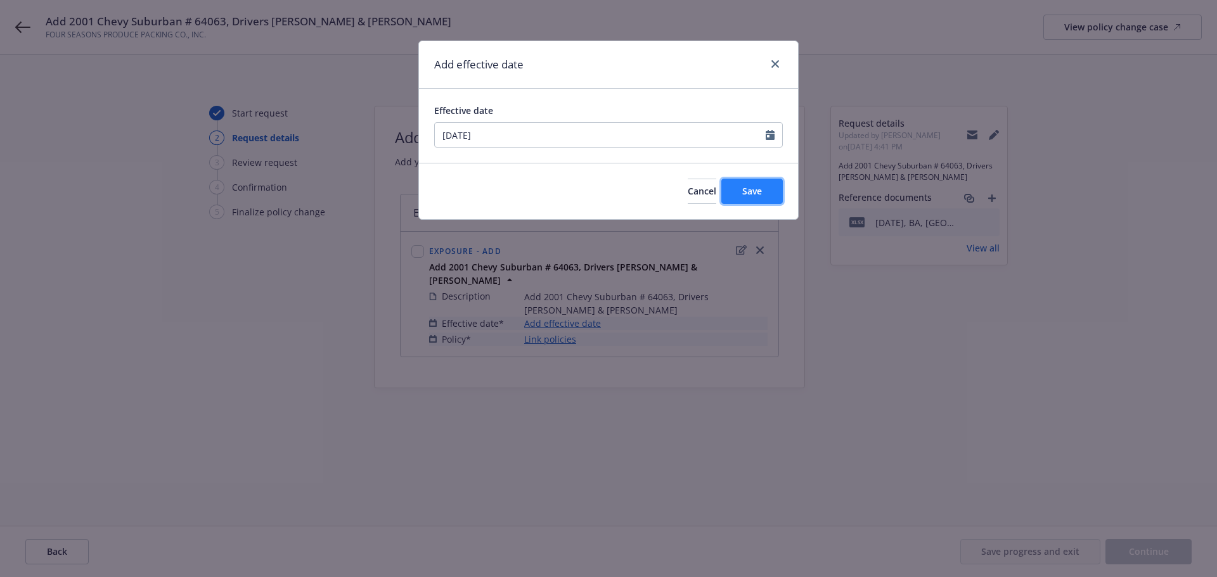
click at [752, 197] on span "Save" at bounding box center [752, 191] width 20 height 12
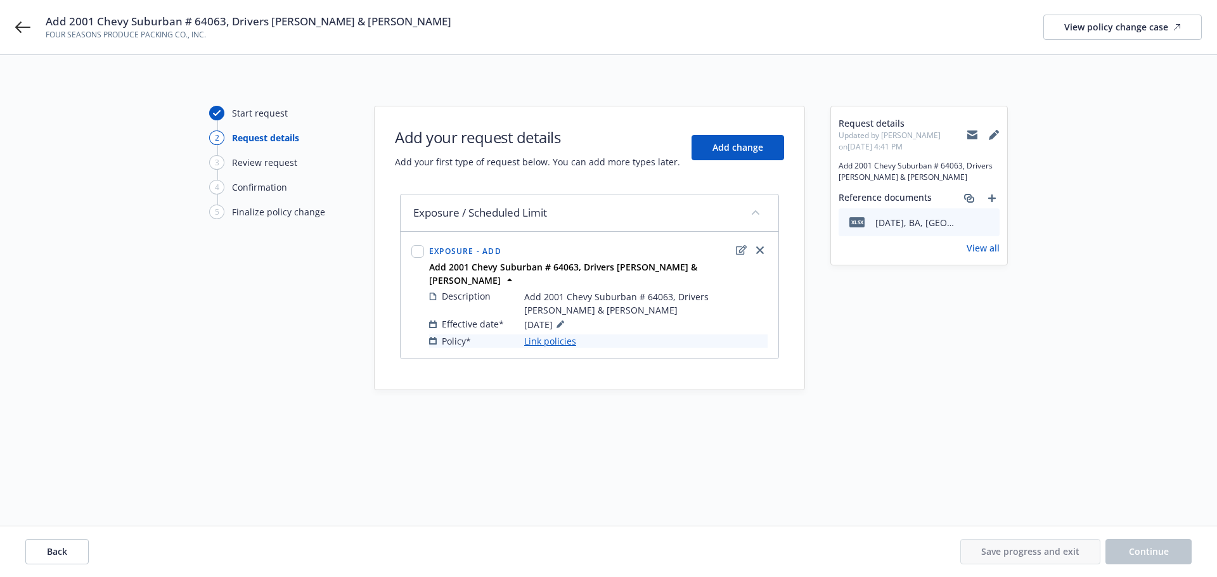
click at [552, 335] on link "Link policies" at bounding box center [550, 341] width 52 height 13
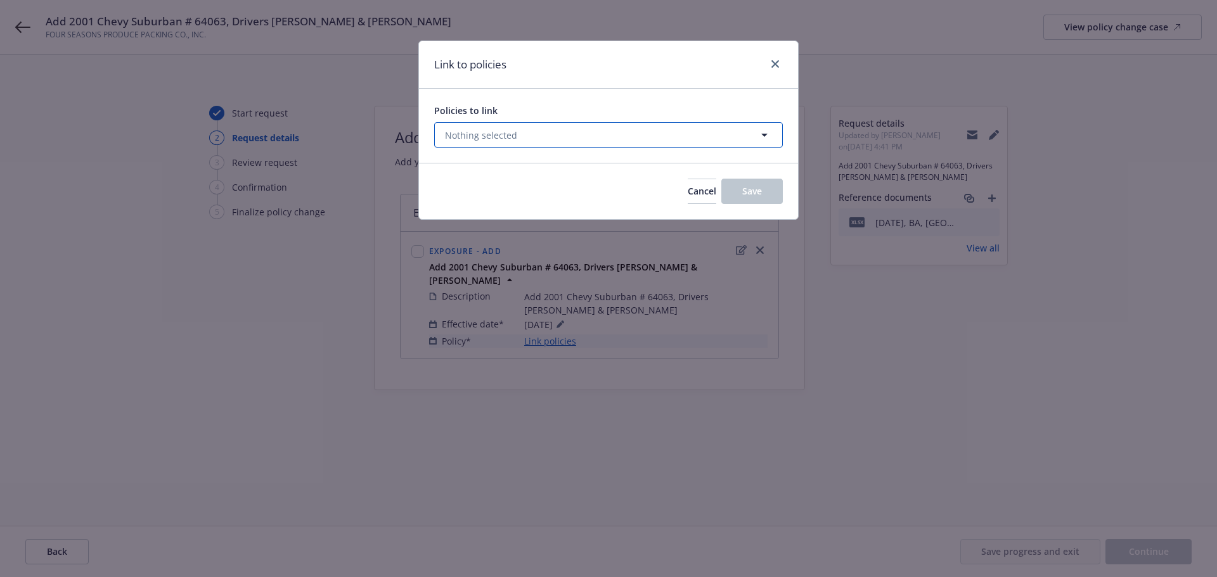
click at [527, 137] on button "Nothing selected" at bounding box center [608, 134] width 349 height 25
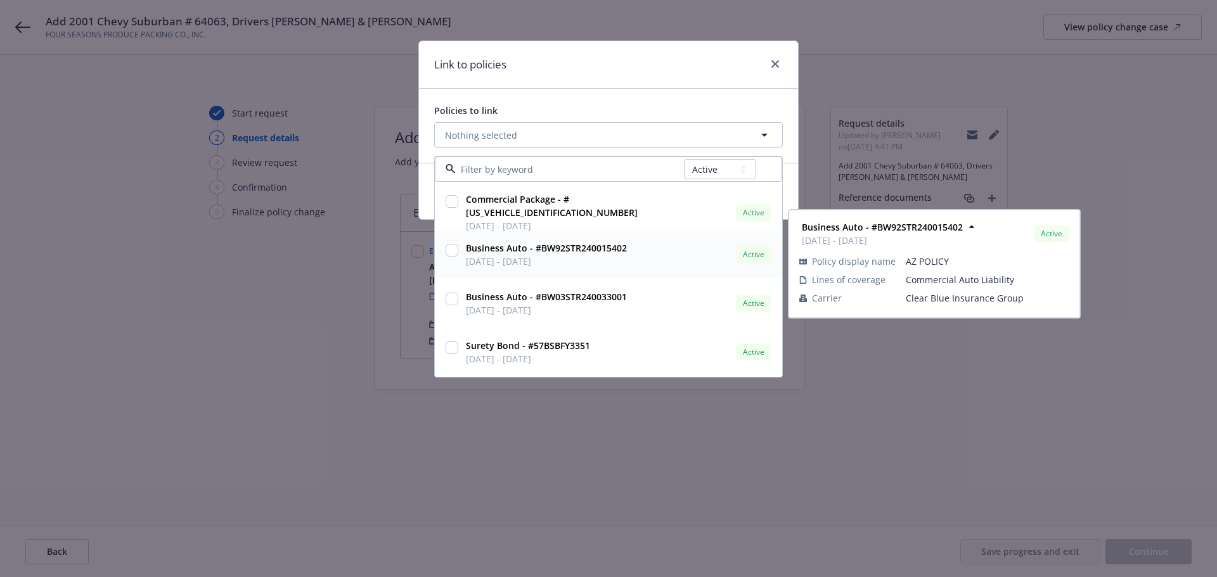
click at [586, 268] on span "[DATE] - [DATE]" at bounding box center [546, 261] width 161 height 13
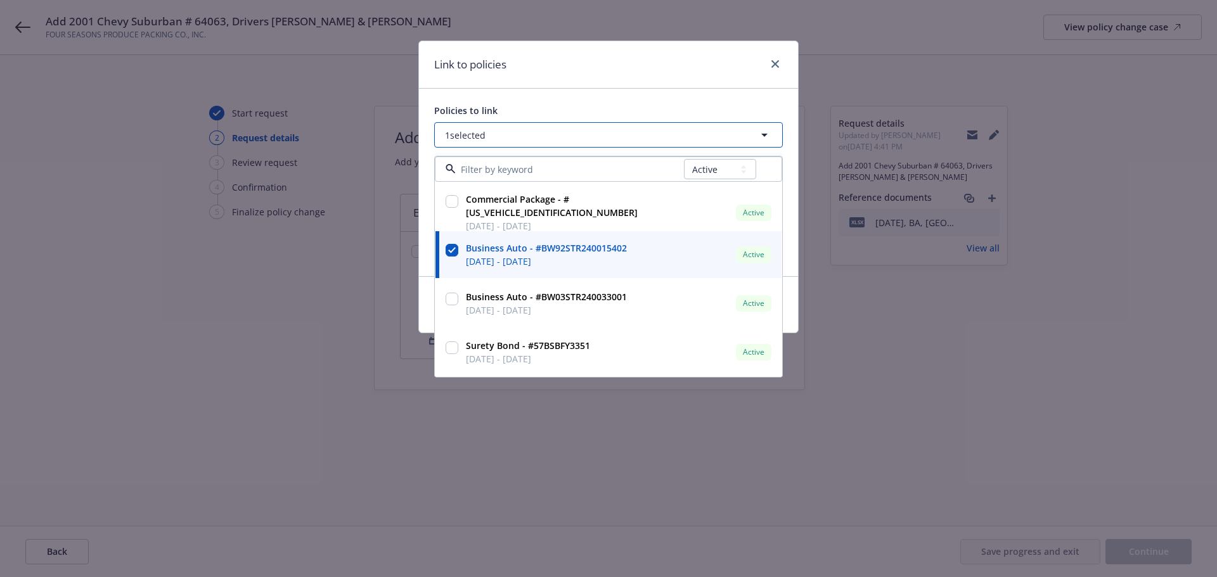
click at [586, 139] on button "1 selected" at bounding box center [608, 134] width 349 height 25
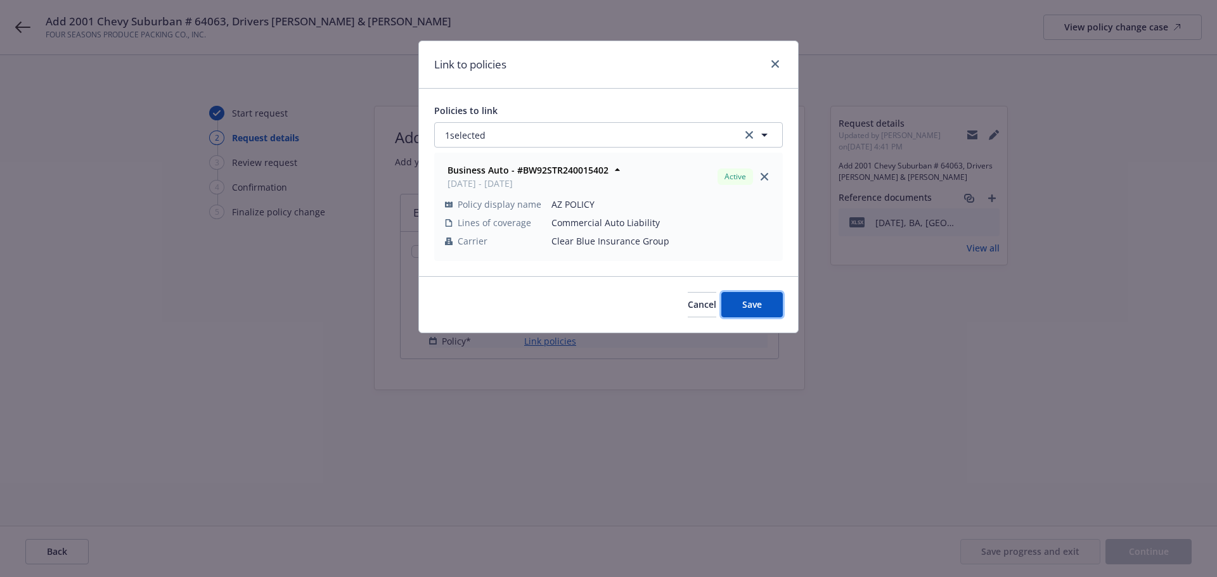
click at [742, 311] on span "Save" at bounding box center [752, 305] width 20 height 12
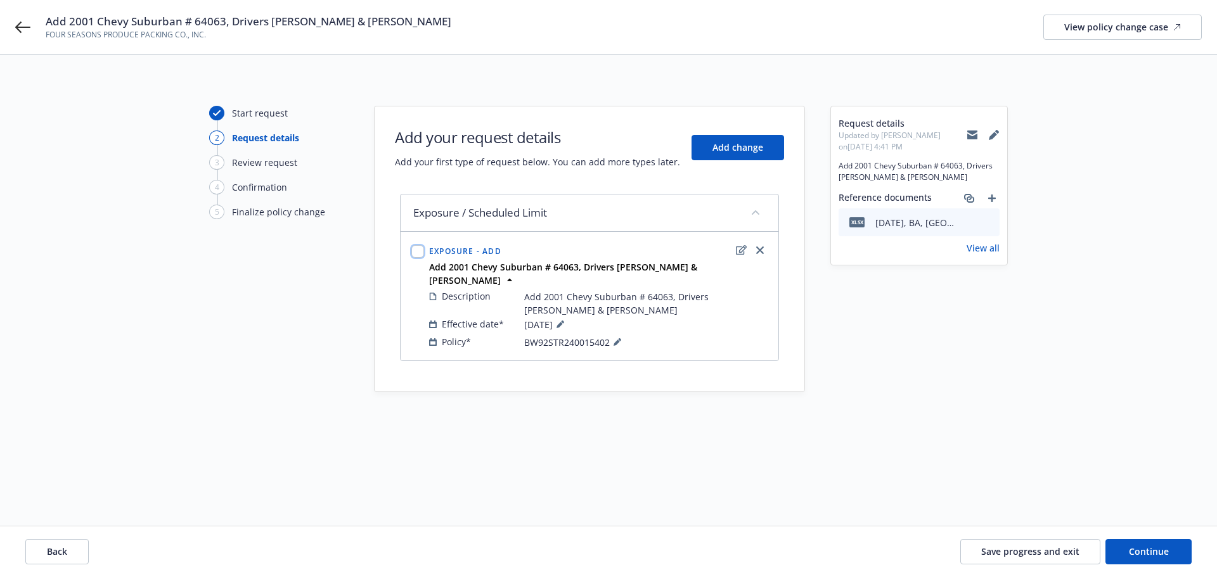
click at [421, 255] on input "checkbox" at bounding box center [417, 251] width 13 height 13
click at [1136, 537] on div "Back Save progress and exit Continue" at bounding box center [608, 552] width 1217 height 51
click at [1131, 542] on button "Continue" at bounding box center [1148, 551] width 86 height 25
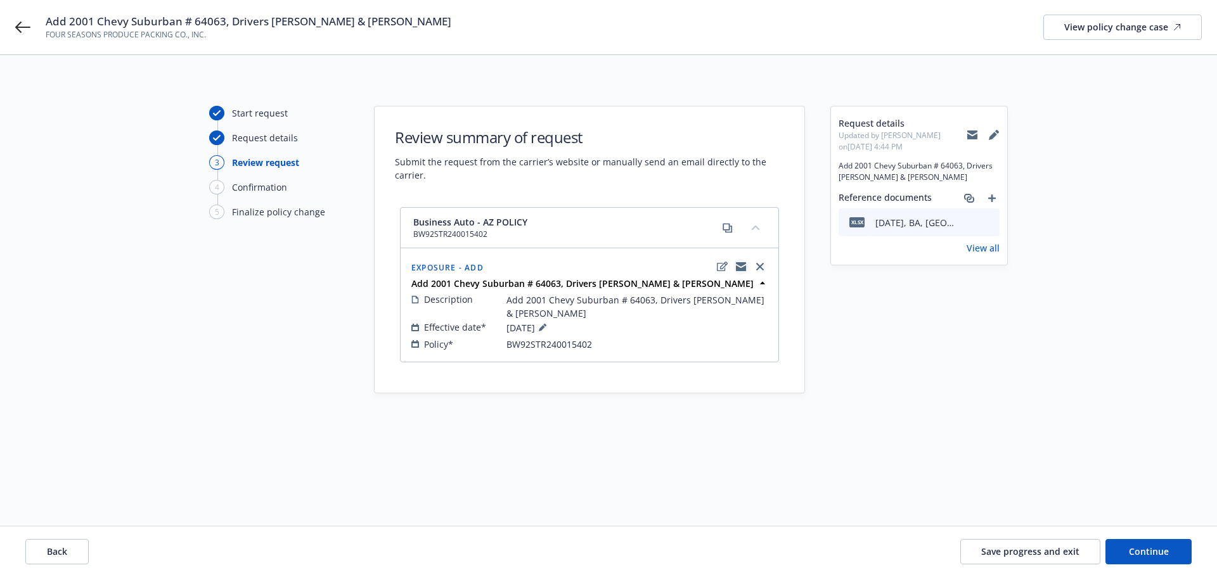
click at [741, 267] on icon "copyLogging" at bounding box center [741, 267] width 10 height 10
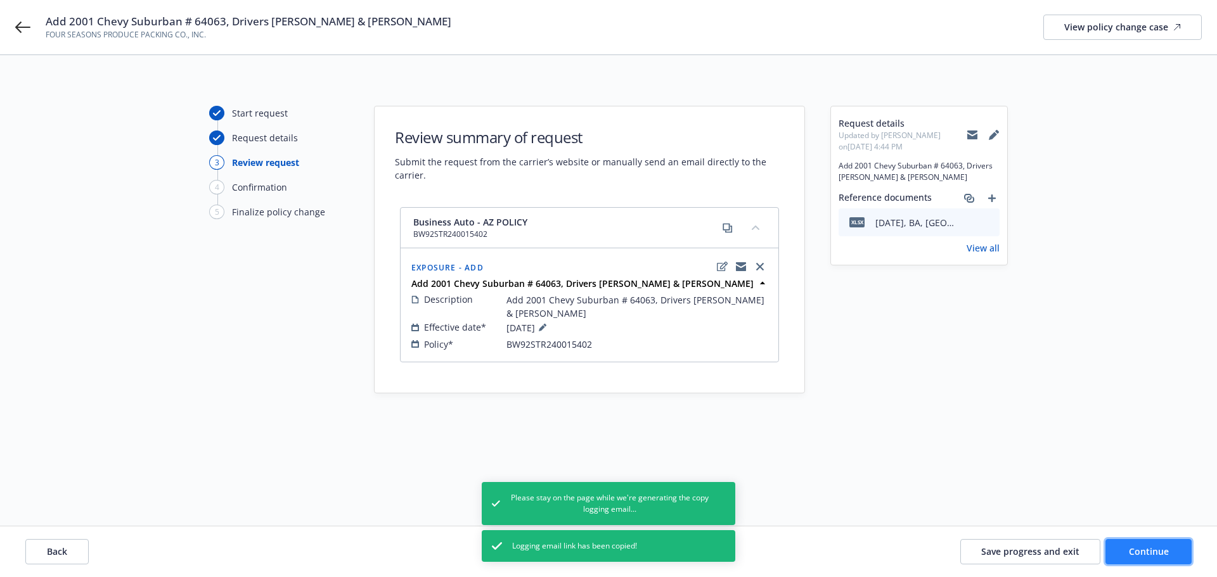
click at [1162, 551] on span "Continue" at bounding box center [1149, 552] width 40 height 12
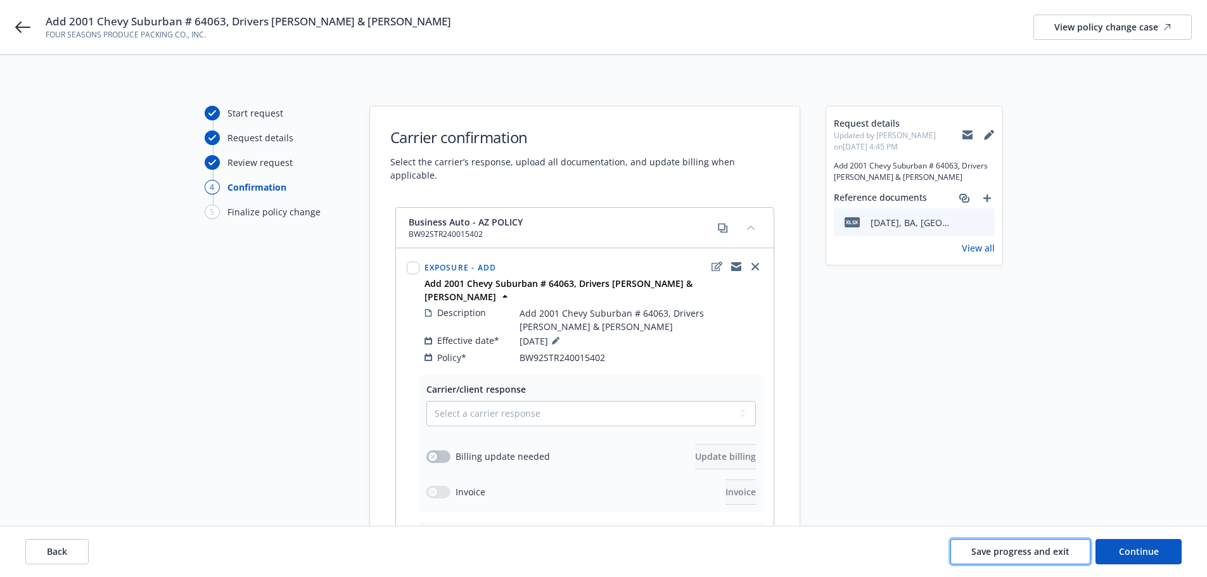
drag, startPoint x: 968, startPoint y: 542, endPoint x: 967, endPoint y: 553, distance: 11.5
click at [967, 542] on button "Save progress and exit" at bounding box center [1021, 551] width 140 height 25
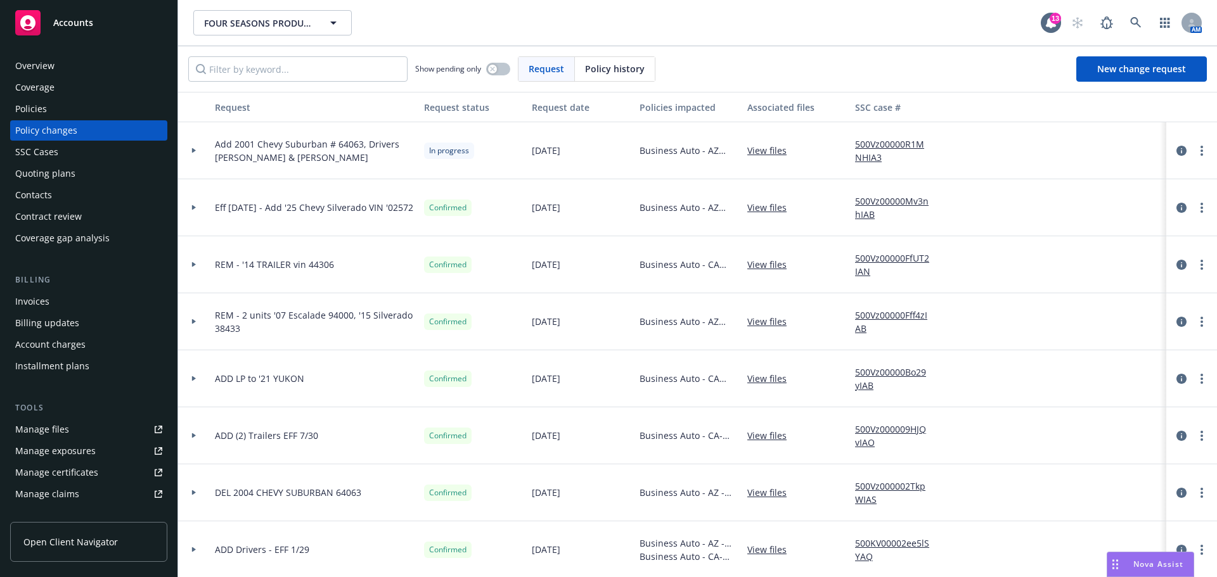
click at [62, 114] on div "Policies" at bounding box center [88, 109] width 147 height 20
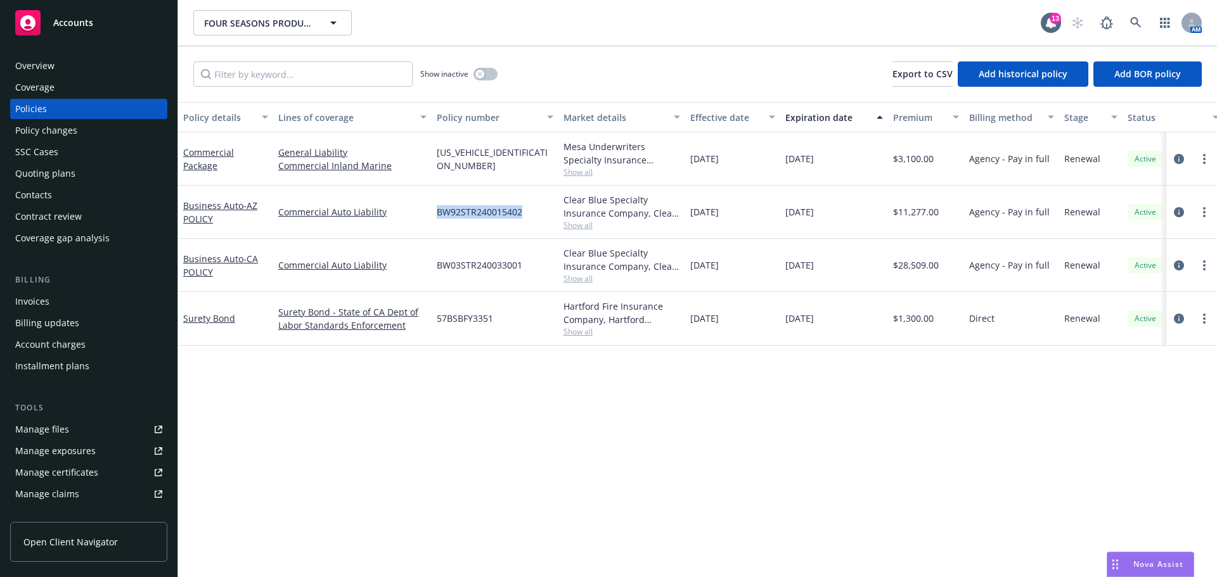
drag, startPoint x: 434, startPoint y: 231, endPoint x: 520, endPoint y: 228, distance: 86.3
click at [520, 228] on div "BW92STR240015402" at bounding box center [495, 212] width 127 height 53
copy span "BW92STR240015402"
click at [203, 224] on link "Business Auto - AZ POLICY" at bounding box center [220, 212] width 74 height 25
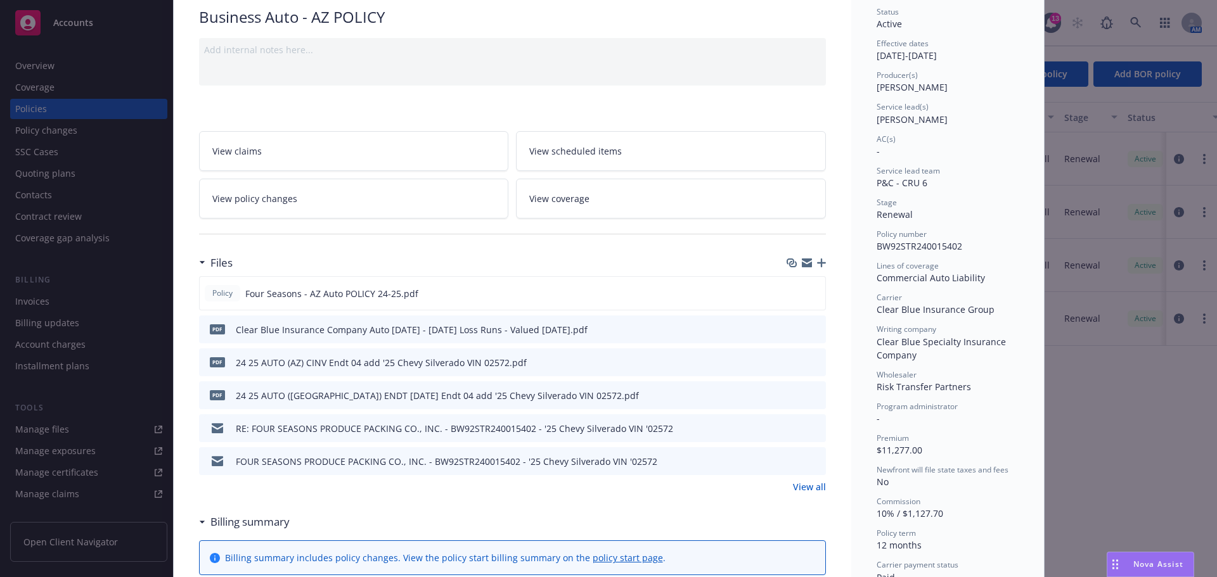
scroll to position [106, 0]
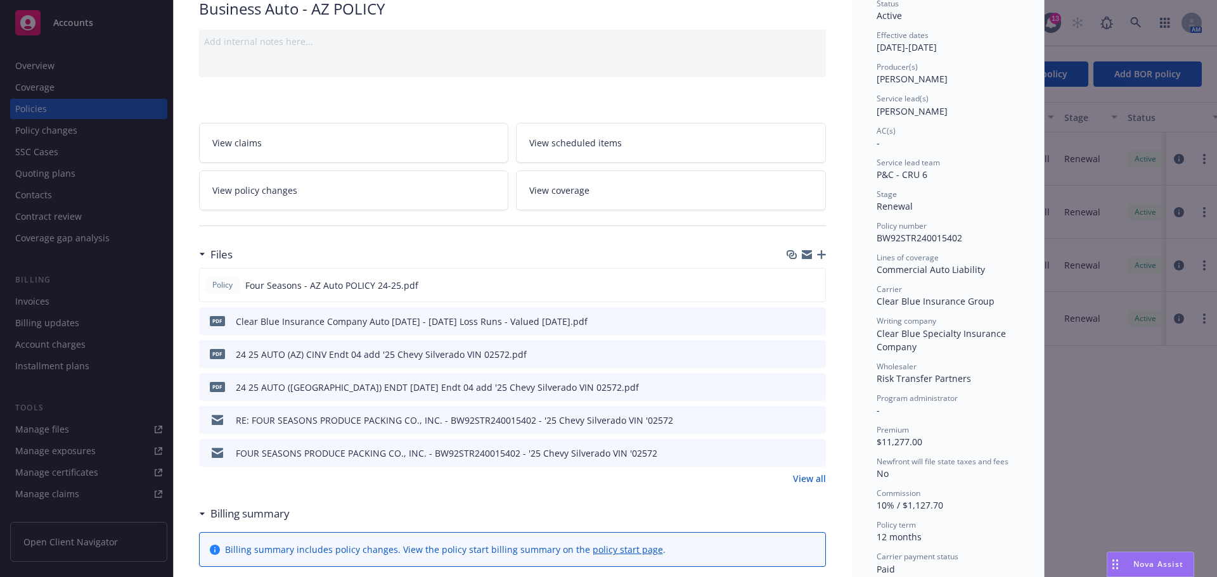
click at [614, 460] on div "FOUR SEASONS PRODUCE PACKING CO., INC. - BW92STR240015402 - '25 Chevy Silverado…" at bounding box center [446, 453] width 421 height 13
click at [812, 457] on icon "preview file" at bounding box center [813, 452] width 11 height 9
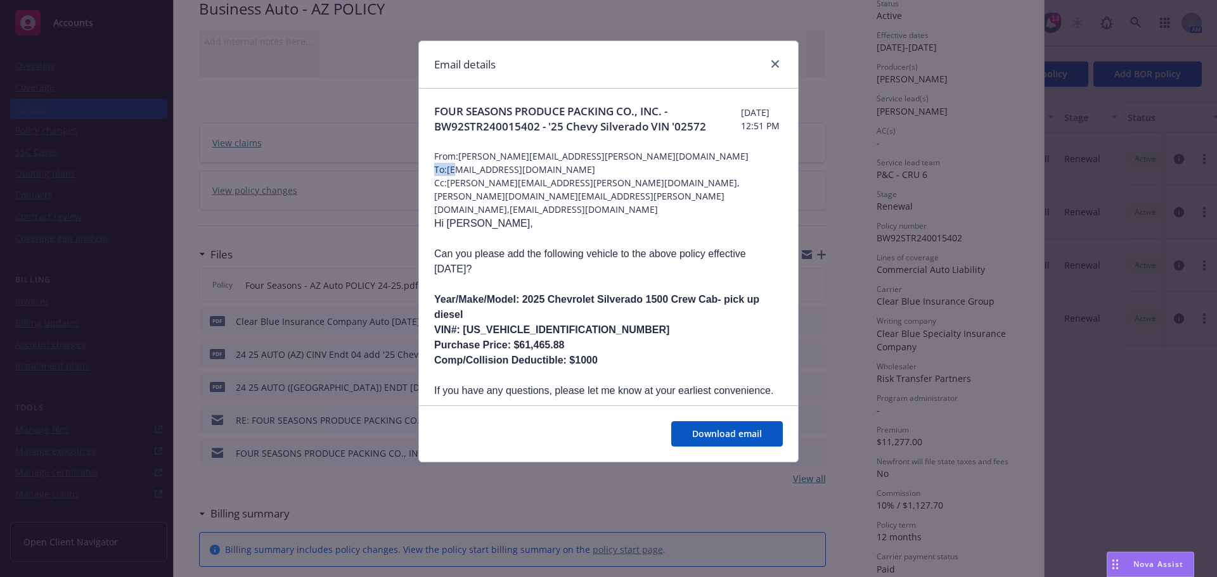
drag, startPoint x: 462, startPoint y: 193, endPoint x: 146, endPoint y: 173, distance: 316.9
click at [140, 174] on div "Email details FOUR SEASONS PRODUCE PACKING CO., INC. - BW92STR240015402 - '25 C…" at bounding box center [608, 288] width 1217 height 577
click at [442, 199] on span "Cc: carol.moreno@newfront.com,shanna.williams@newfront.com,support+3da50436-710…" at bounding box center [608, 196] width 349 height 40
drag, startPoint x: 447, startPoint y: 186, endPoint x: 589, endPoint y: 194, distance: 141.6
click at [589, 176] on span "To: aparra@risktransferpartners.com" at bounding box center [608, 169] width 349 height 13
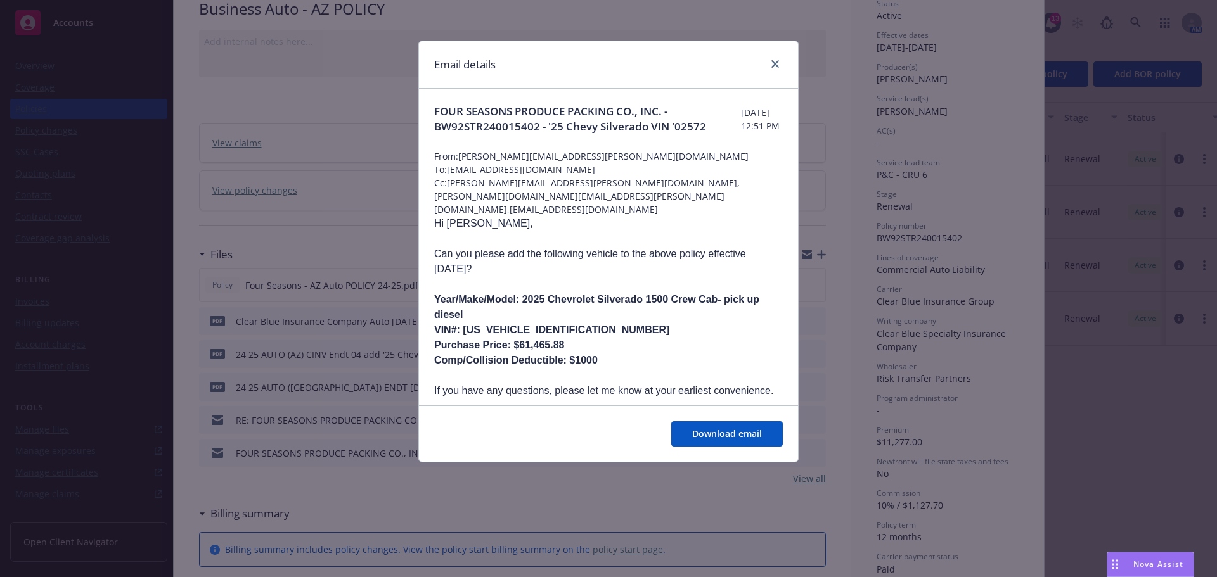
copy span "aparra@risktransferpartners.com"
drag, startPoint x: 776, startPoint y: 61, endPoint x: 672, endPoint y: 75, distance: 105.4
click at [776, 61] on link "close" at bounding box center [775, 63] width 15 height 15
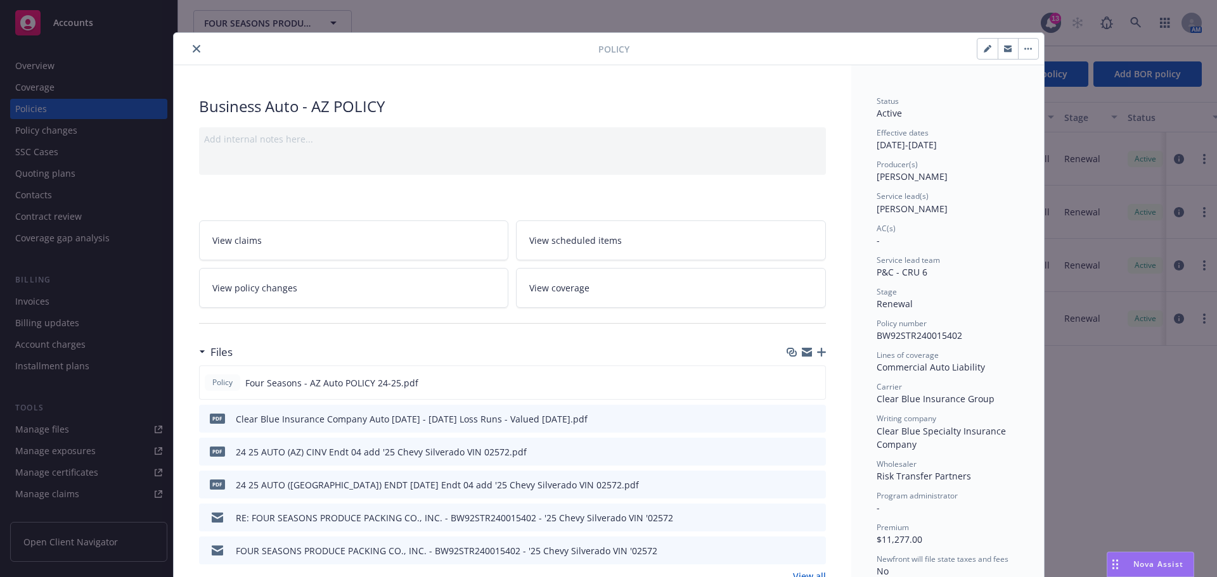
scroll to position [0, 0]
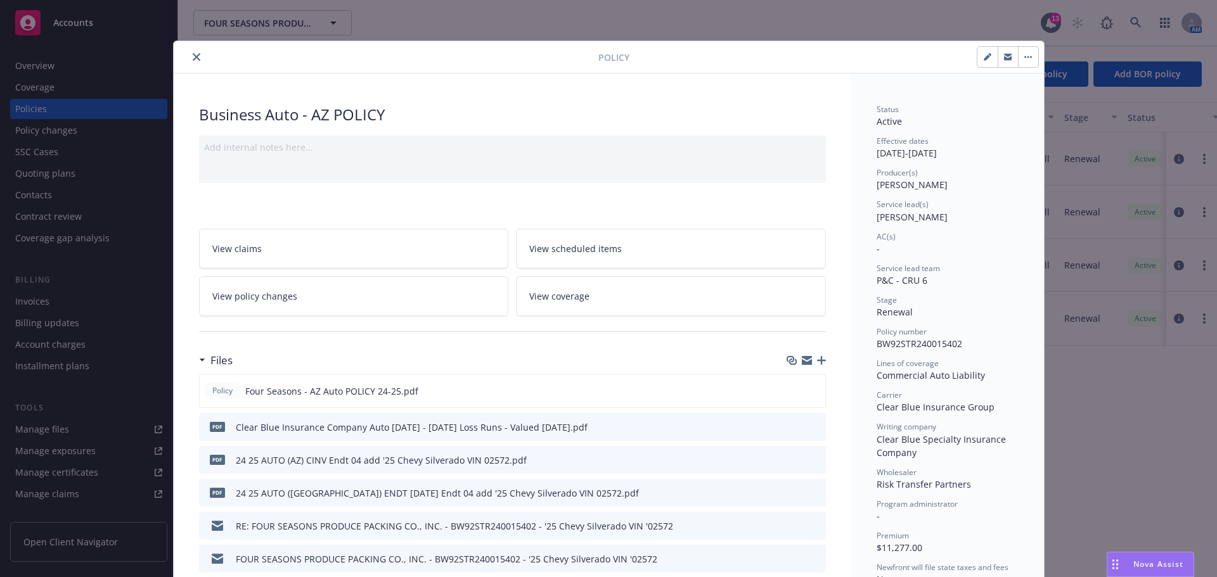
click at [330, 305] on link "View policy changes" at bounding box center [354, 296] width 310 height 40
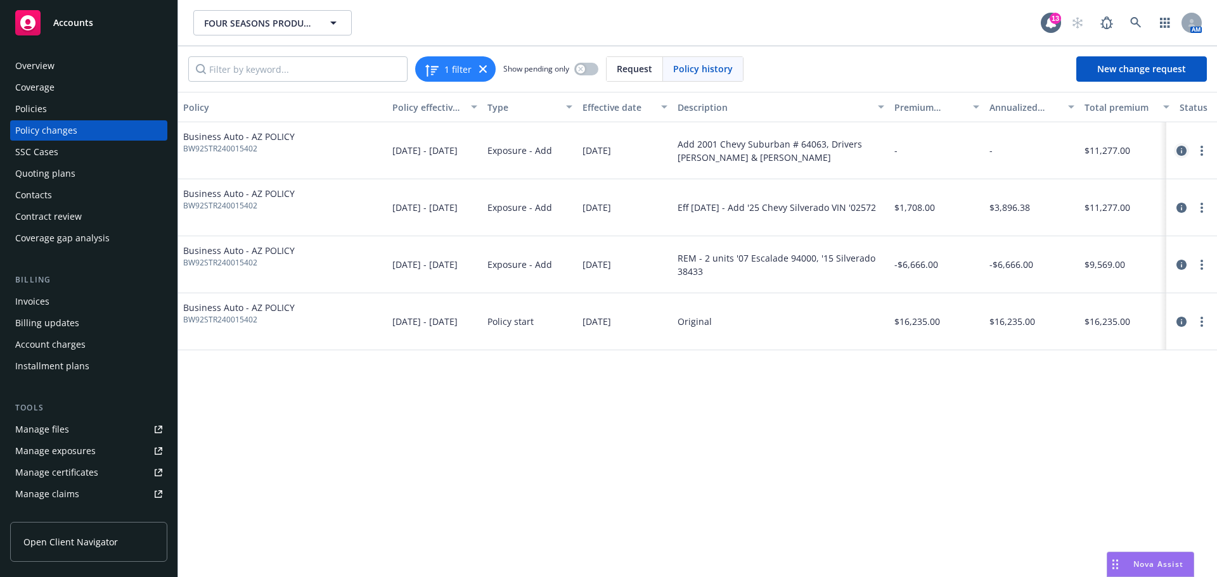
click at [1181, 156] on icon "circleInformation" at bounding box center [1181, 151] width 10 height 10
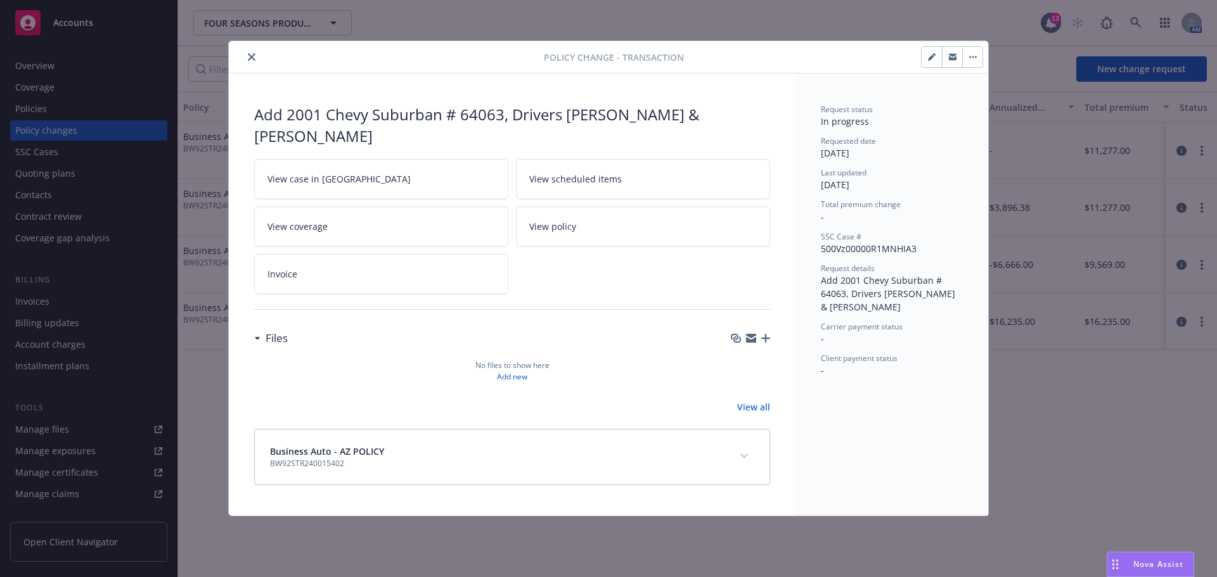
click at [361, 183] on link "View case in SSC" at bounding box center [381, 179] width 254 height 40
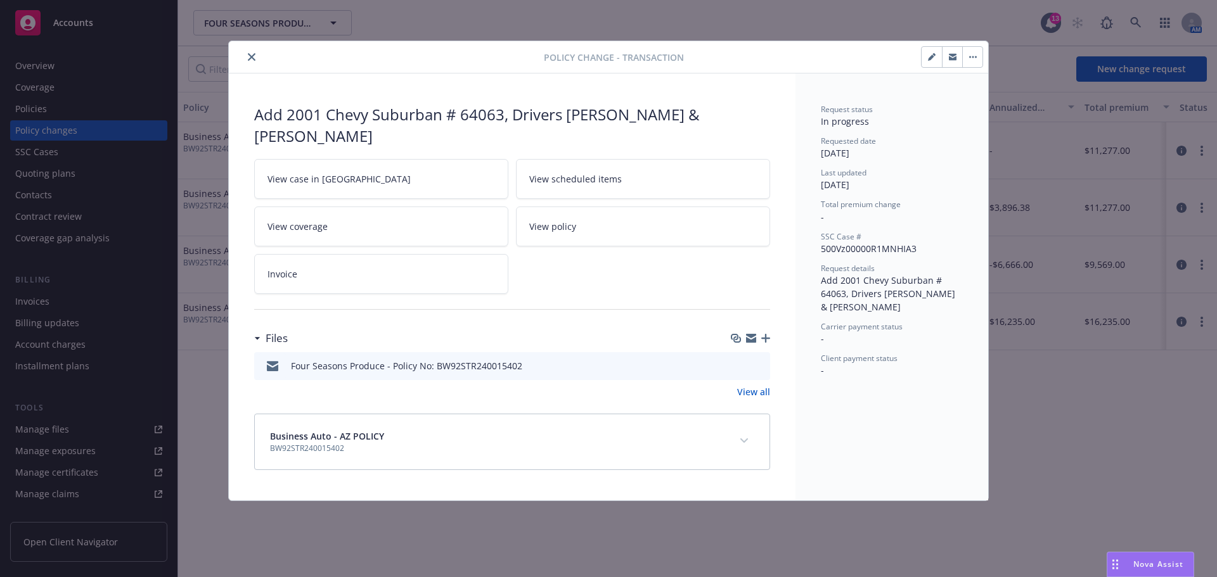
click at [255, 57] on icon "close" at bounding box center [252, 57] width 8 height 8
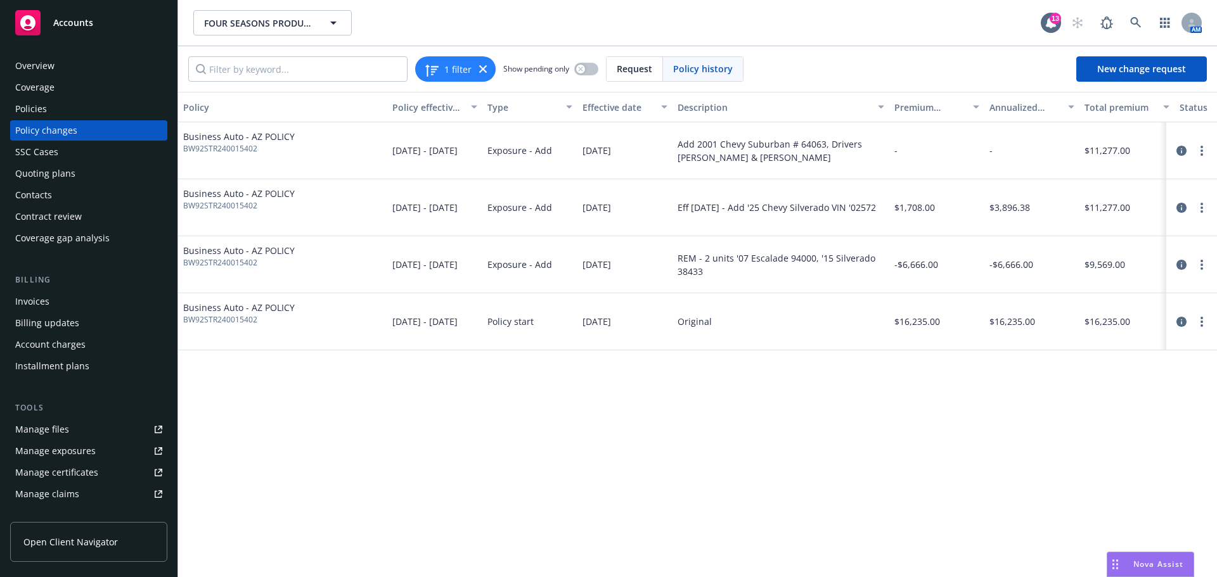
click at [87, 113] on div "Policies" at bounding box center [88, 109] width 147 height 20
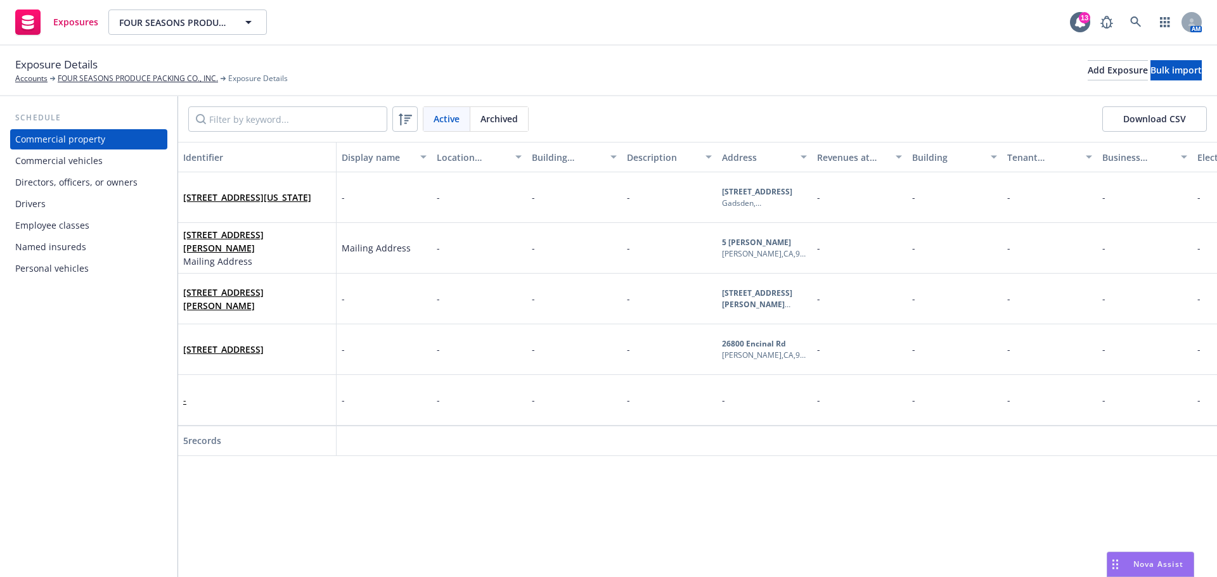
click at [93, 214] on div "Drivers" at bounding box center [88, 204] width 147 height 20
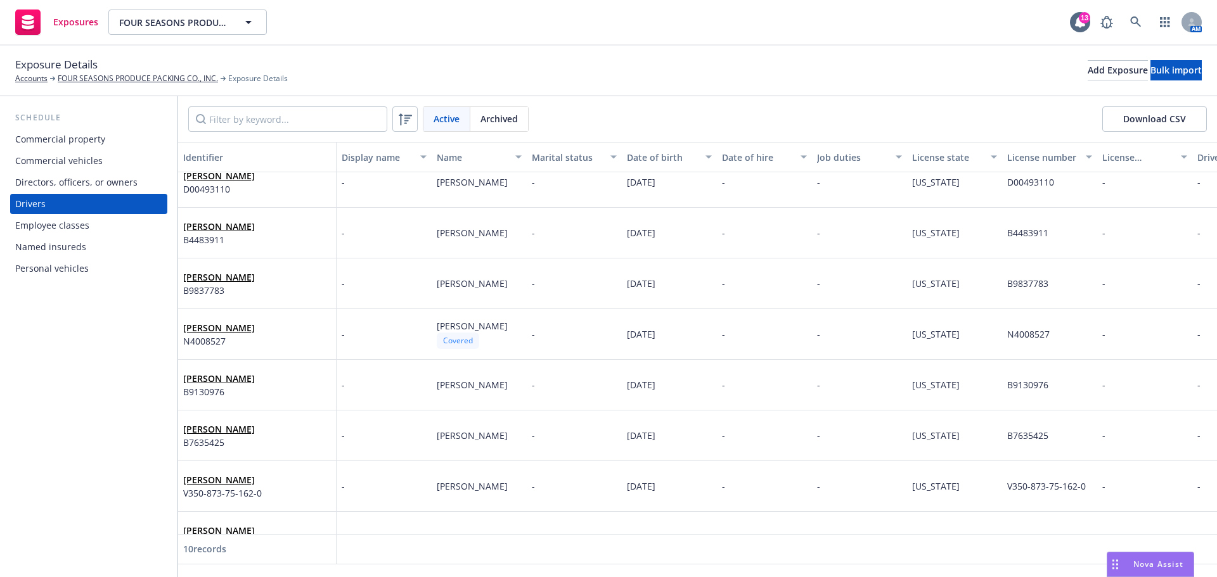
scroll to position [162, 0]
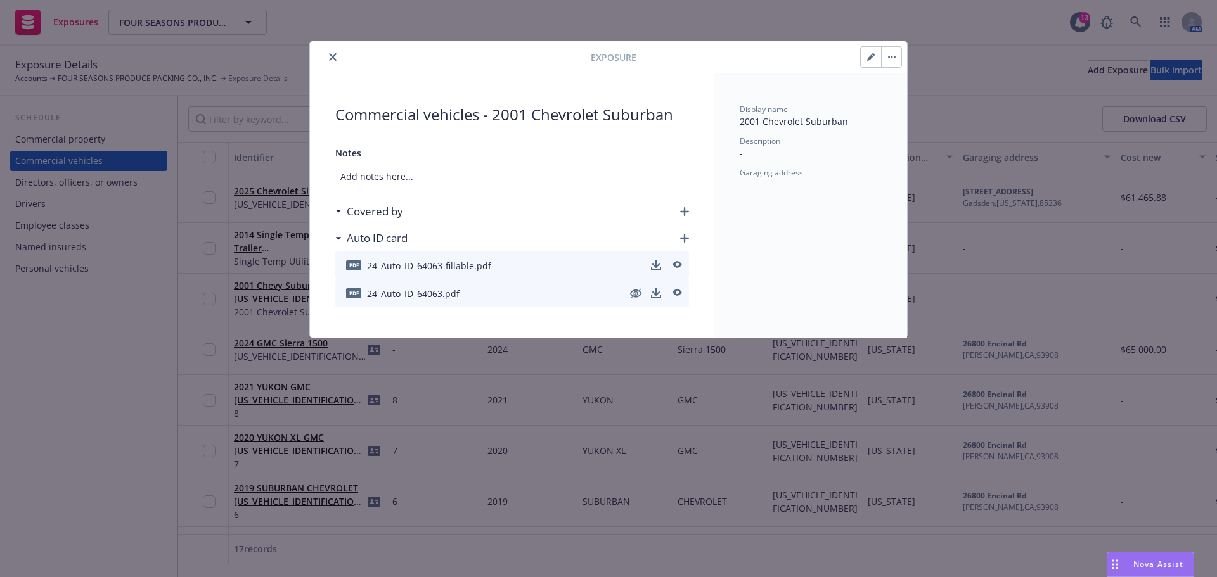
click at [333, 59] on icon "close" at bounding box center [333, 57] width 8 height 8
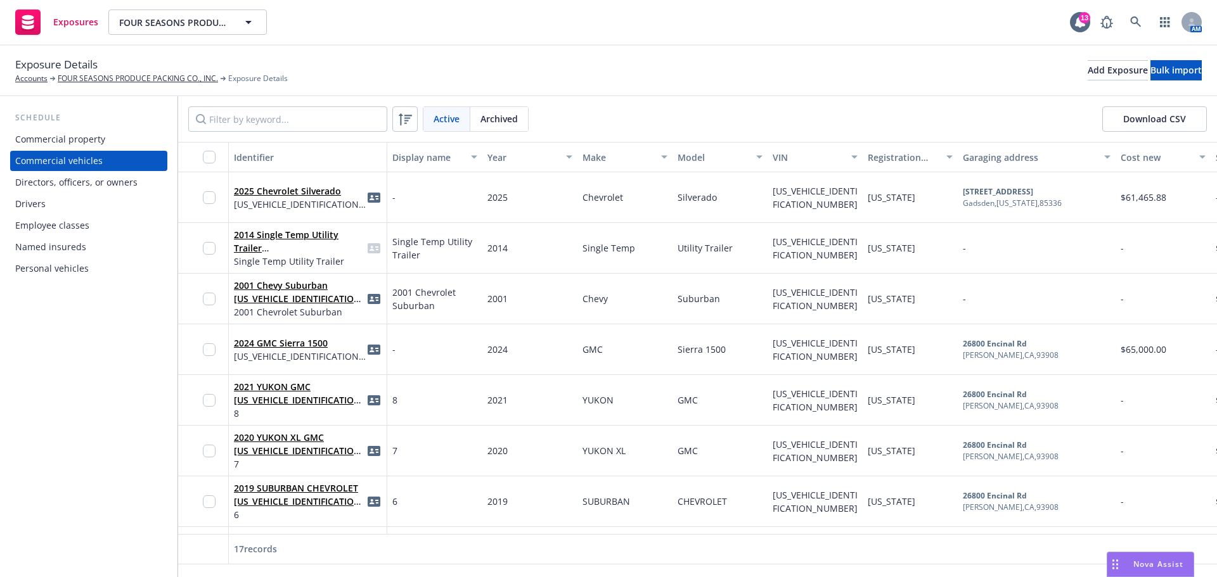
click at [31, 214] on div "Drivers" at bounding box center [30, 204] width 30 height 20
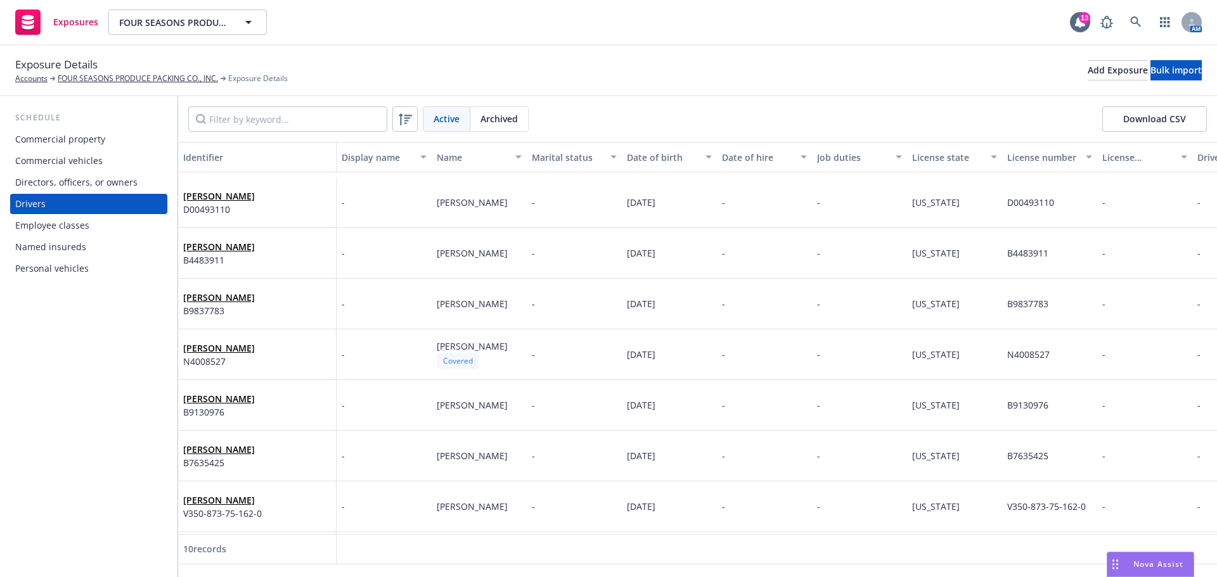
scroll to position [162, 0]
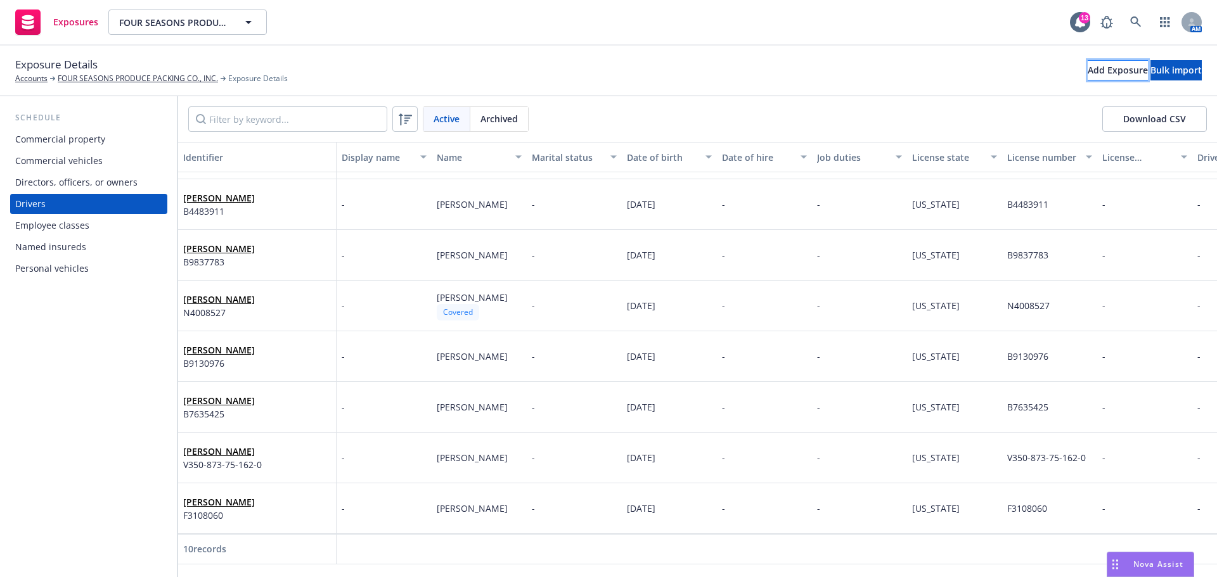
click at [1088, 75] on div "Add Exposure" at bounding box center [1118, 70] width 60 height 19
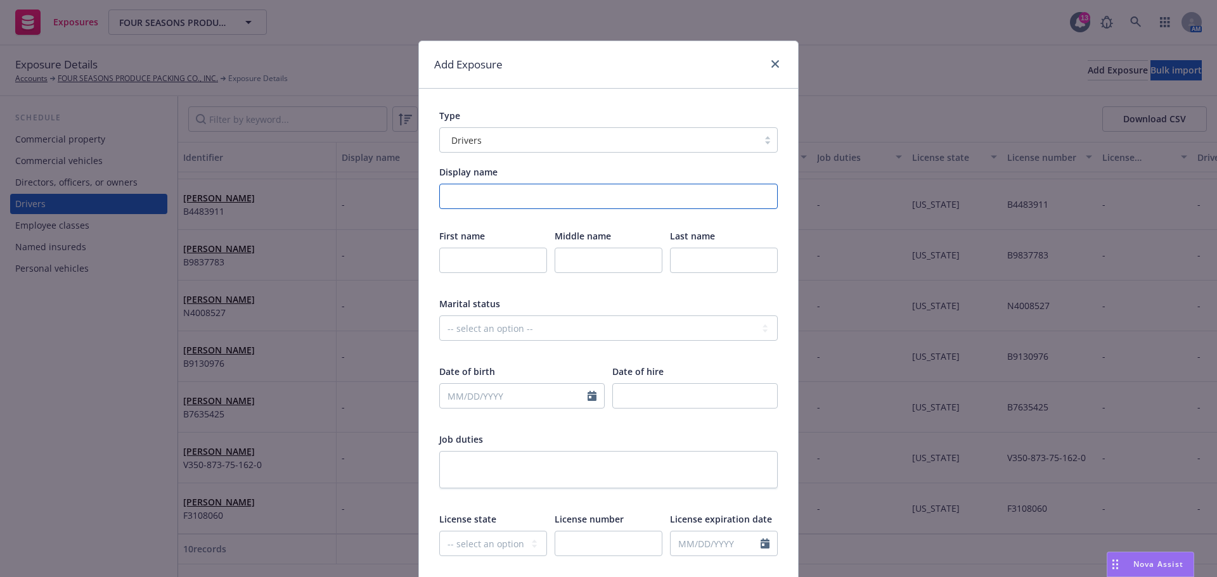
click at [475, 209] on input "Display name" at bounding box center [608, 196] width 338 height 25
click at [453, 273] on input "text" at bounding box center [493, 260] width 108 height 25
type input "[PERSON_NAME]"
select select "8"
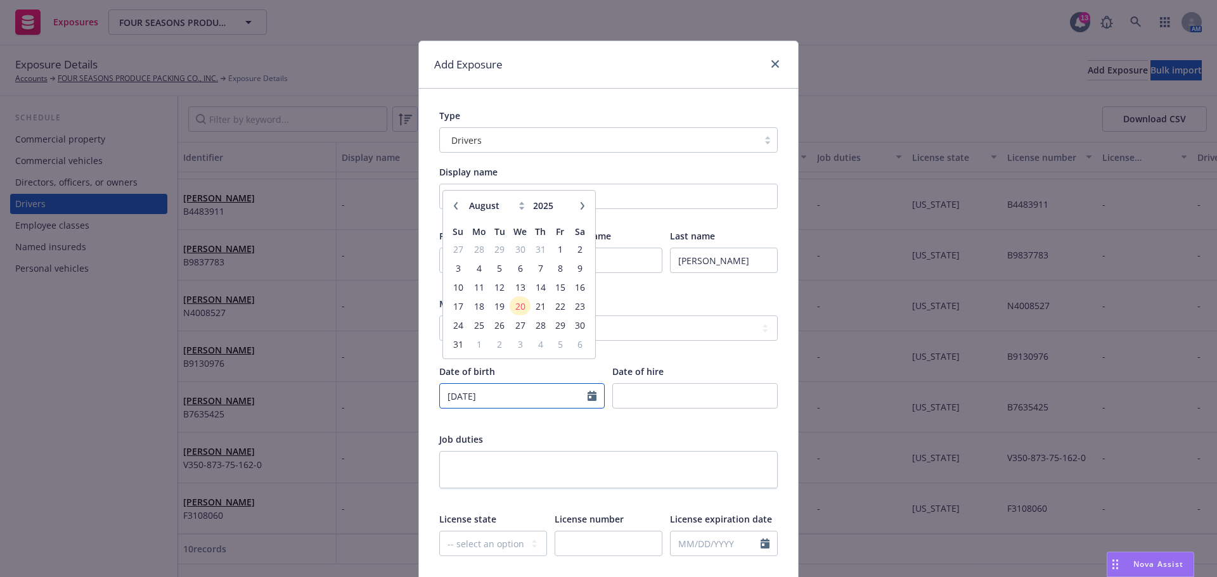
type input "[DATE]"
click at [508, 556] on select "-- select an option -- [US_STATE] [US_STATE] [US_STATE] [US_STATE] [US_STATE] […" at bounding box center [493, 543] width 108 height 25
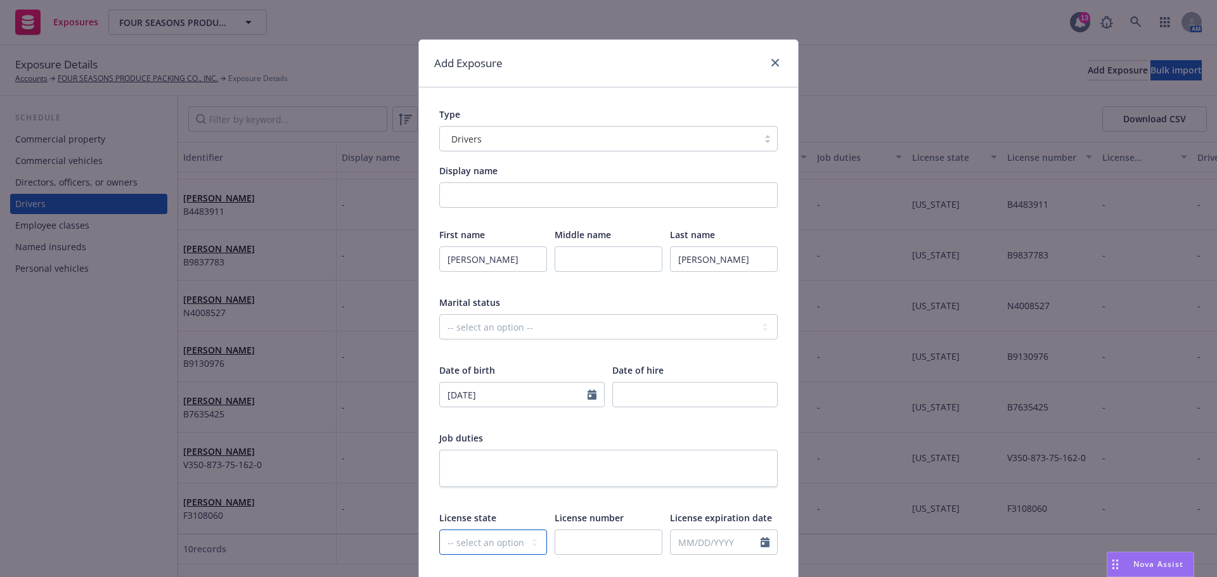
select select "AZ"
click at [439, 551] on select "-- select an option -- [US_STATE] [US_STATE] [US_STATE] [US_STATE] [US_STATE] […" at bounding box center [493, 542] width 108 height 25
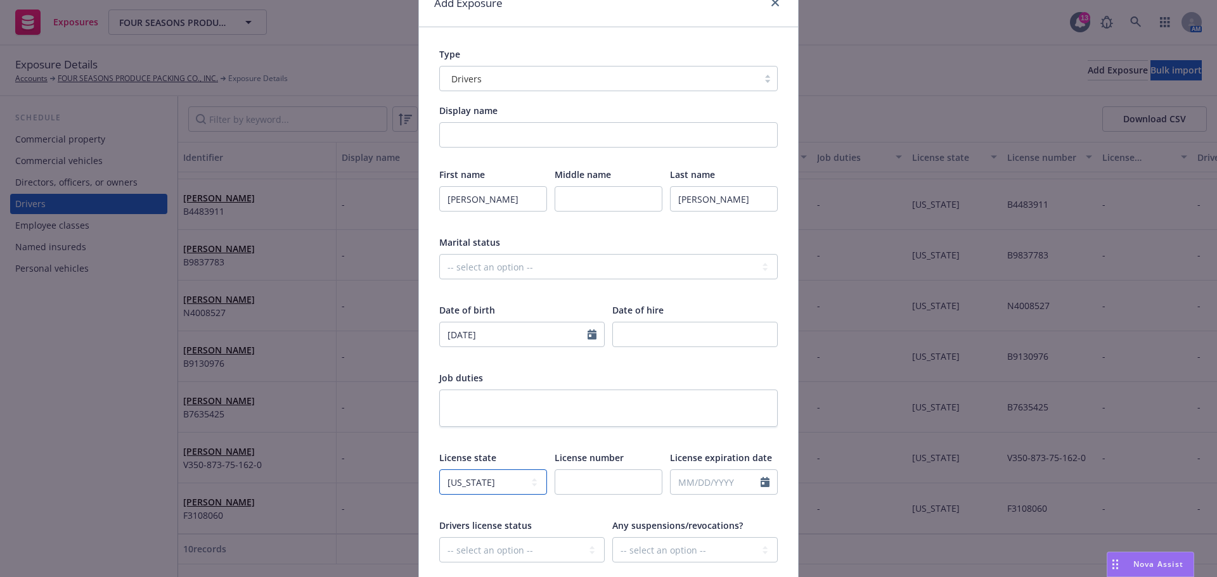
scroll to position [107, 0]
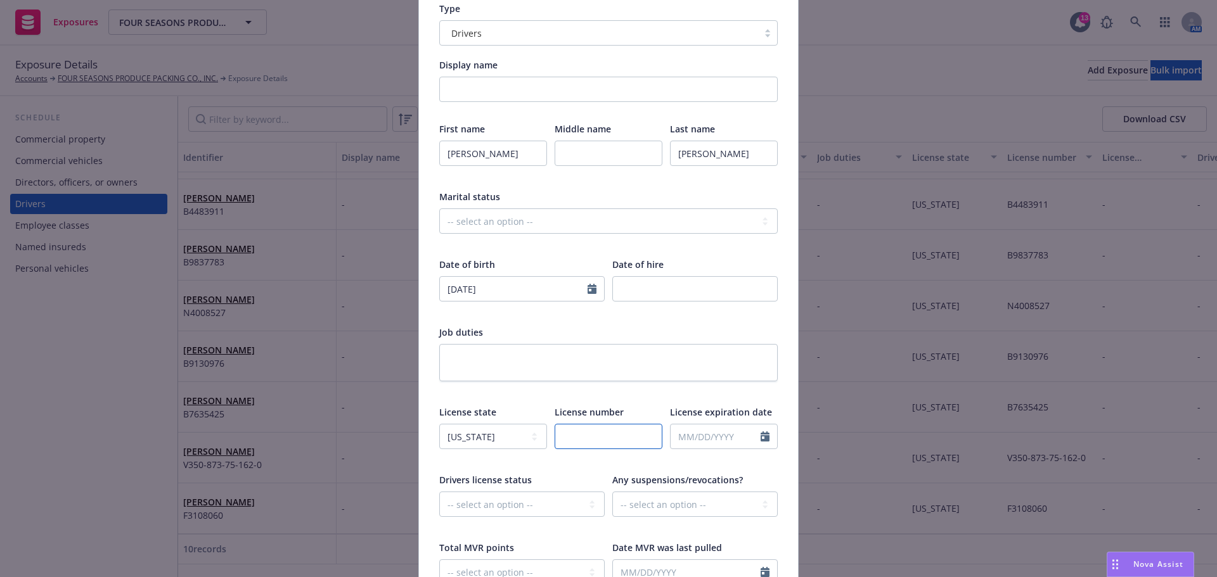
click at [595, 449] on input "text" at bounding box center [609, 436] width 108 height 25
paste input "D00493110"
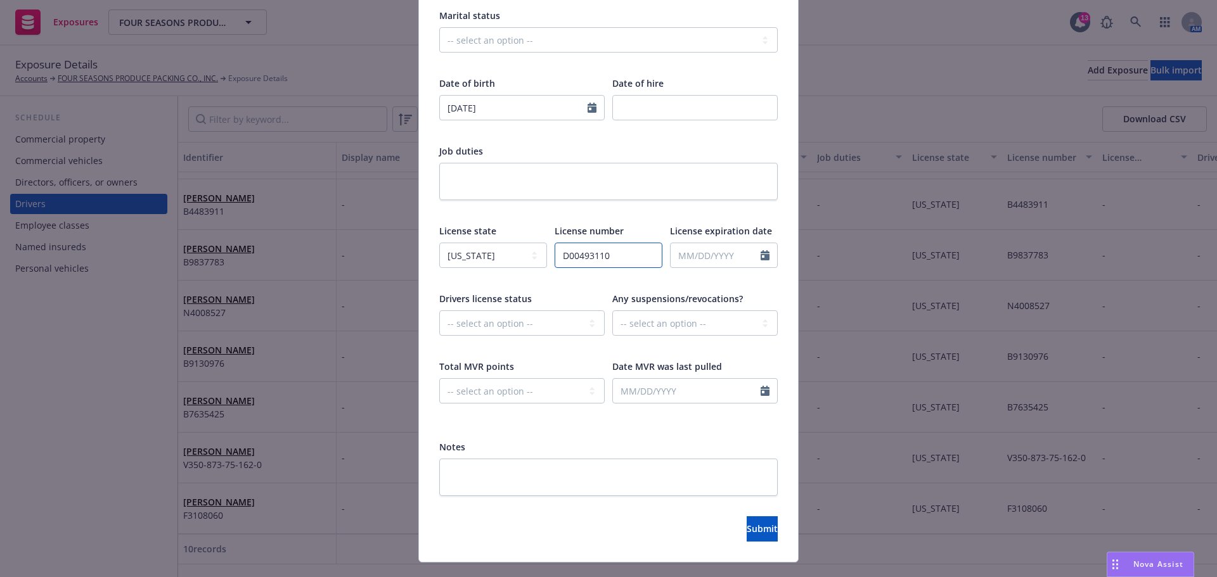
scroll to position [318, 0]
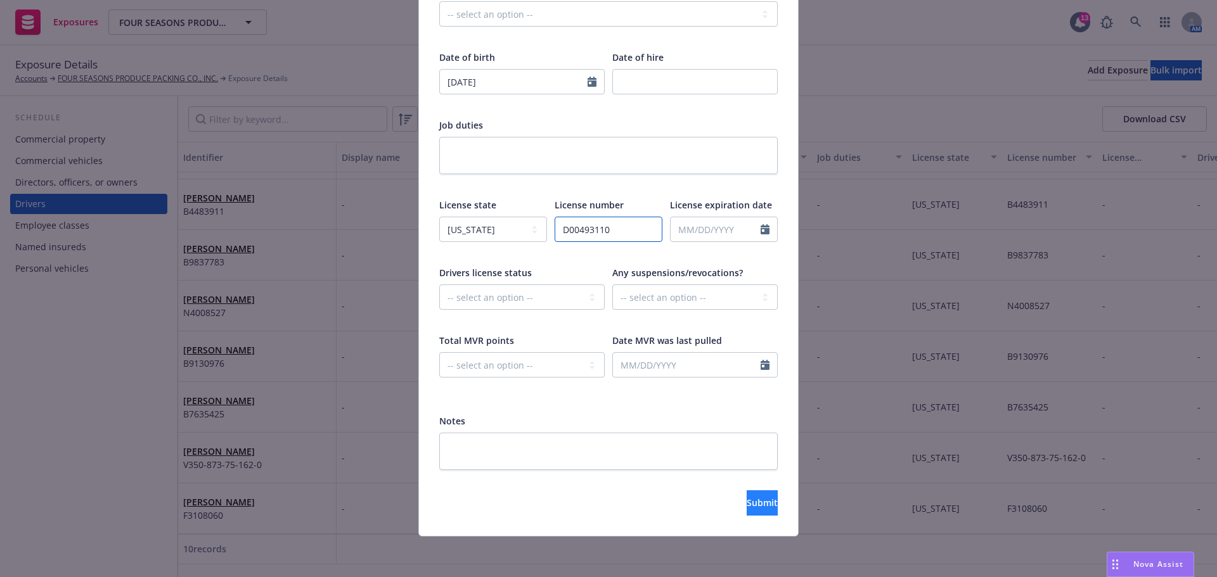
type input "D00493110"
click at [747, 509] on span "Submit" at bounding box center [762, 503] width 31 height 12
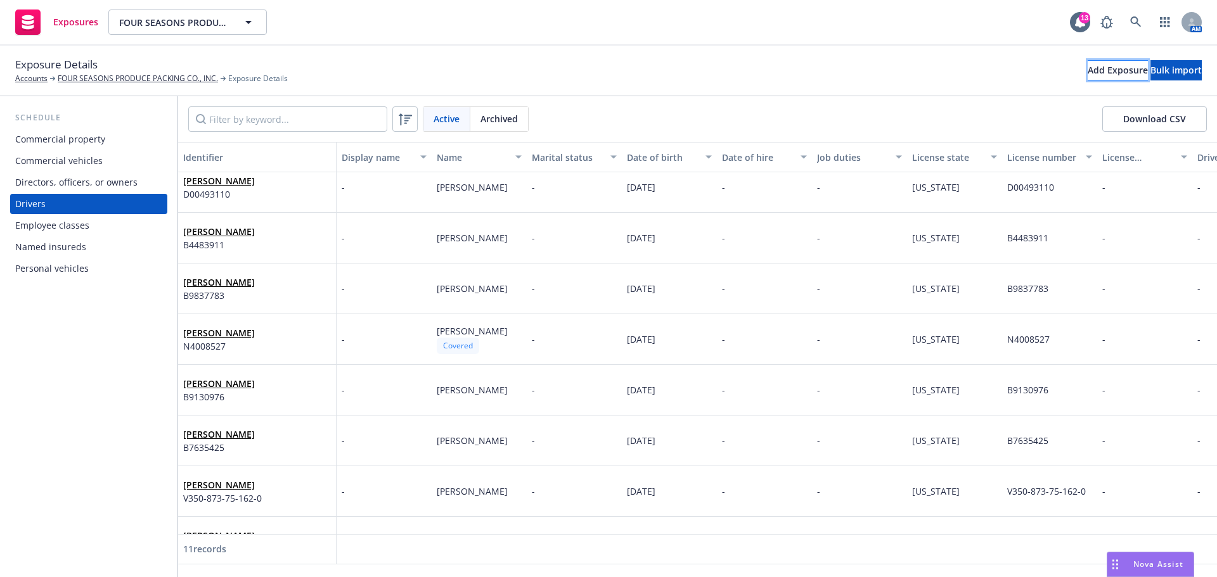
click at [1088, 70] on div "Add Exposure" at bounding box center [1118, 70] width 60 height 19
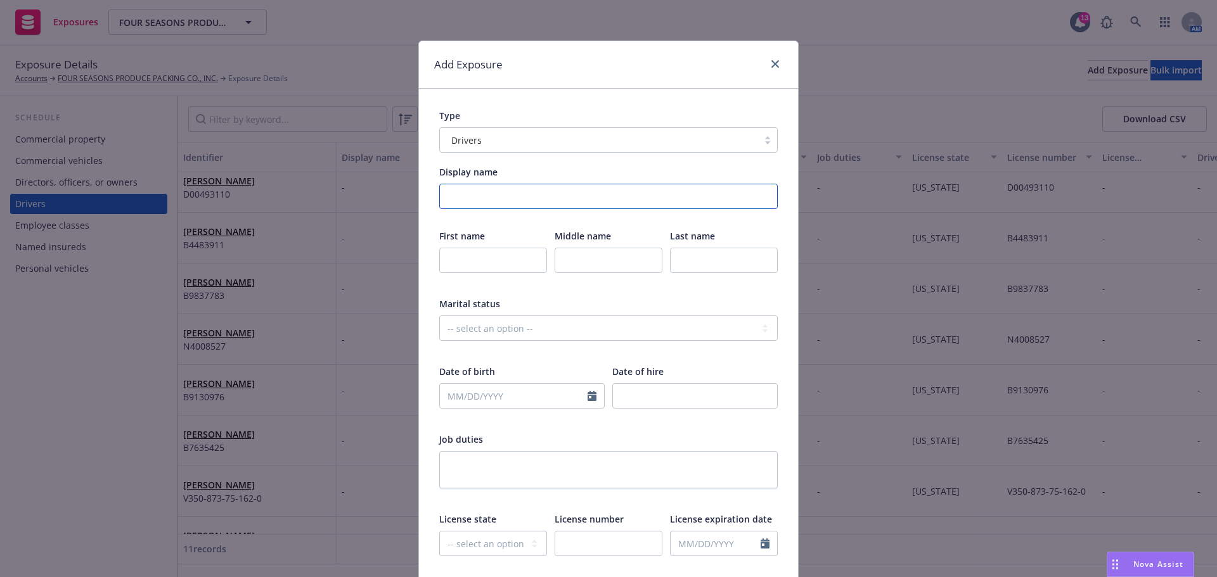
click at [475, 203] on input "Display name" at bounding box center [608, 196] width 338 height 25
paste input "FERNANDO"
type input "FERNANDO"
paste input "JIMENEZ-CHONTECO"
type input "JIMENEZ-CHONTECO"
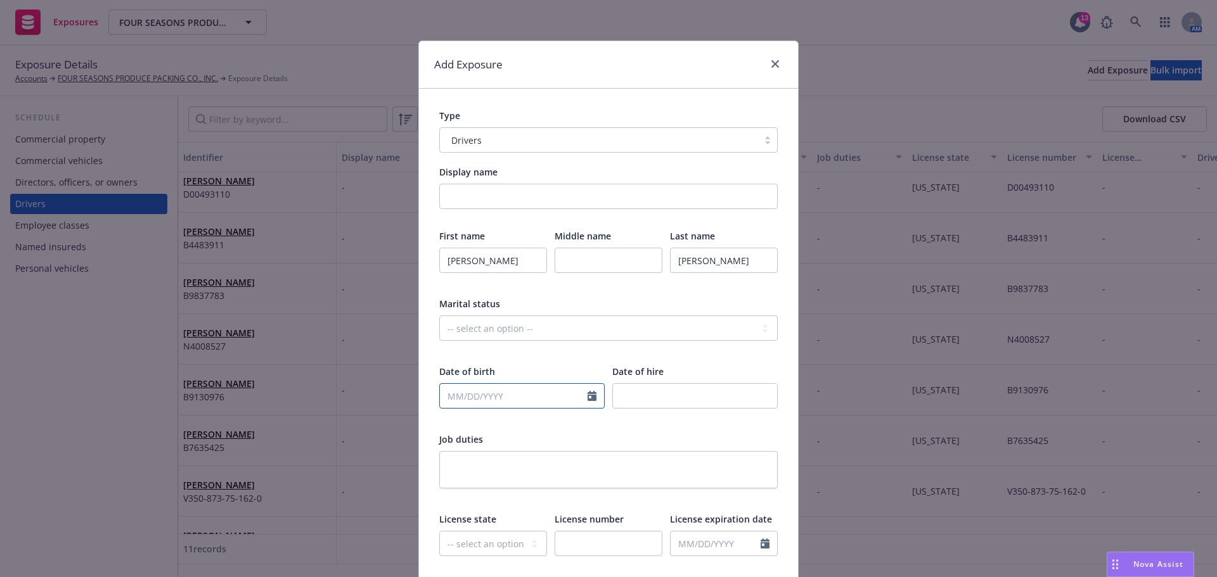
click at [497, 408] on input "text" at bounding box center [514, 396] width 148 height 24
select select "8"
type input "06/27/1966"
click at [475, 556] on select "-- select an option -- Alaska Alabama Arkansas American Samoa Arizona Californi…" at bounding box center [493, 543] width 108 height 25
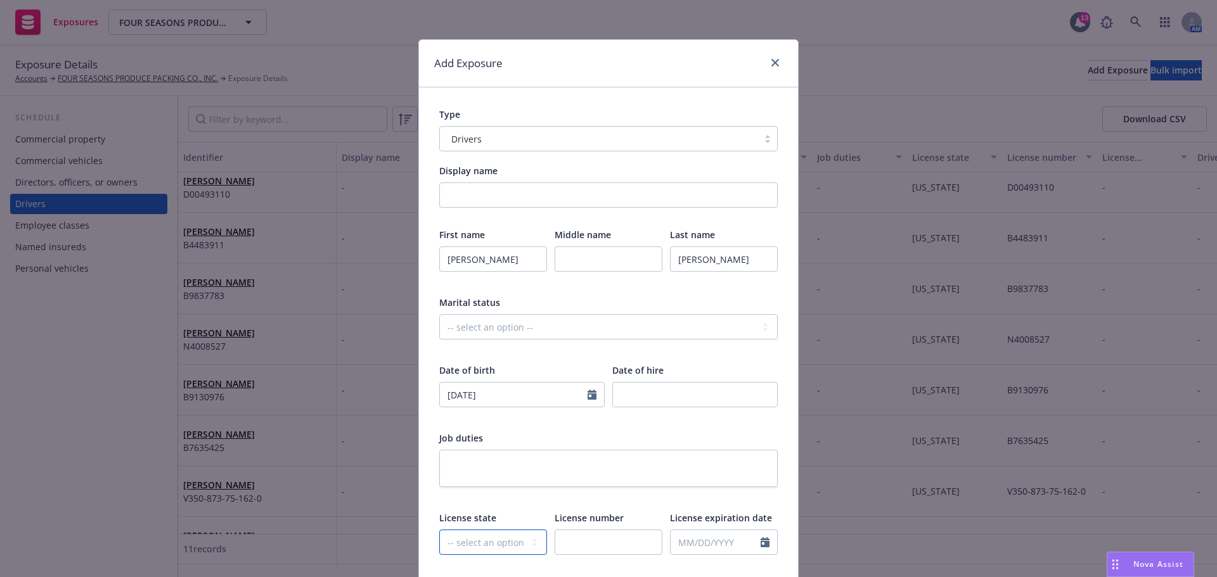
select select "AZ"
click at [439, 551] on select "-- select an option -- Alaska Alabama Arkansas American Samoa Arizona Californi…" at bounding box center [493, 542] width 108 height 25
drag, startPoint x: 581, startPoint y: 563, endPoint x: 541, endPoint y: 525, distance: 55.6
click at [581, 555] on input "text" at bounding box center [609, 542] width 108 height 25
paste input "D01294083"
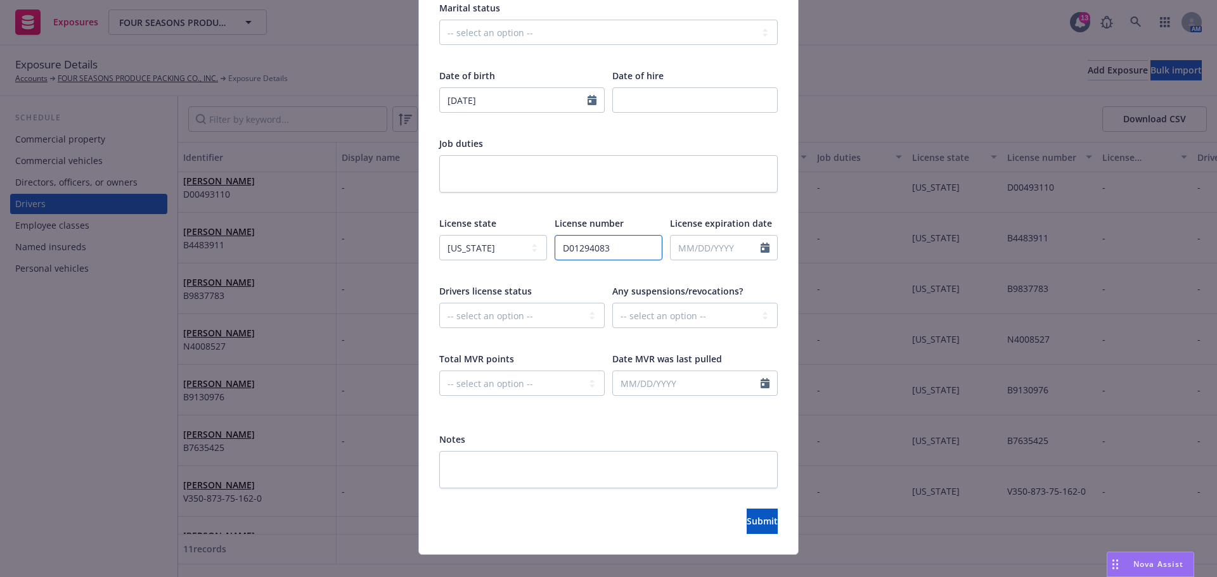
scroll to position [318, 0]
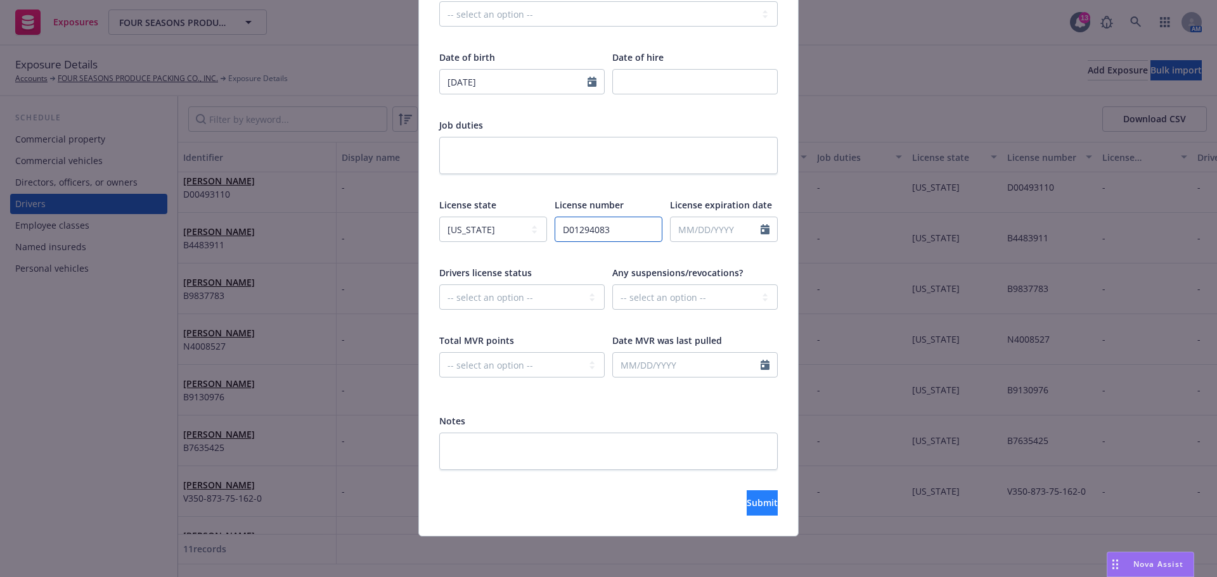
type input "D01294083"
click at [747, 516] on button "Submit" at bounding box center [762, 503] width 31 height 25
